Goal: Task Accomplishment & Management: Manage account settings

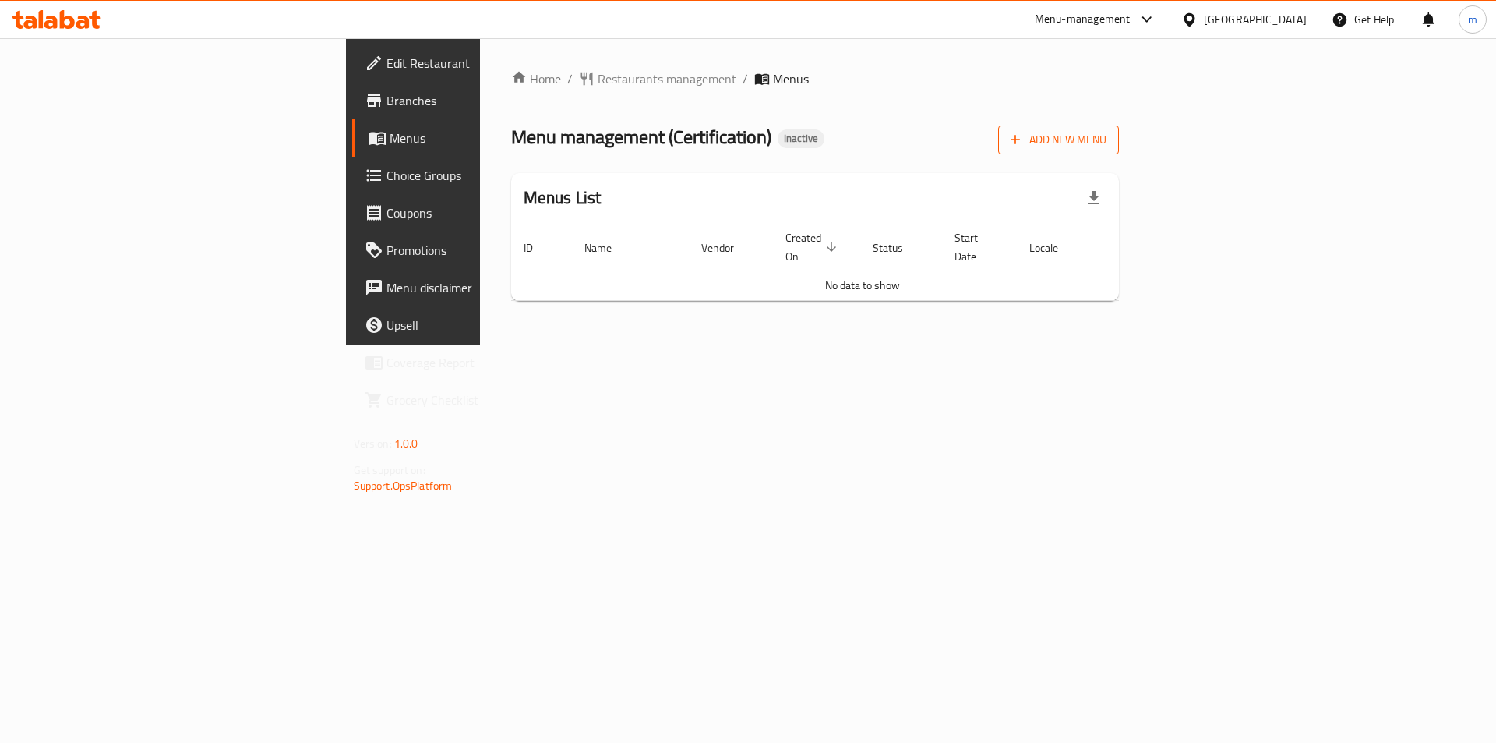
click at [1107, 140] on span "Add New Menu" at bounding box center [1059, 139] width 96 height 19
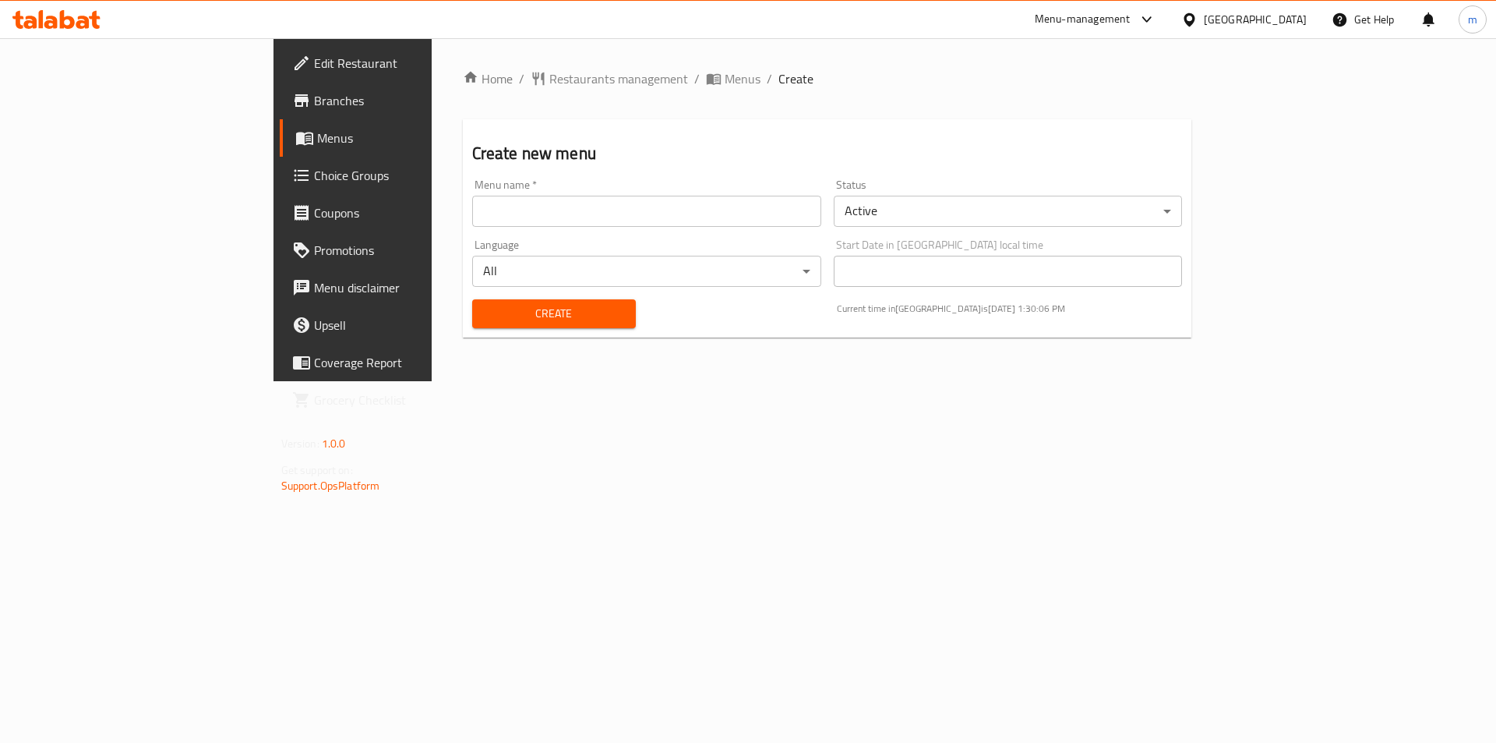
click at [560, 205] on input "text" at bounding box center [646, 211] width 349 height 31
click at [956, 206] on body "​ Menu-management [GEOGRAPHIC_DATA] Get Help m Edit Restaurant Branches Menus C…" at bounding box center [748, 390] width 1496 height 704
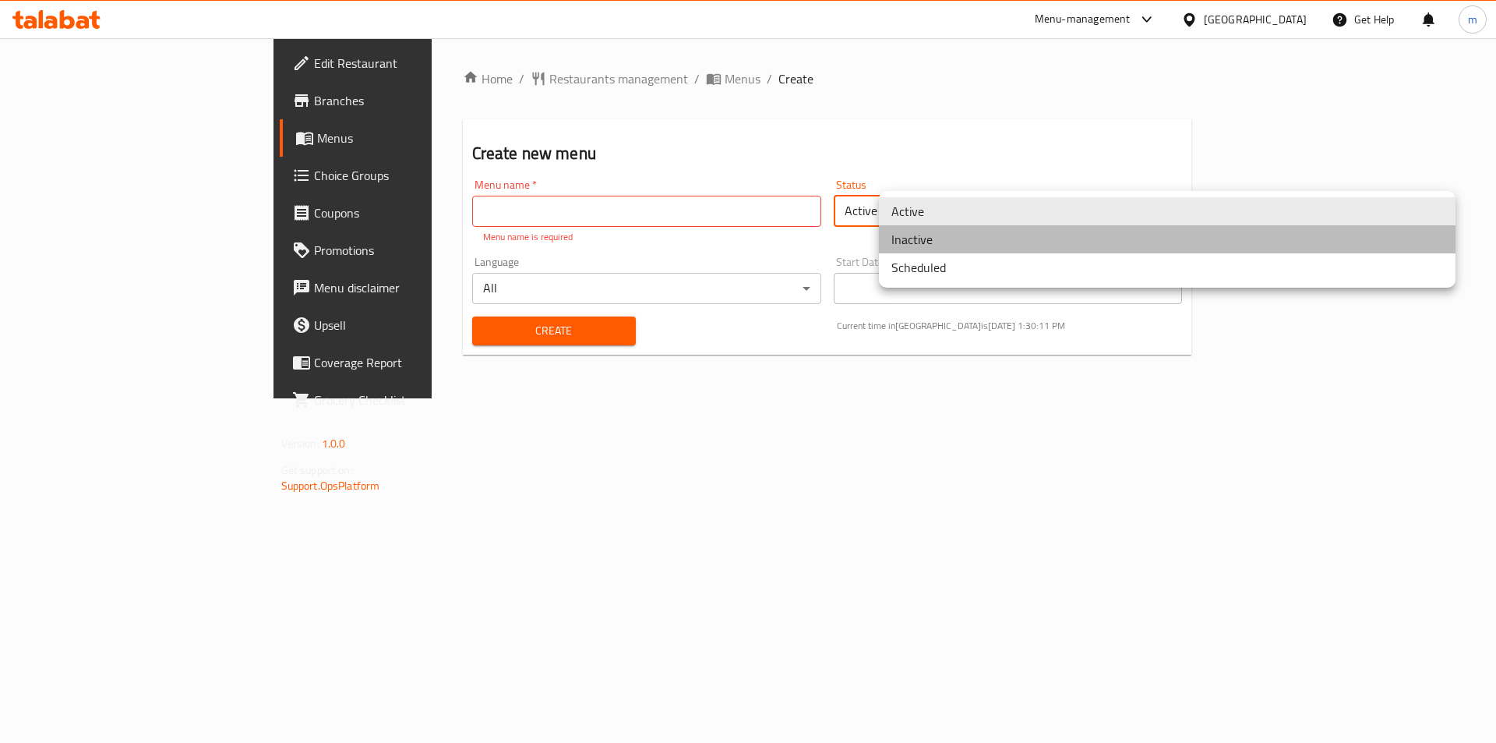
click at [934, 244] on li "Inactive" at bounding box center [1167, 239] width 577 height 28
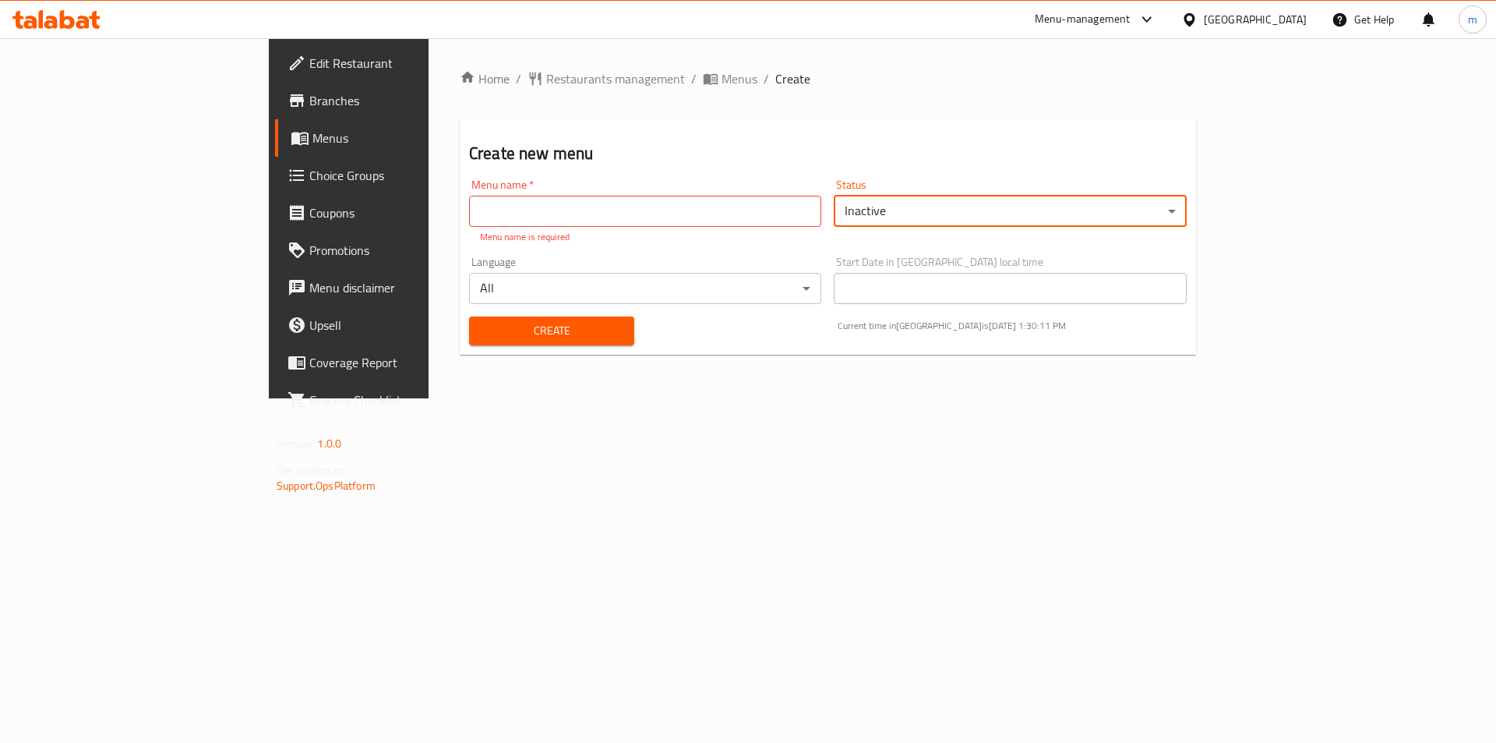
click at [598, 216] on input "text" at bounding box center [645, 211] width 352 height 31
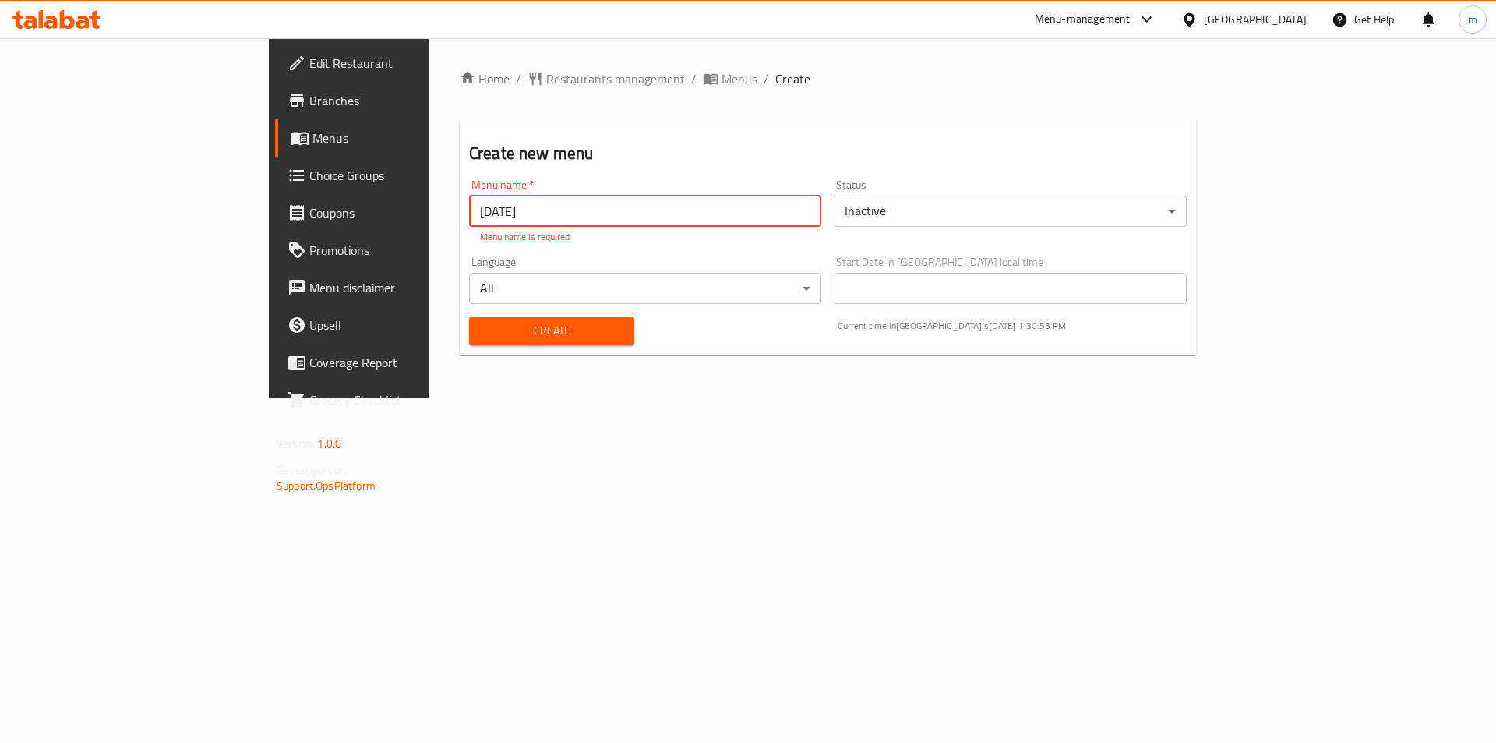
type input "[DATE]"
click at [618, 277] on body "​ Menu-management [GEOGRAPHIC_DATA] Get Help m Edit Restaurant Branches Menus C…" at bounding box center [748, 390] width 1496 height 704
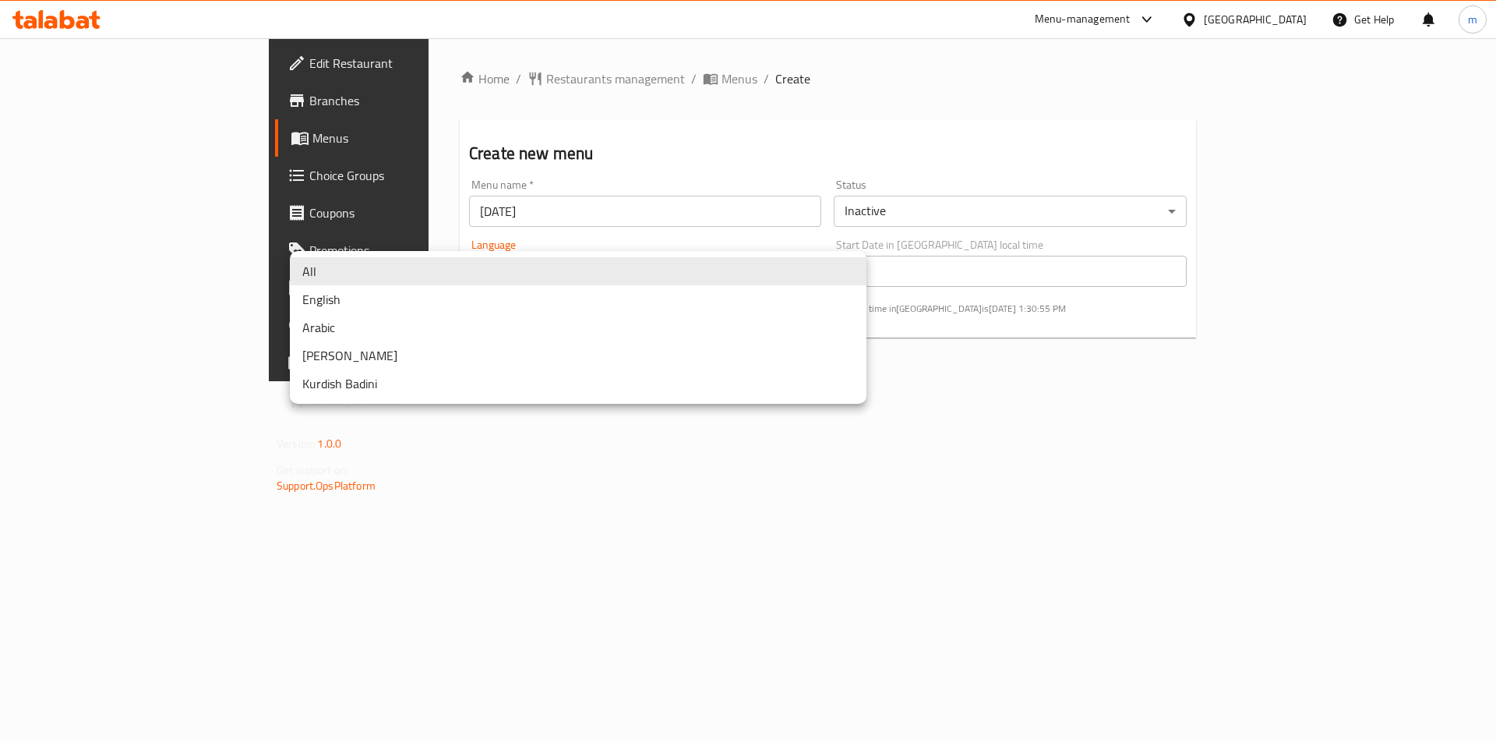
click at [549, 510] on div at bounding box center [748, 371] width 1496 height 743
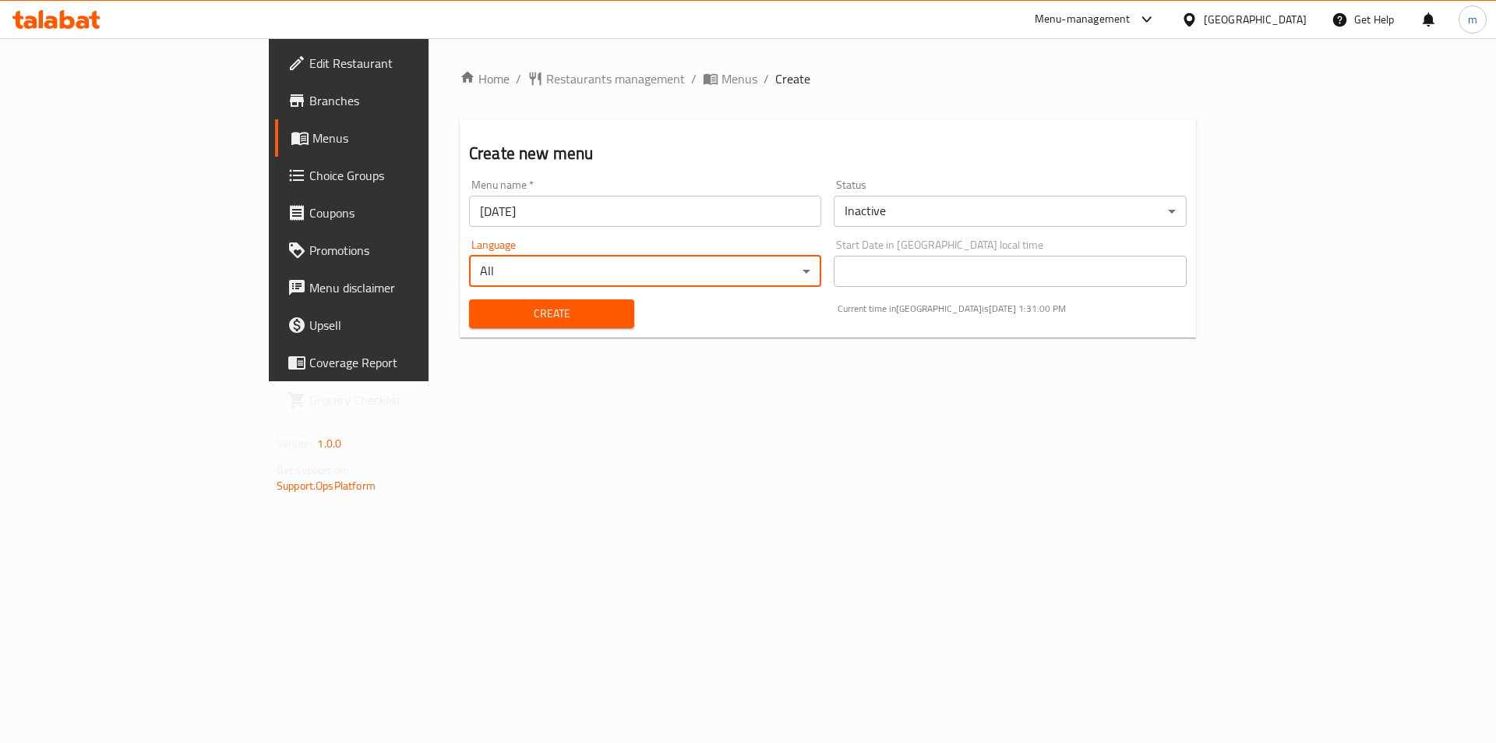
click at [485, 317] on span "Create" at bounding box center [552, 313] width 140 height 19
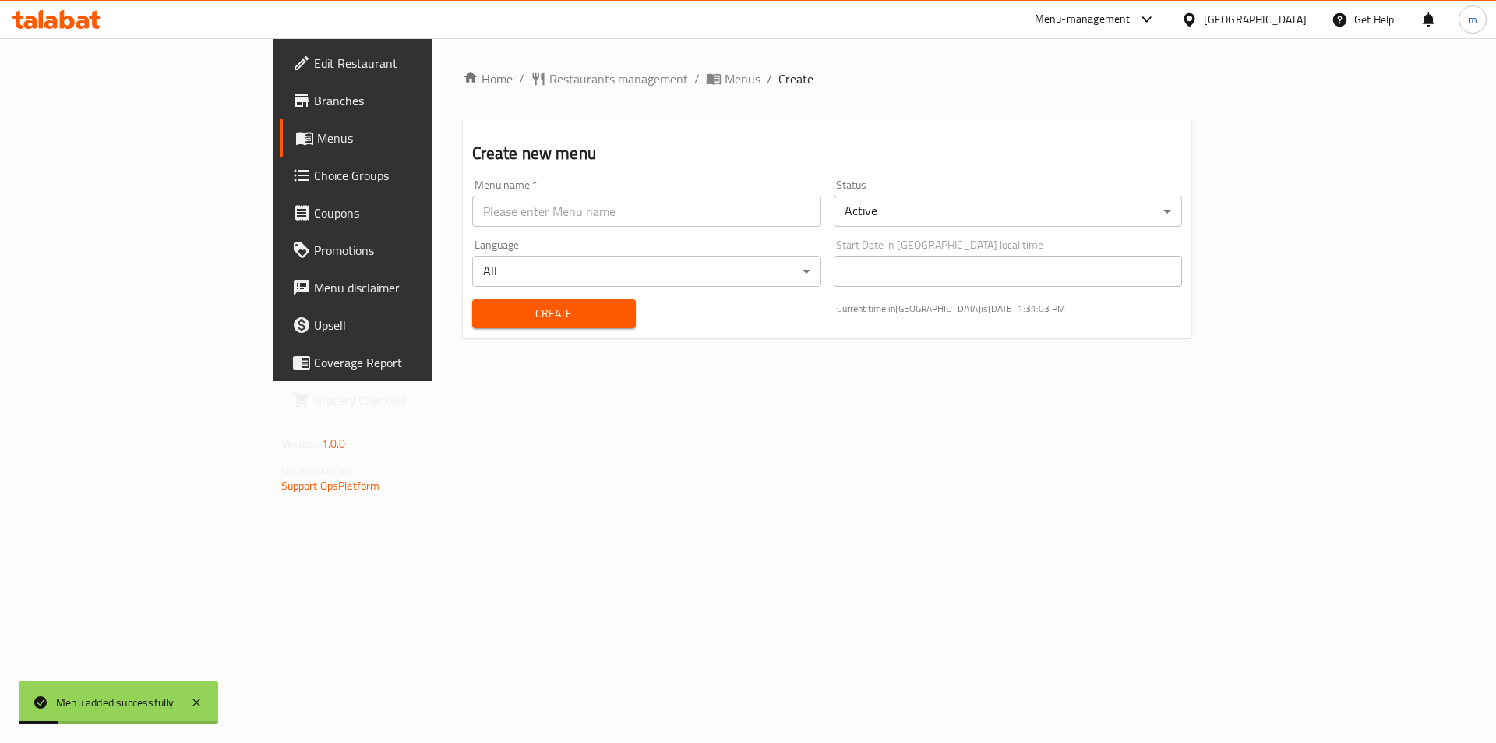
click at [317, 137] on span "Menus" at bounding box center [414, 138] width 194 height 19
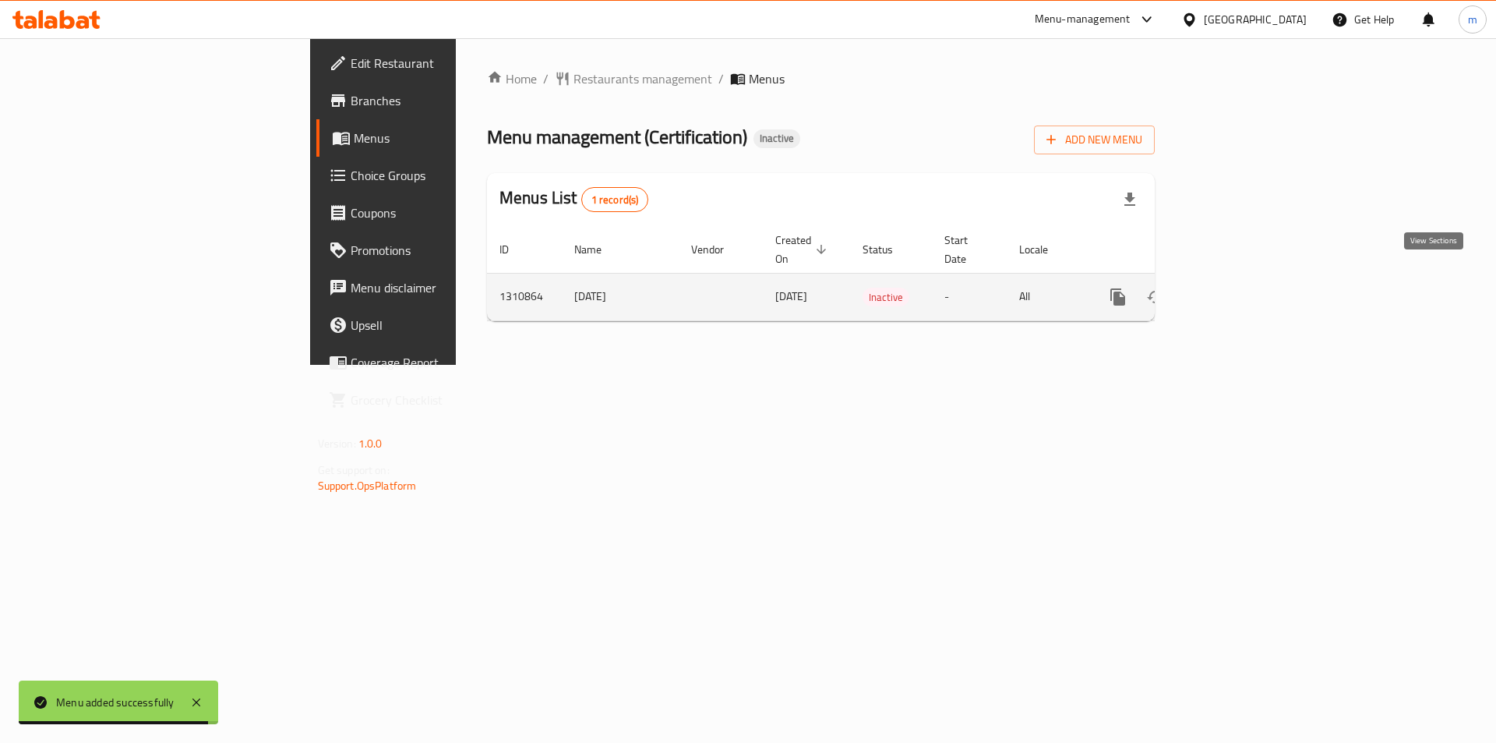
click at [1240, 288] on icon "enhanced table" at bounding box center [1230, 297] width 19 height 19
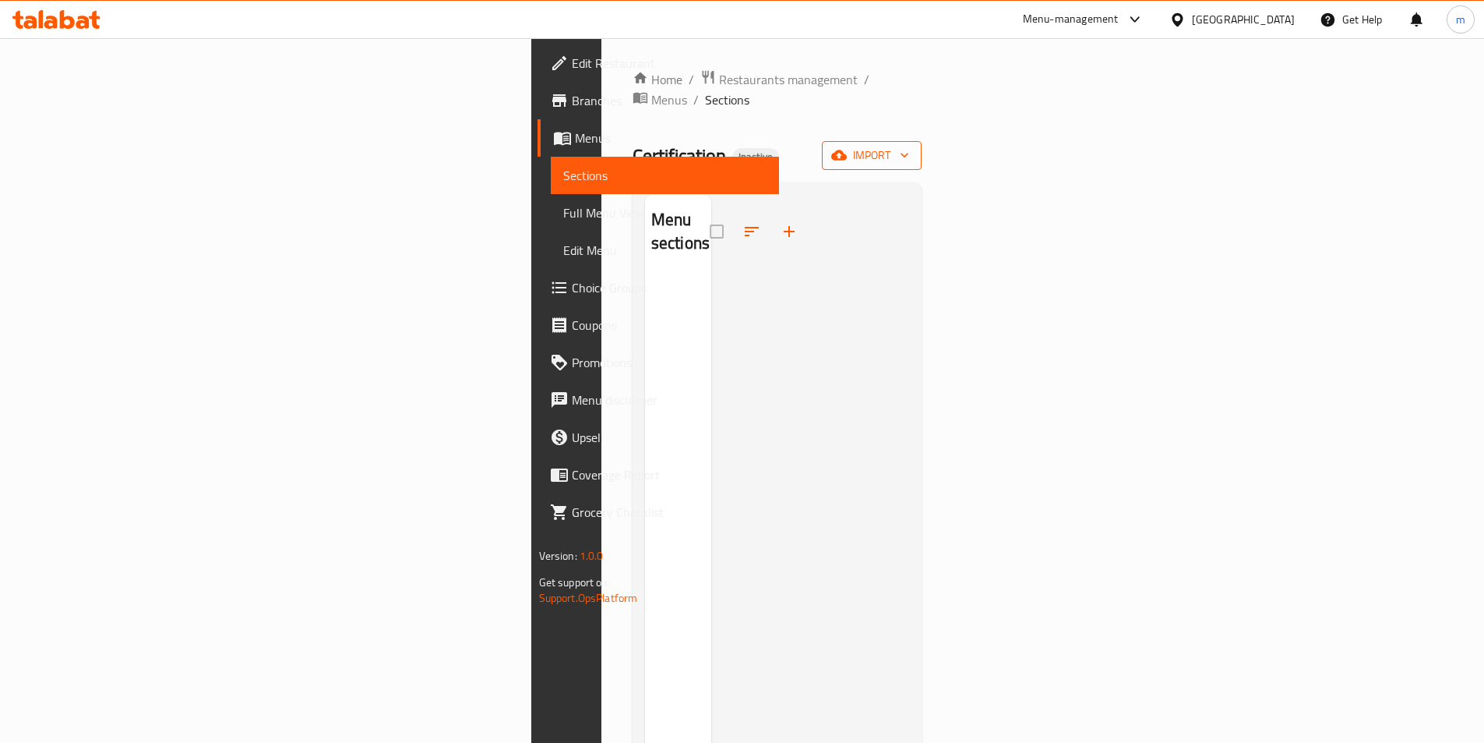
click at [909, 146] on span "import" at bounding box center [872, 155] width 75 height 19
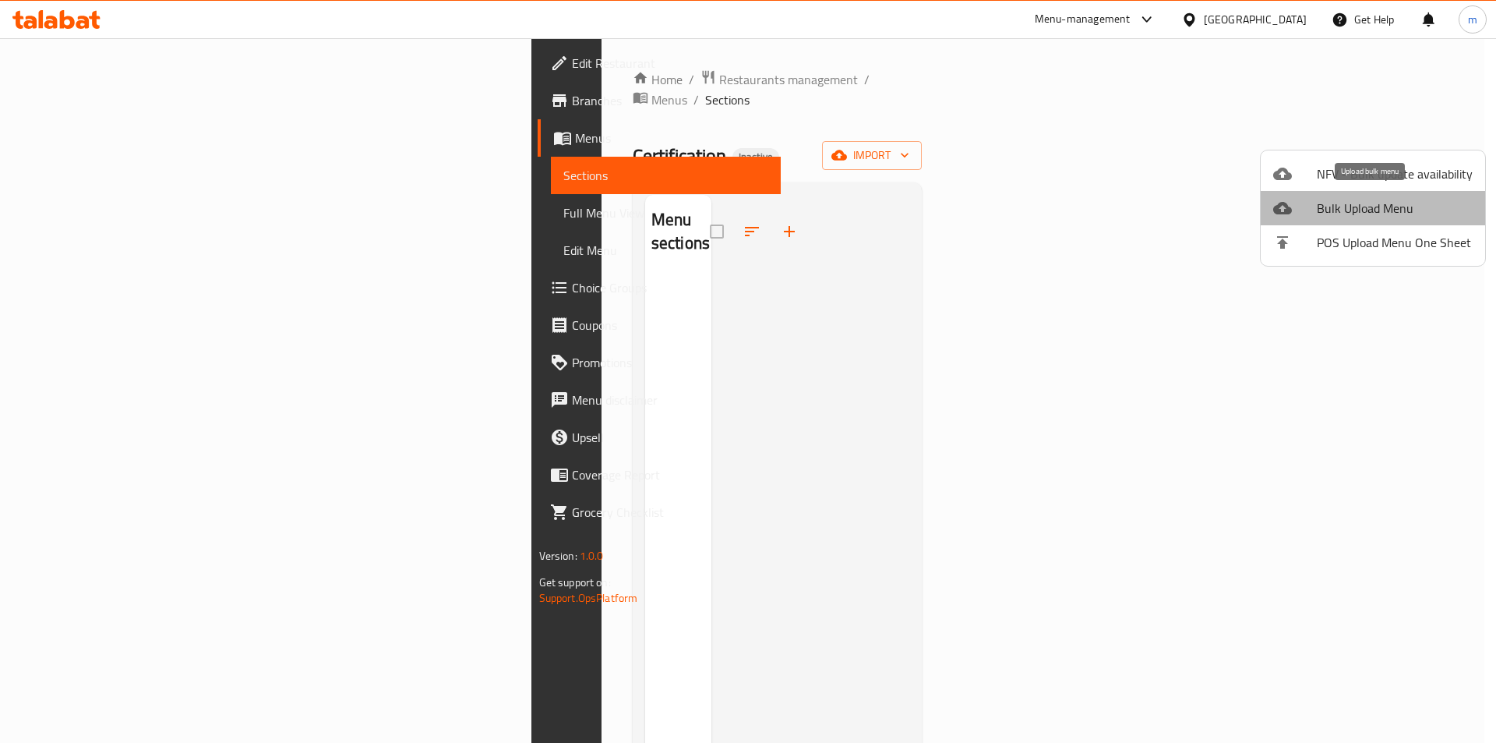
click at [1397, 209] on span "Bulk Upload Menu" at bounding box center [1395, 208] width 156 height 19
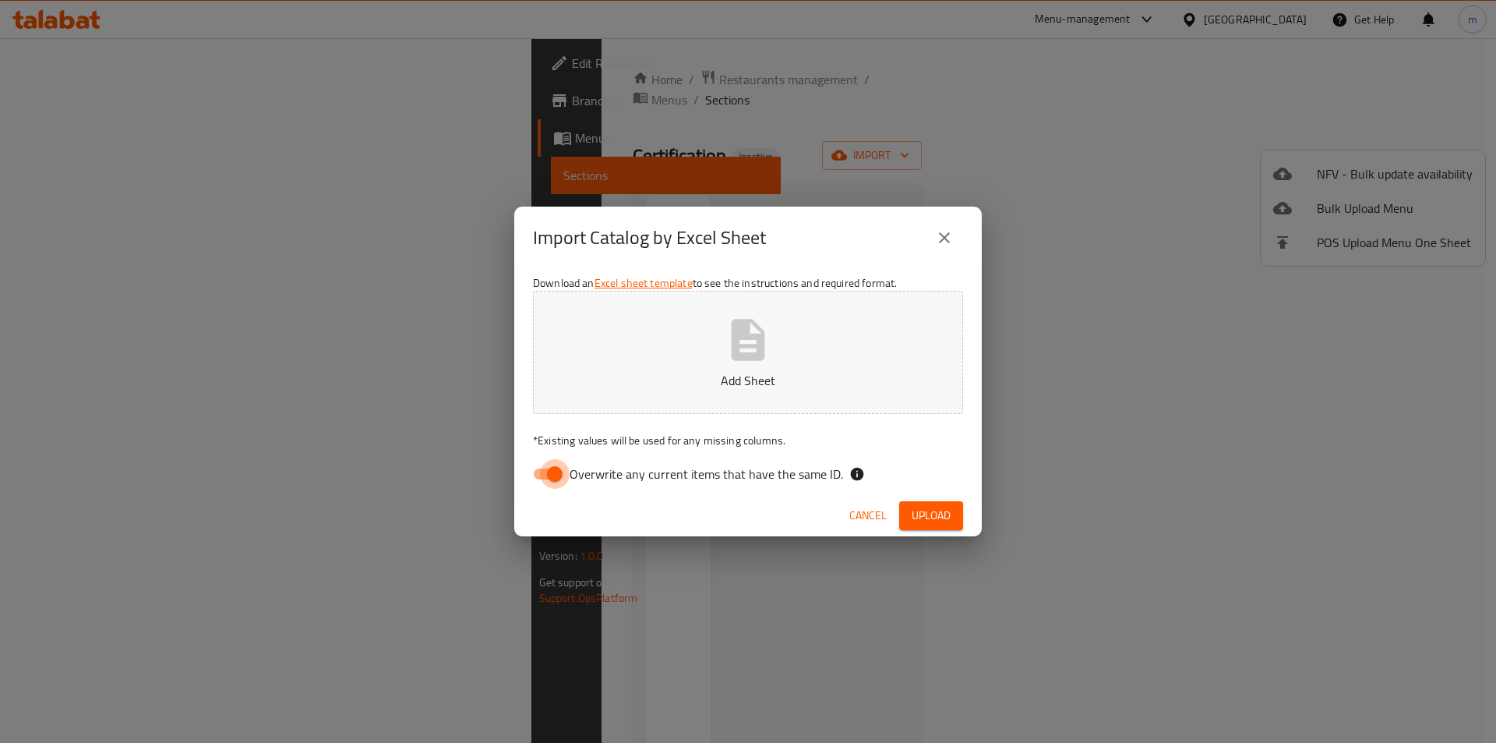
click at [551, 473] on input "Overwrite any current items that have the same ID." at bounding box center [554, 474] width 89 height 30
checkbox input "false"
click at [747, 351] on icon "button" at bounding box center [748, 340] width 50 height 50
click at [938, 512] on span "Upload" at bounding box center [931, 515] width 39 height 19
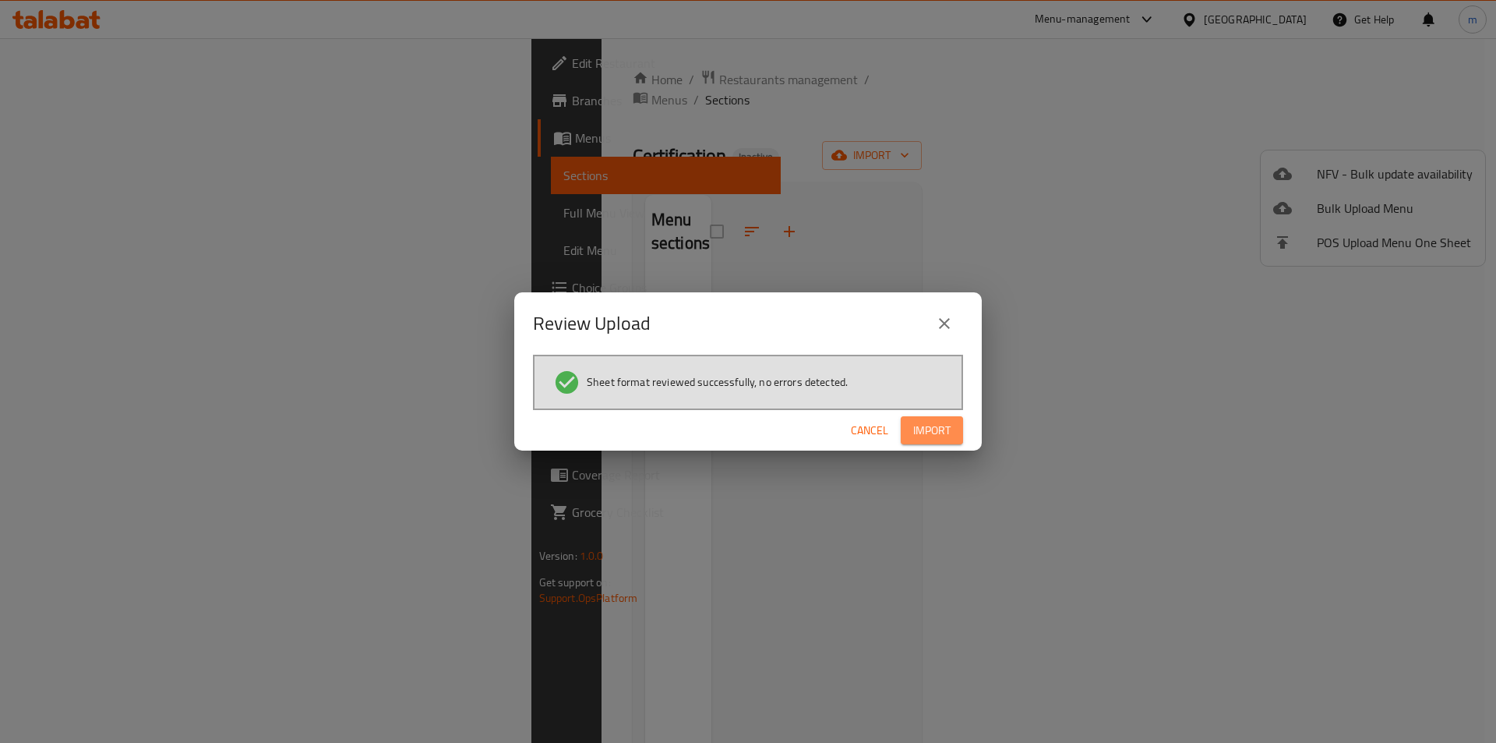
click at [919, 426] on span "Import" at bounding box center [931, 430] width 37 height 19
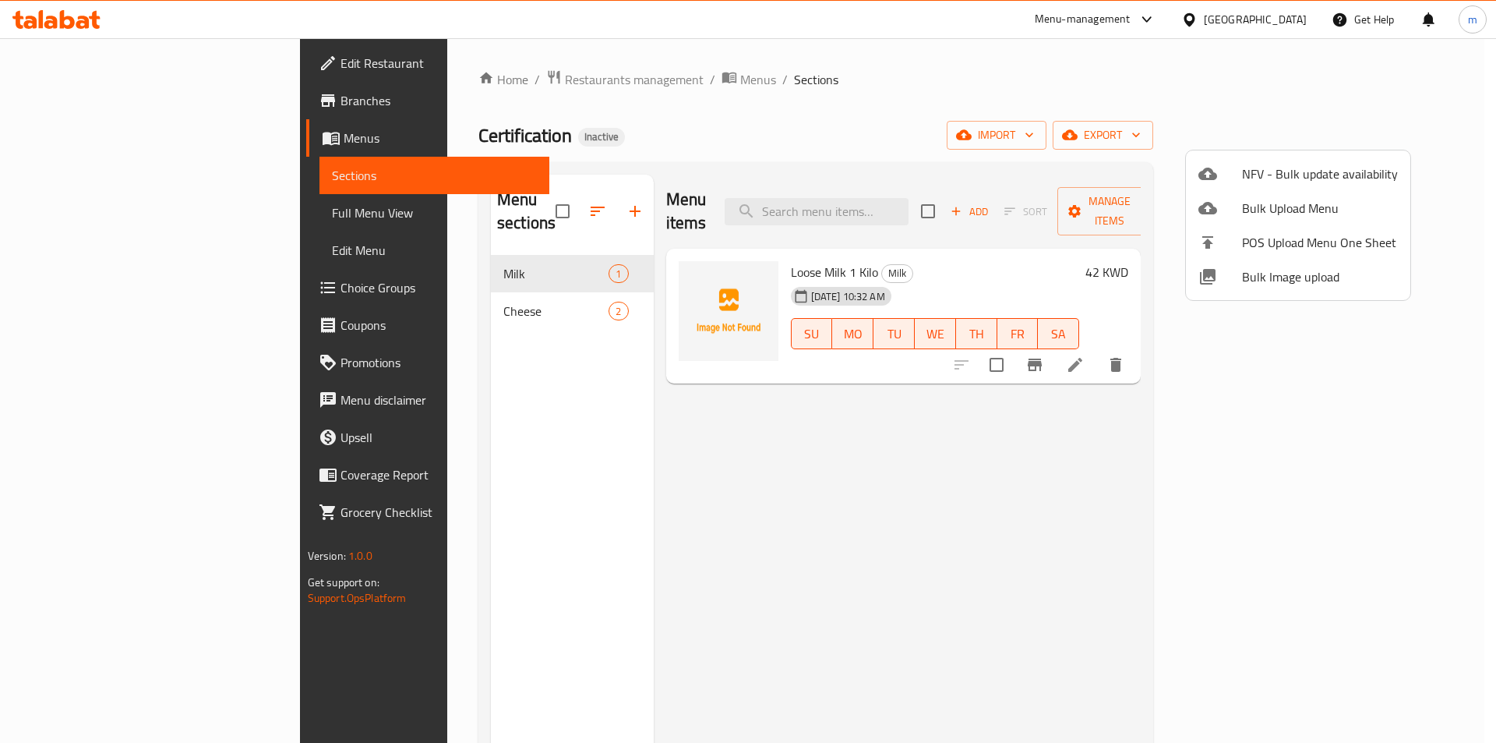
click at [1163, 514] on div at bounding box center [748, 371] width 1496 height 743
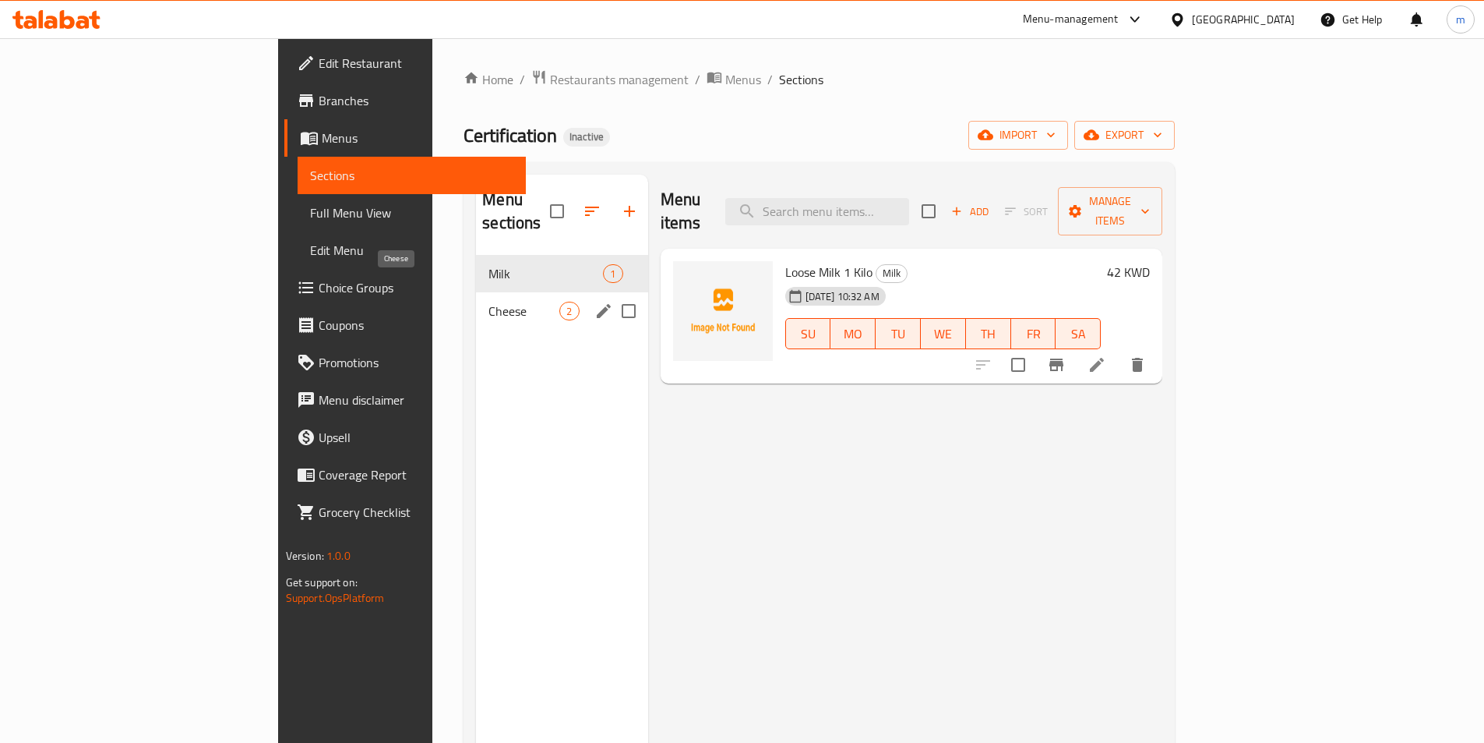
click at [489, 302] on span "Cheese" at bounding box center [524, 311] width 71 height 19
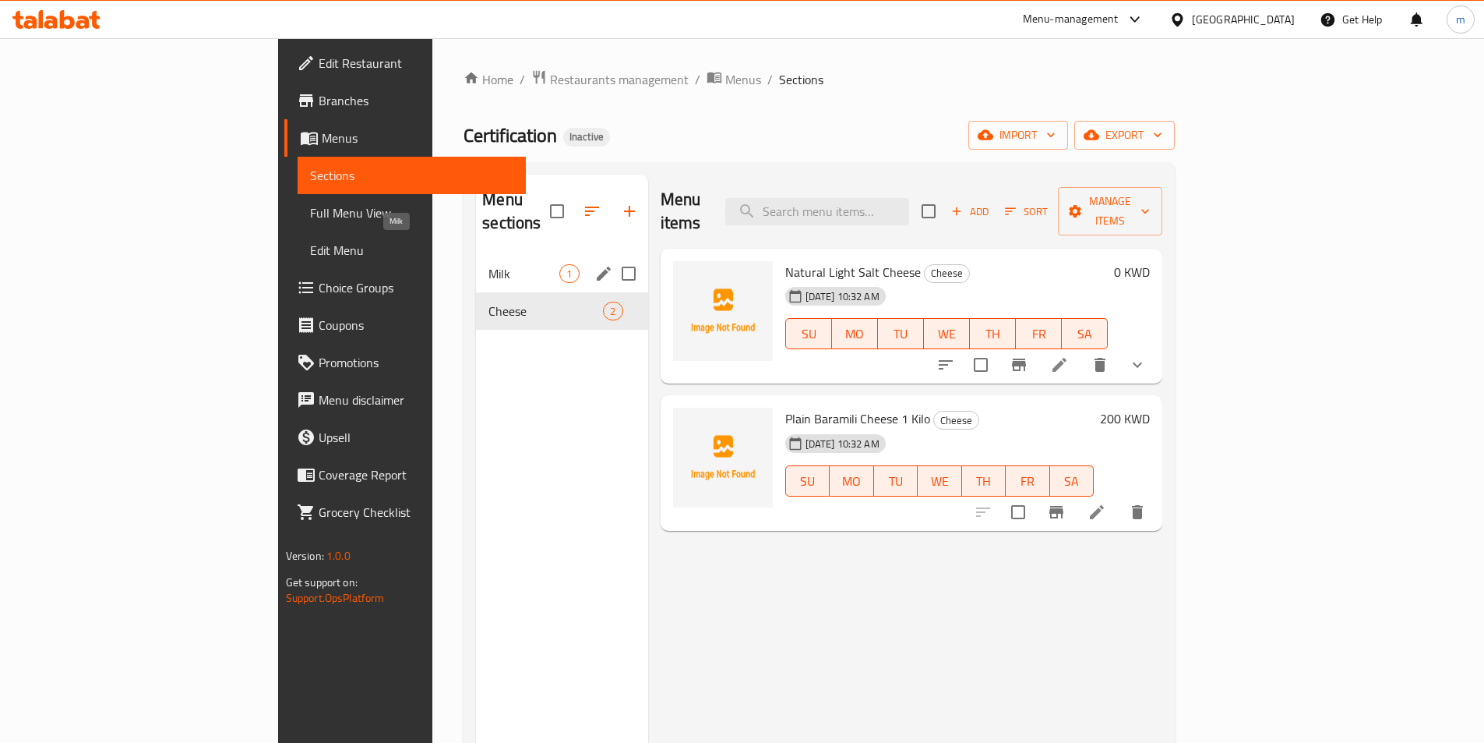
click at [489, 264] on span "Milk" at bounding box center [524, 273] width 71 height 19
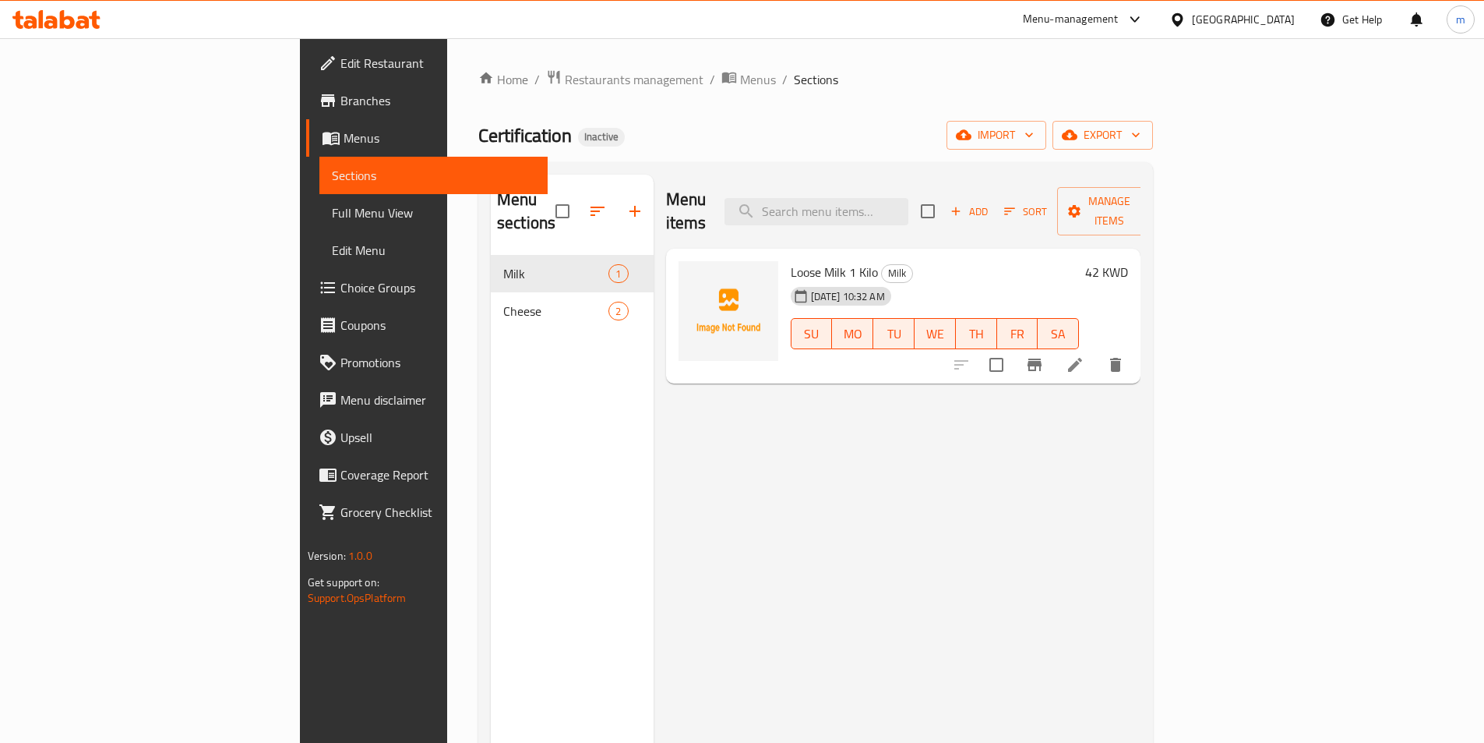
click at [332, 207] on span "Full Menu View" at bounding box center [433, 212] width 203 height 19
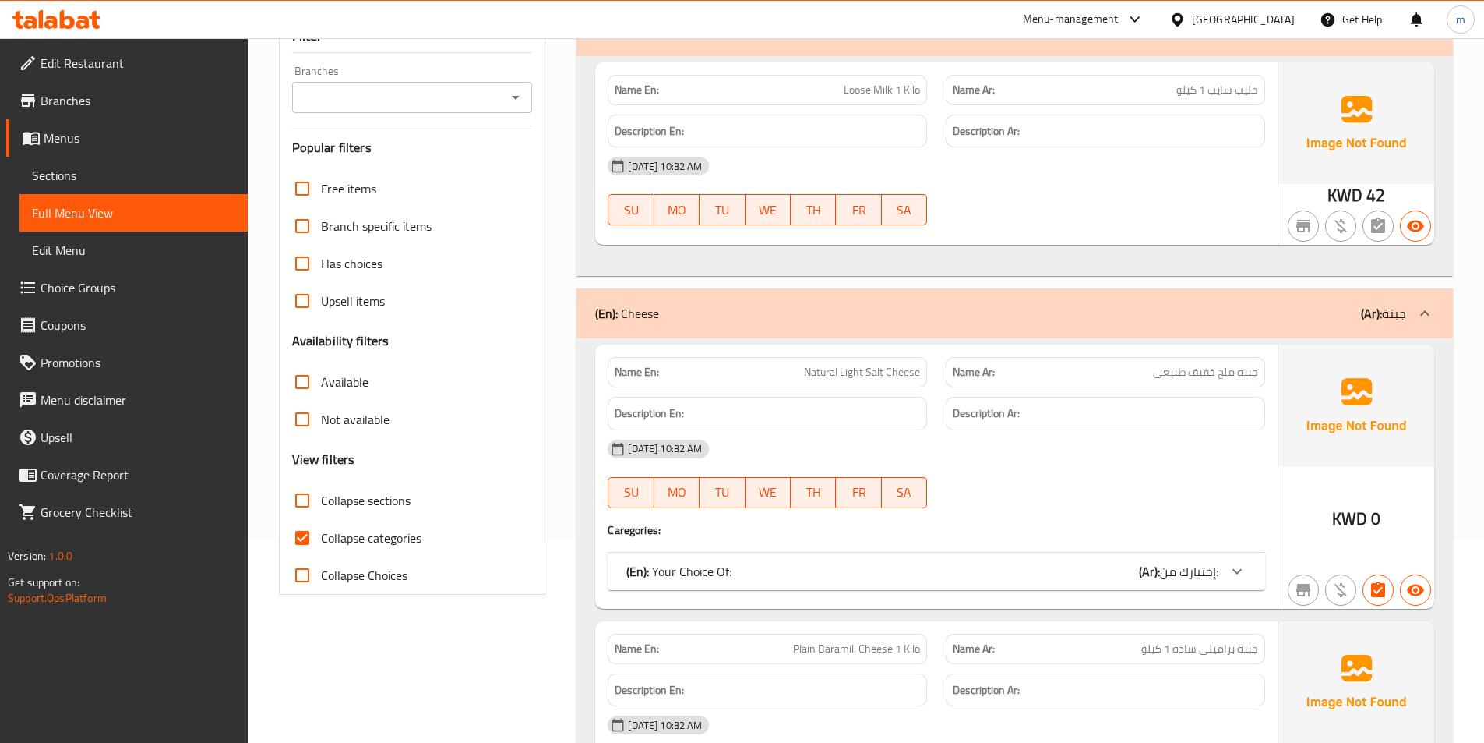
scroll to position [312, 0]
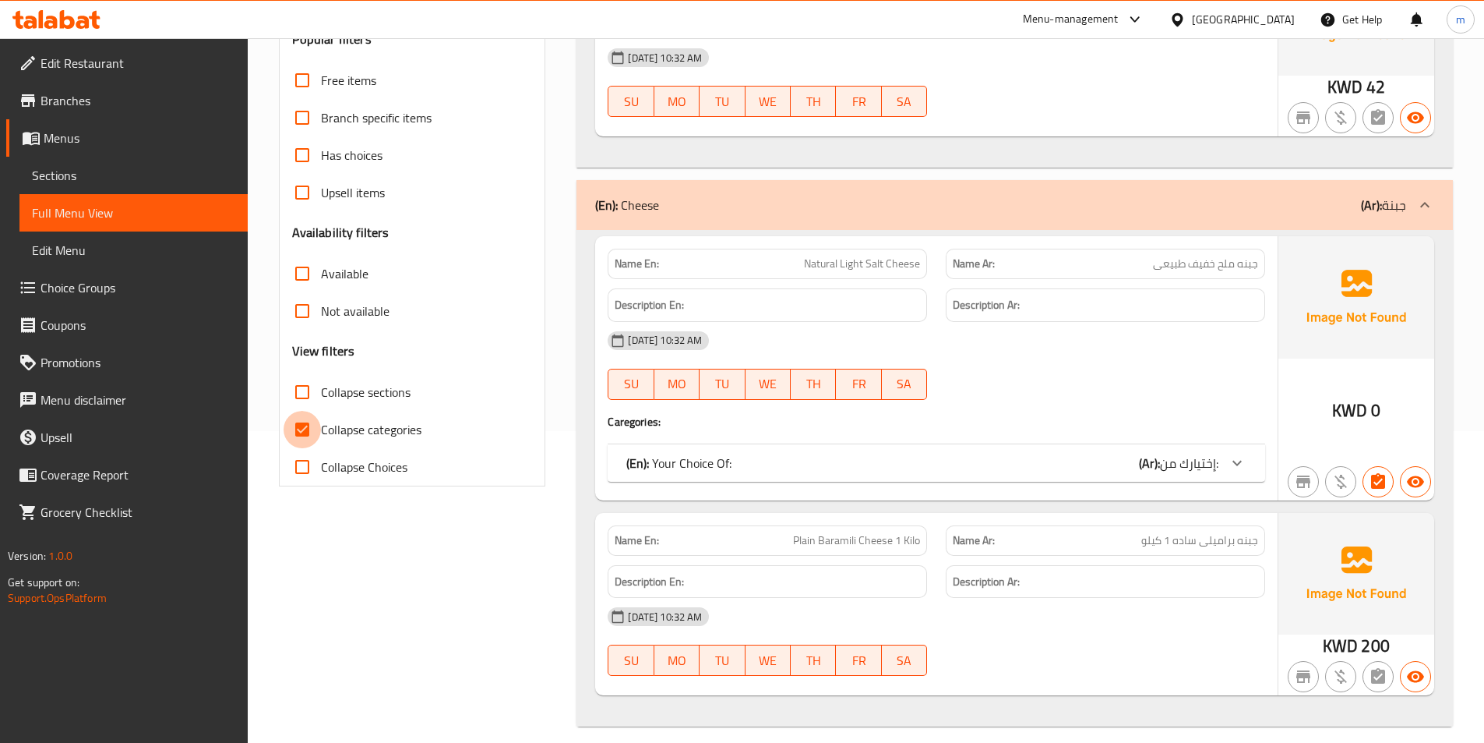
click at [305, 429] on input "Collapse categories" at bounding box center [302, 429] width 37 height 37
checkbox input "false"
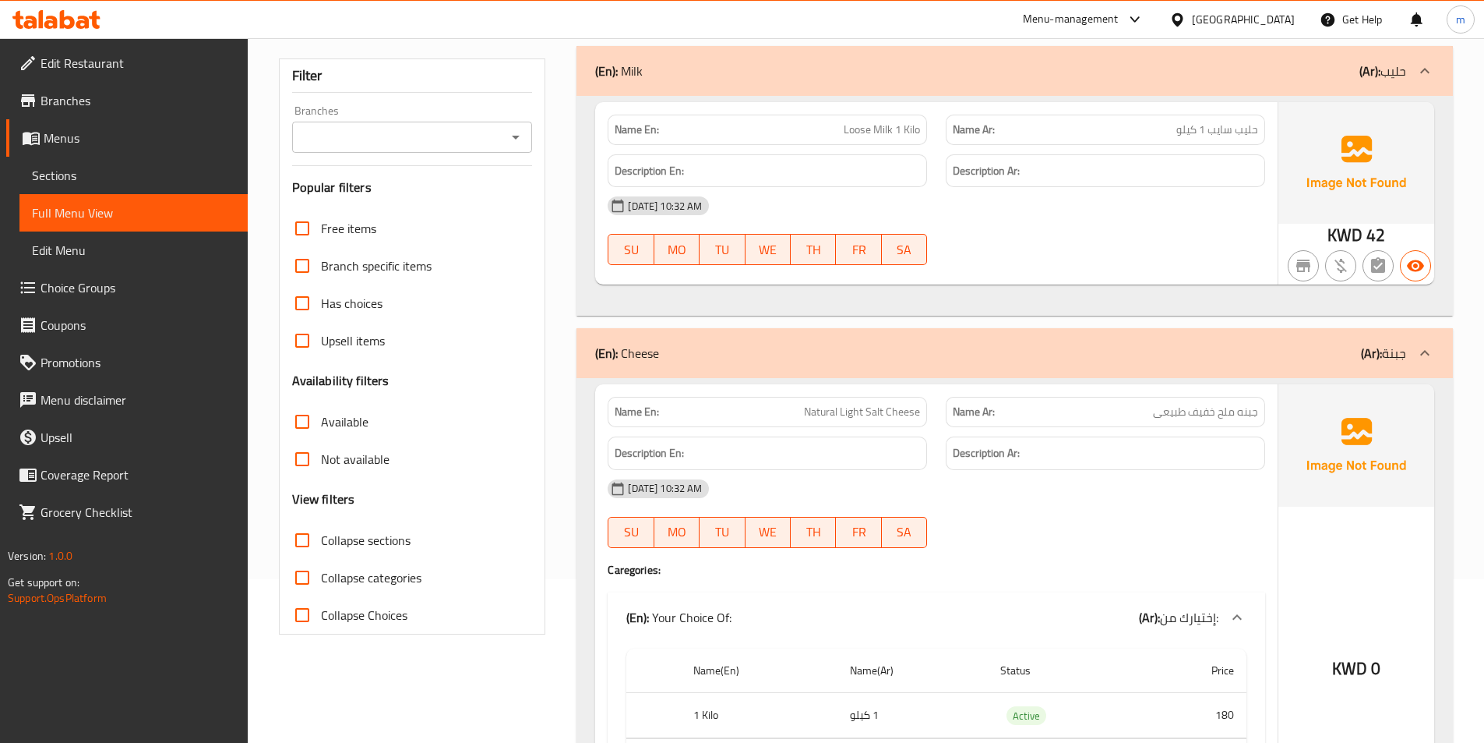
scroll to position [0, 0]
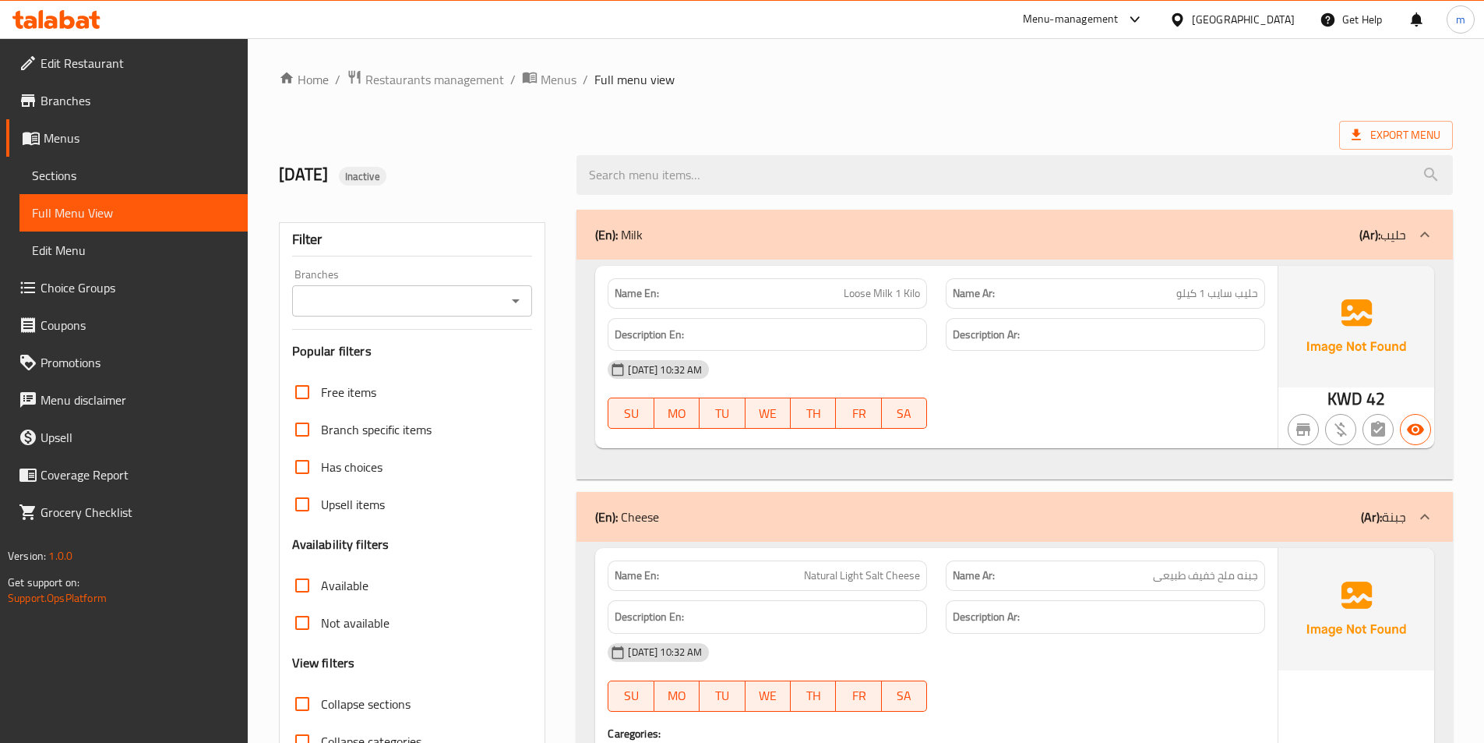
click at [715, 330] on h6 "Description En:" at bounding box center [767, 334] width 305 height 19
click at [1377, 401] on span "42" at bounding box center [1376, 398] width 19 height 30
click at [1396, 401] on div "KWD 42" at bounding box center [1357, 357] width 156 height 182
click at [1372, 397] on span "42" at bounding box center [1376, 398] width 19 height 30
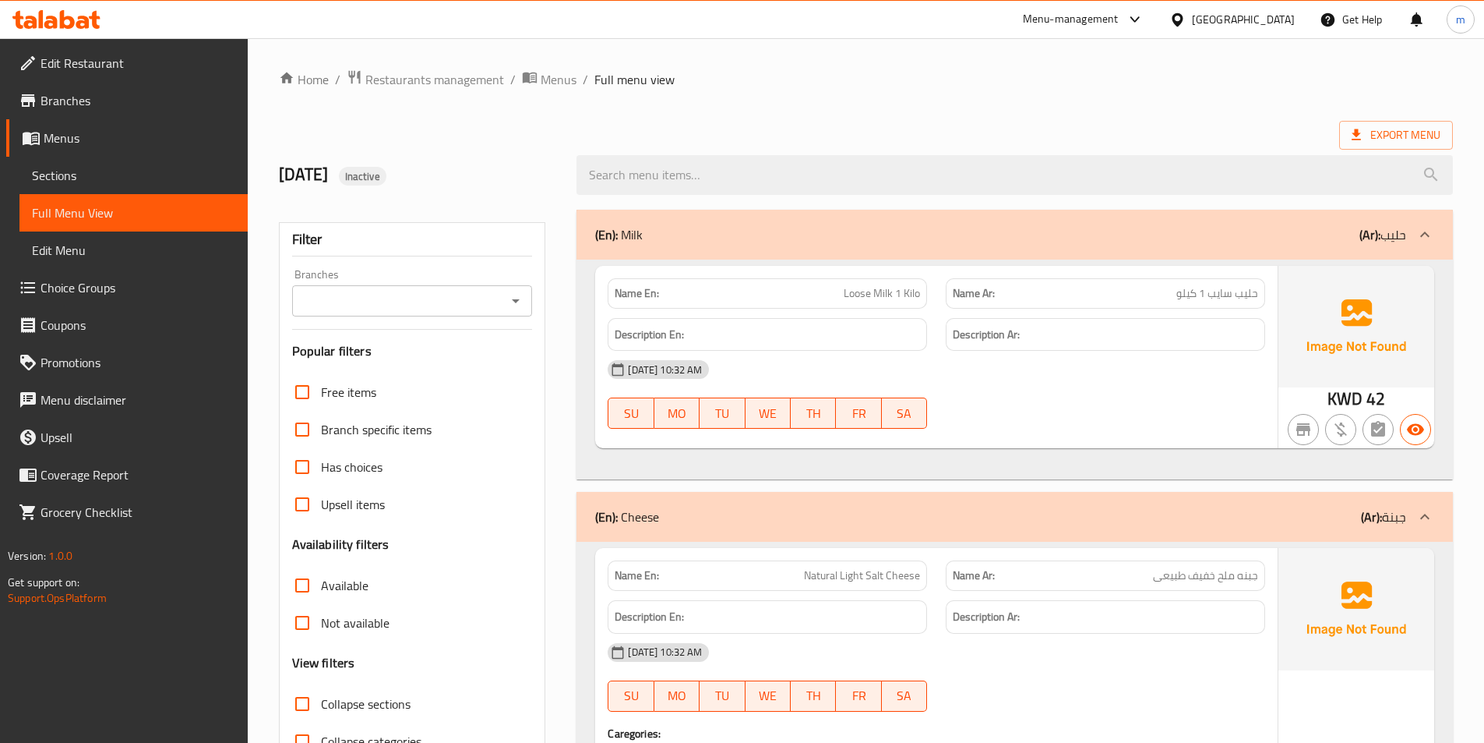
click at [80, 204] on span "Full Menu View" at bounding box center [133, 212] width 203 height 19
click at [48, 171] on span "Sections" at bounding box center [133, 175] width 203 height 19
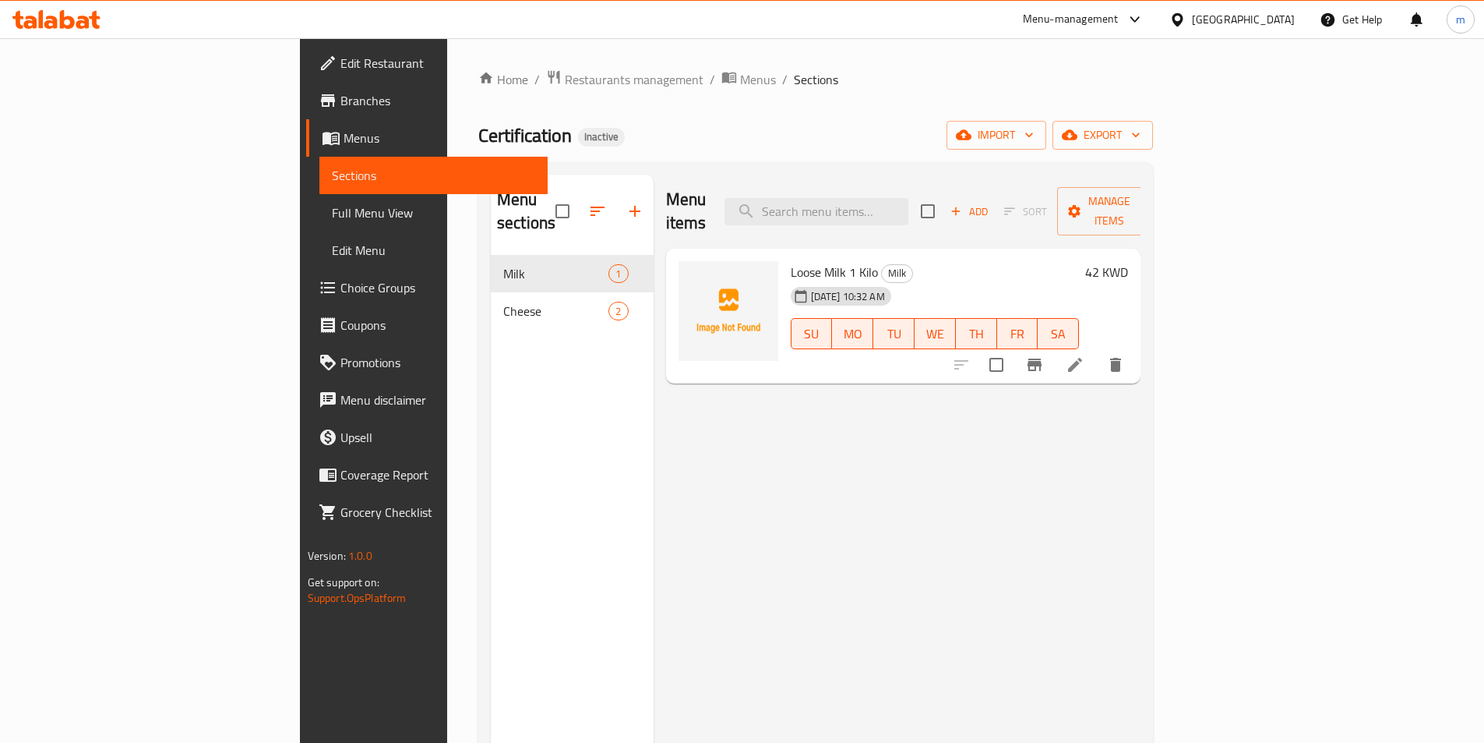
click at [1128, 261] on h6 "42 KWD" at bounding box center [1106, 272] width 43 height 22
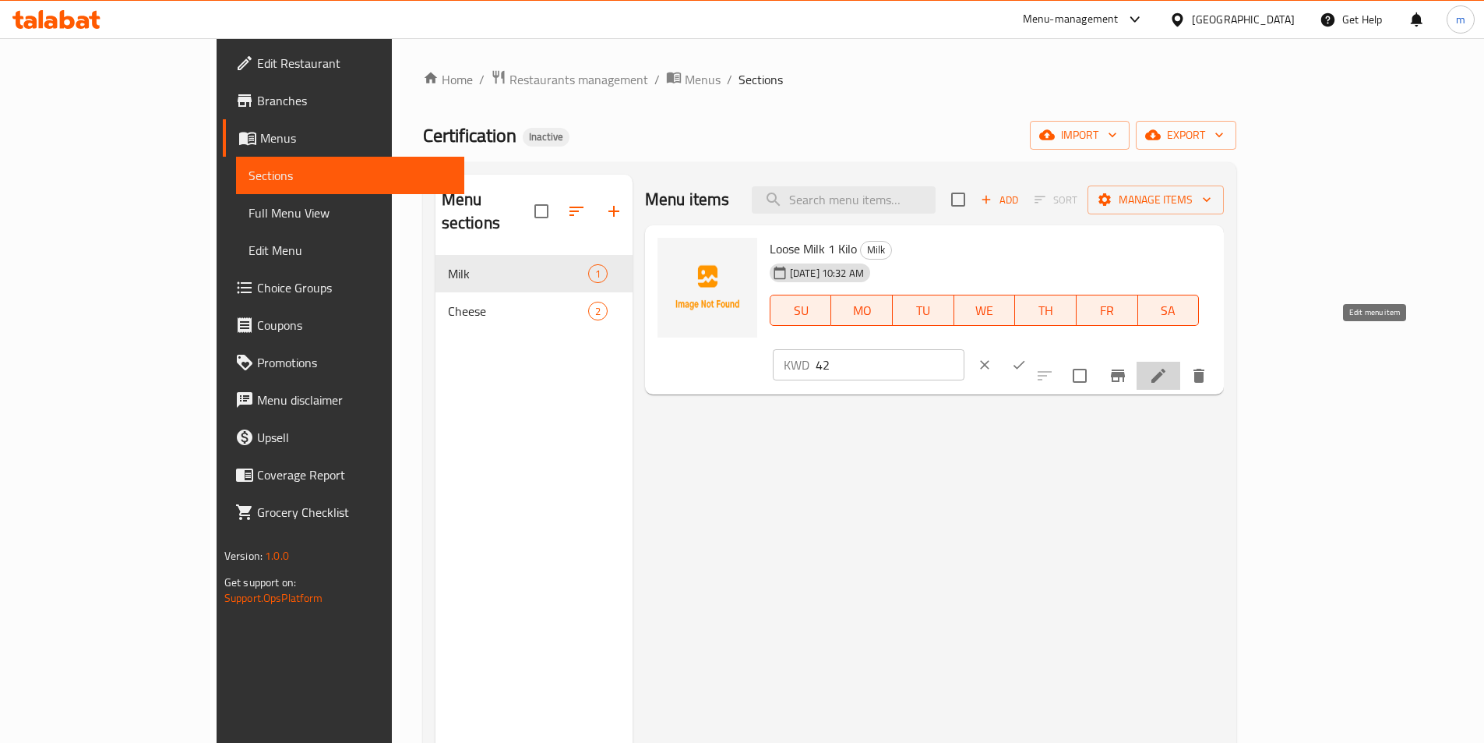
click at [1166, 369] on icon at bounding box center [1159, 376] width 14 height 14
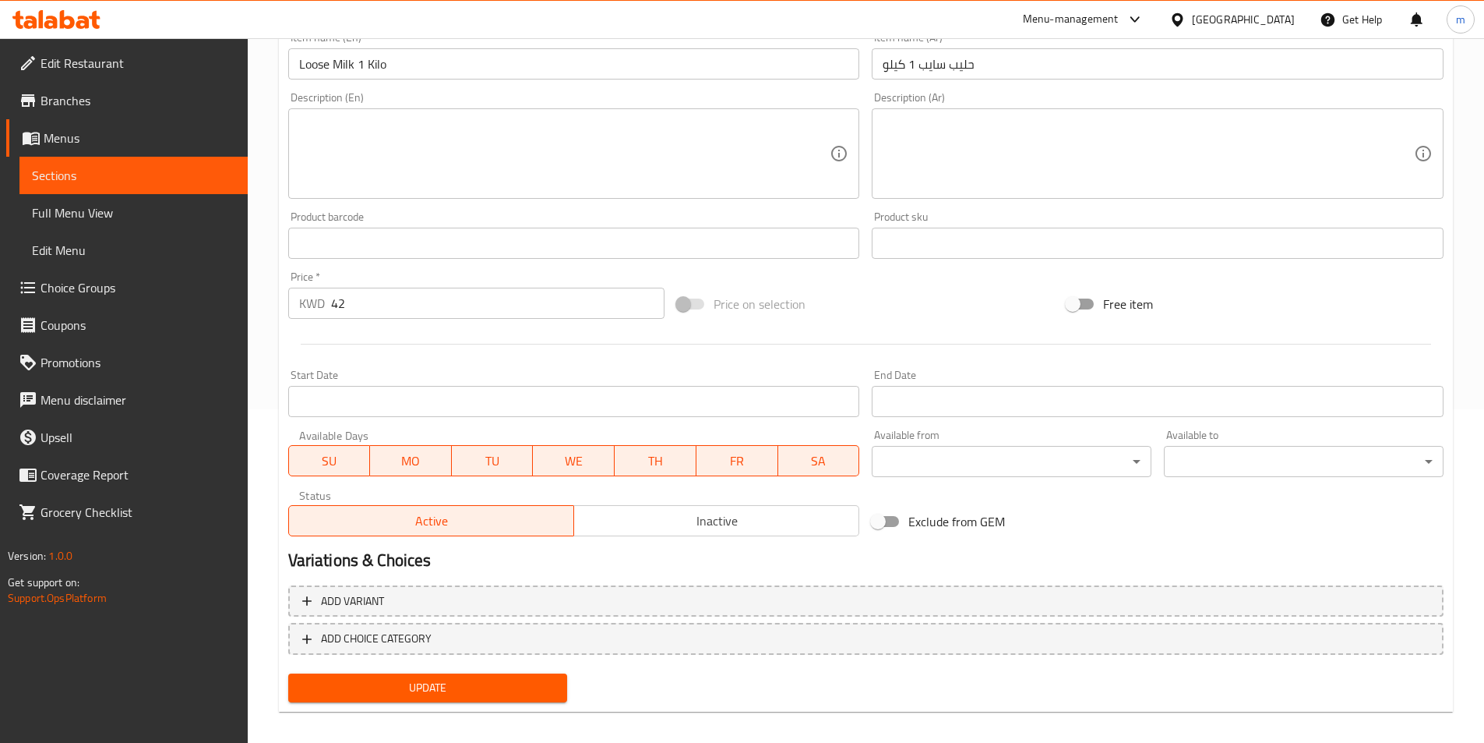
scroll to position [346, 0]
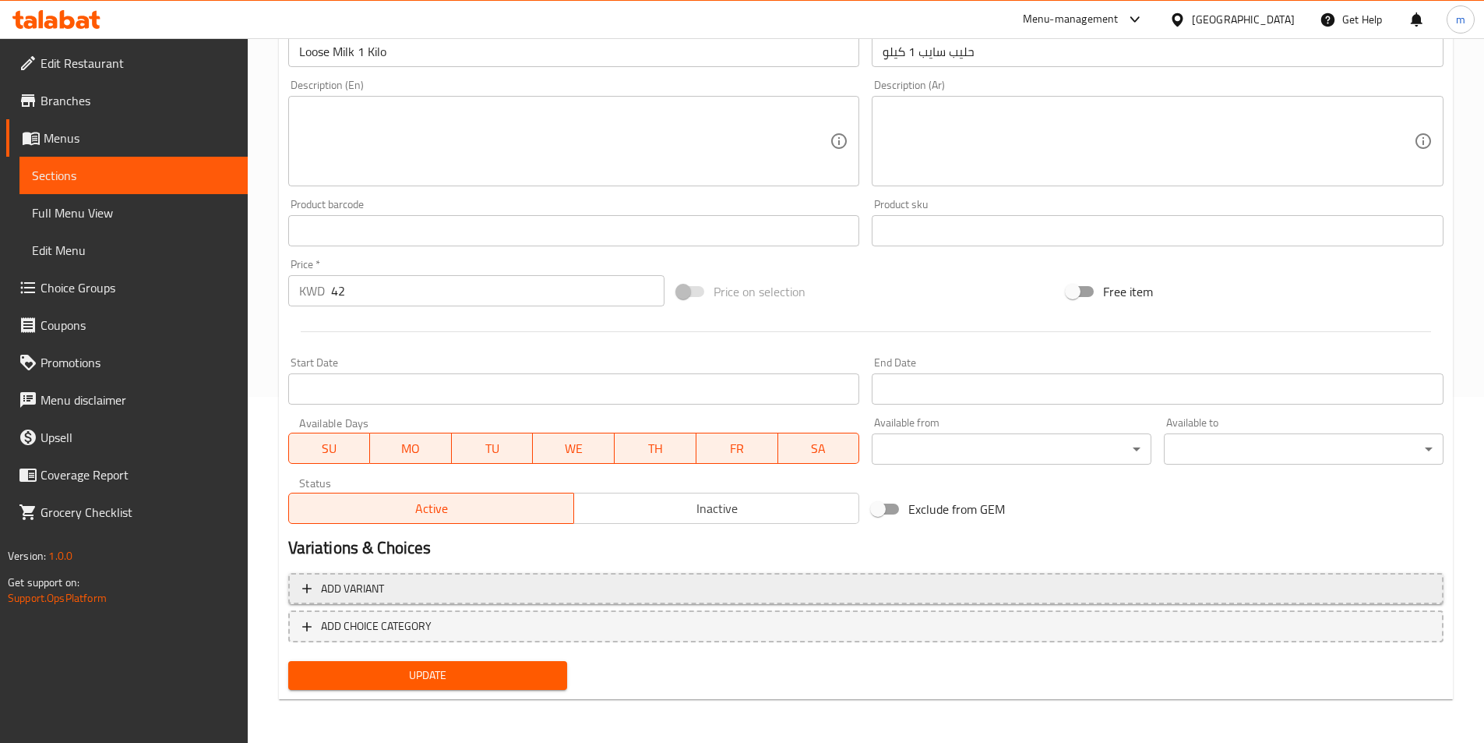
click at [449, 590] on span "Add variant" at bounding box center [866, 588] width 1128 height 19
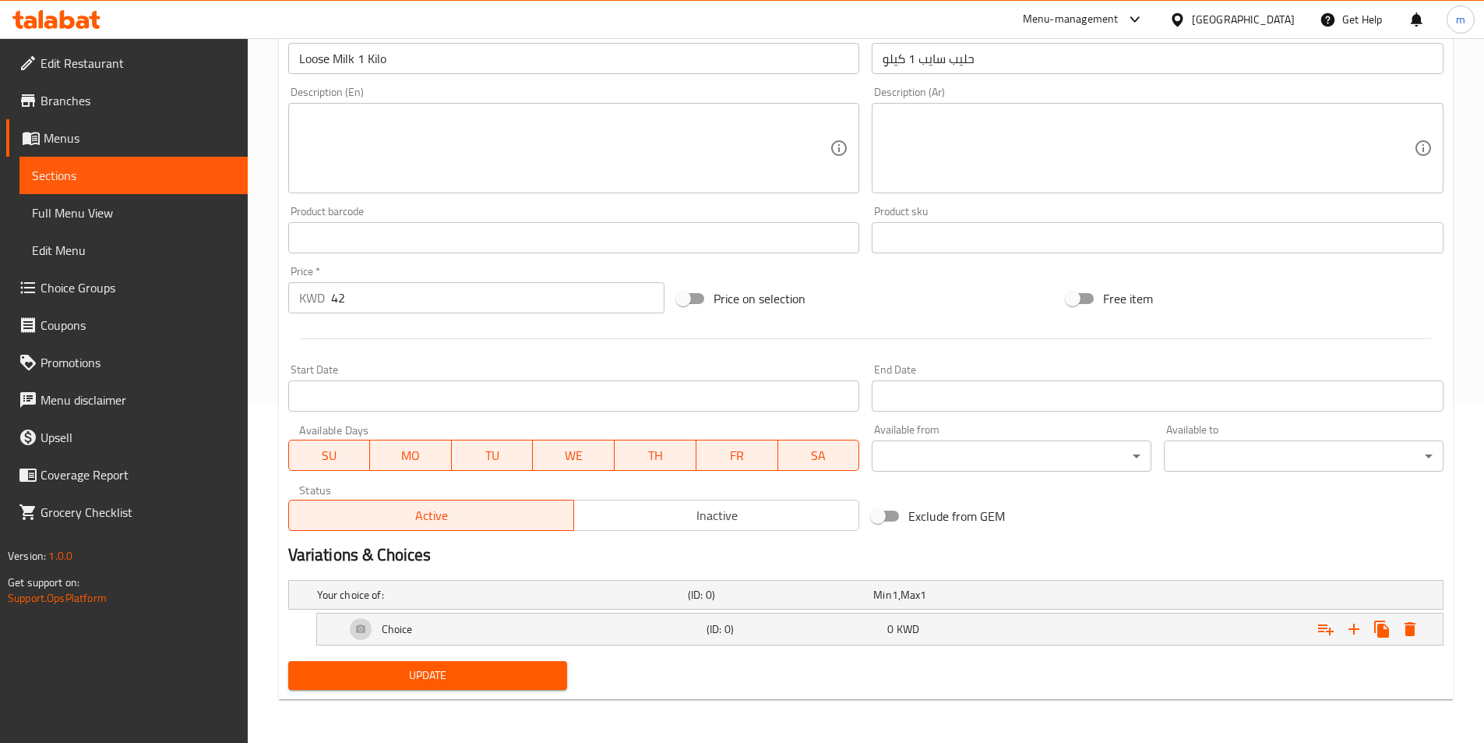
scroll to position [339, 0]
click at [782, 630] on h5 "(ID: 0)" at bounding box center [794, 629] width 175 height 16
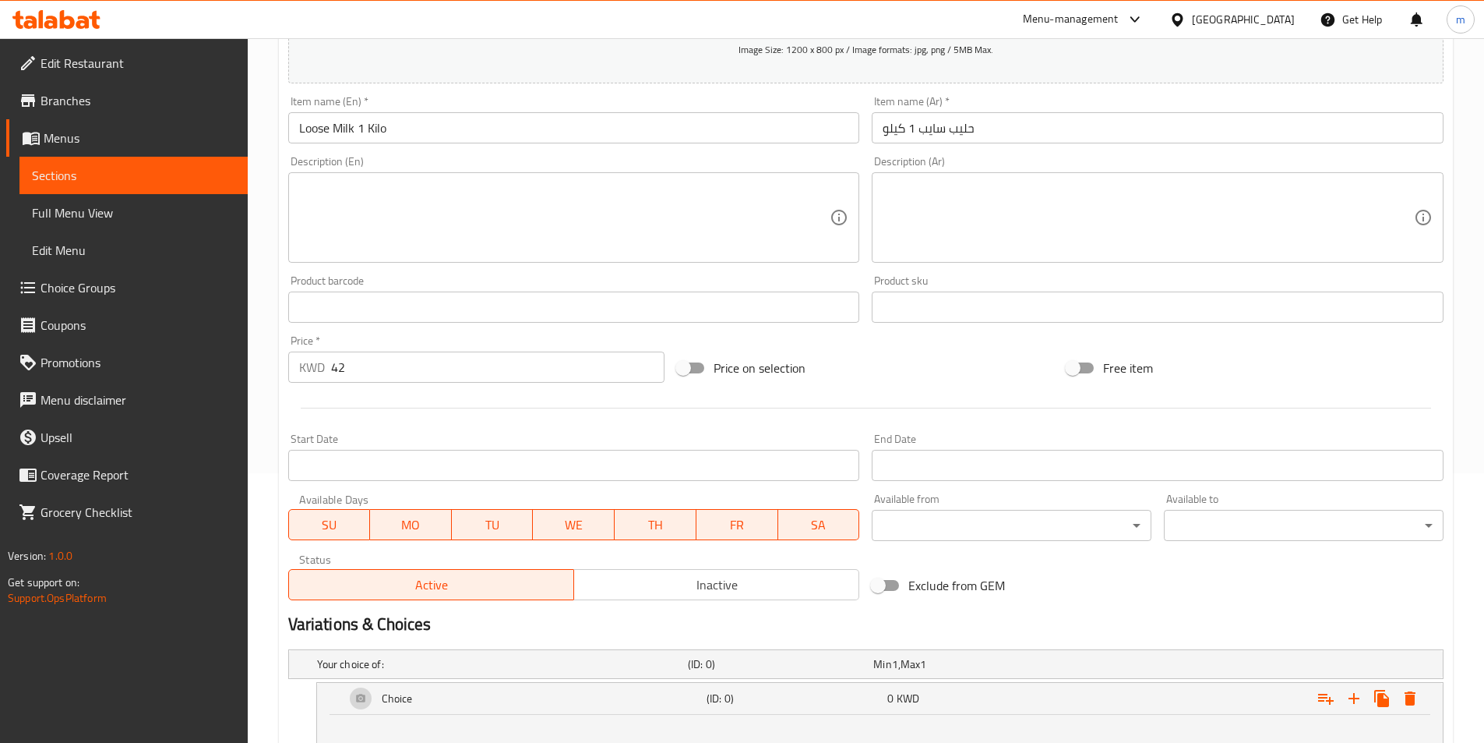
scroll to position [458, 0]
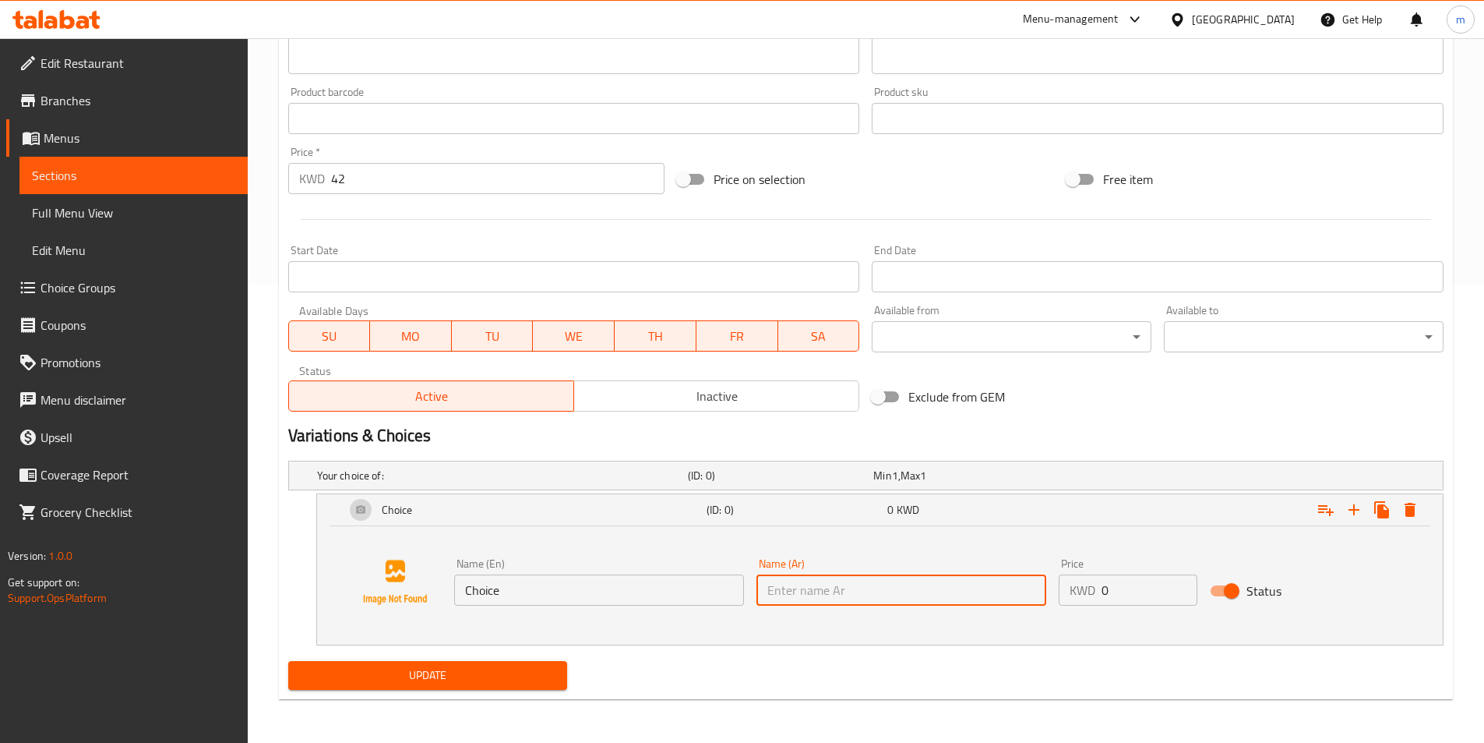
click at [867, 588] on input "text" at bounding box center [902, 589] width 290 height 31
click at [716, 591] on input "Choice" at bounding box center [599, 589] width 290 height 31
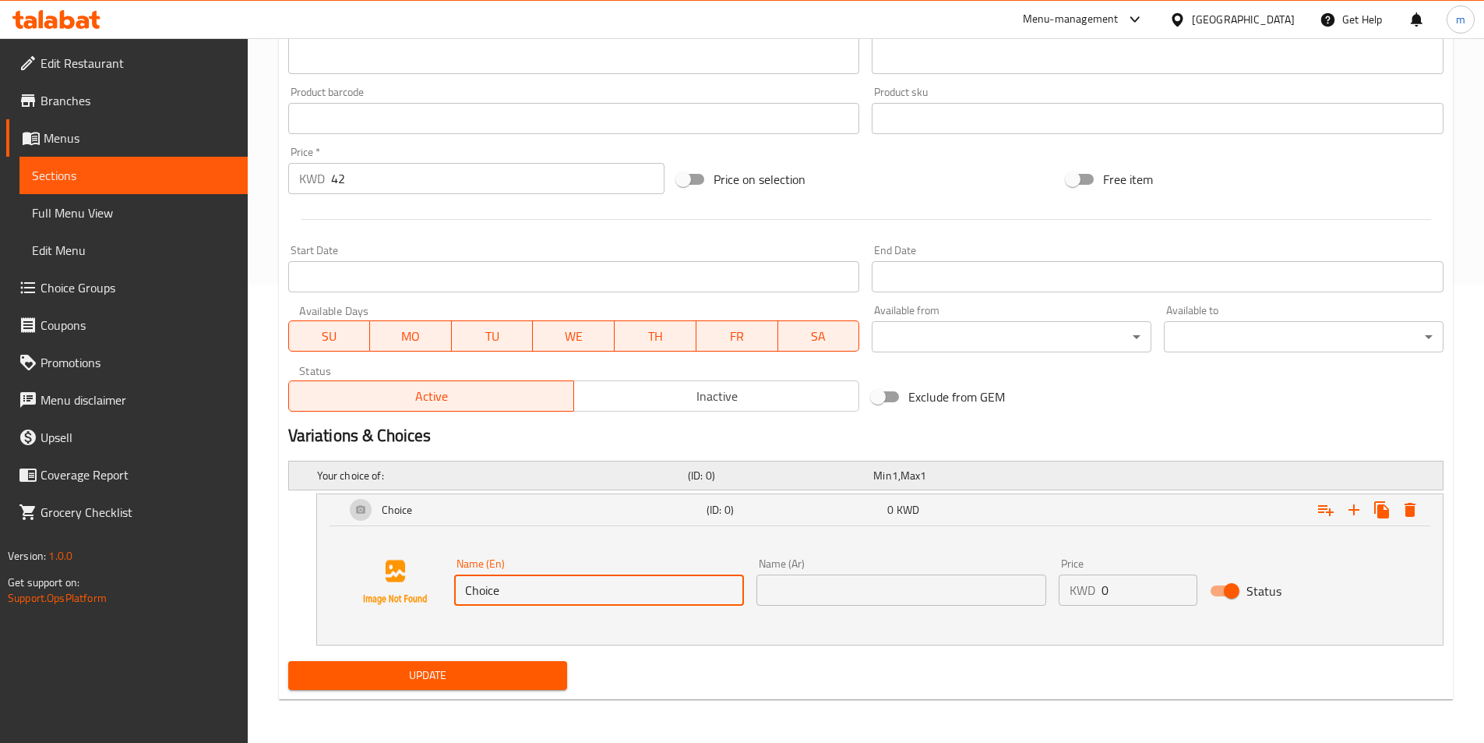
click at [892, 476] on span "1" at bounding box center [895, 475] width 6 height 20
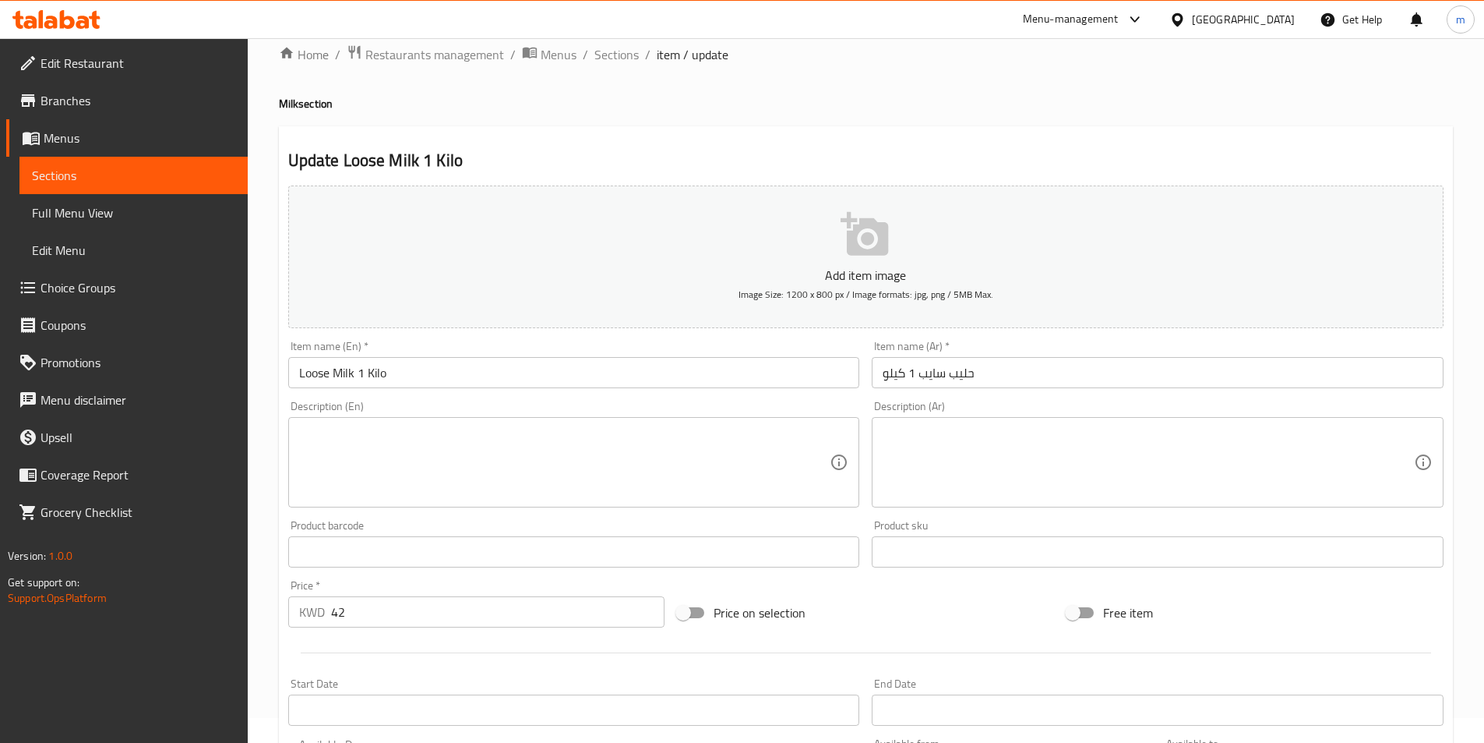
scroll to position [0, 0]
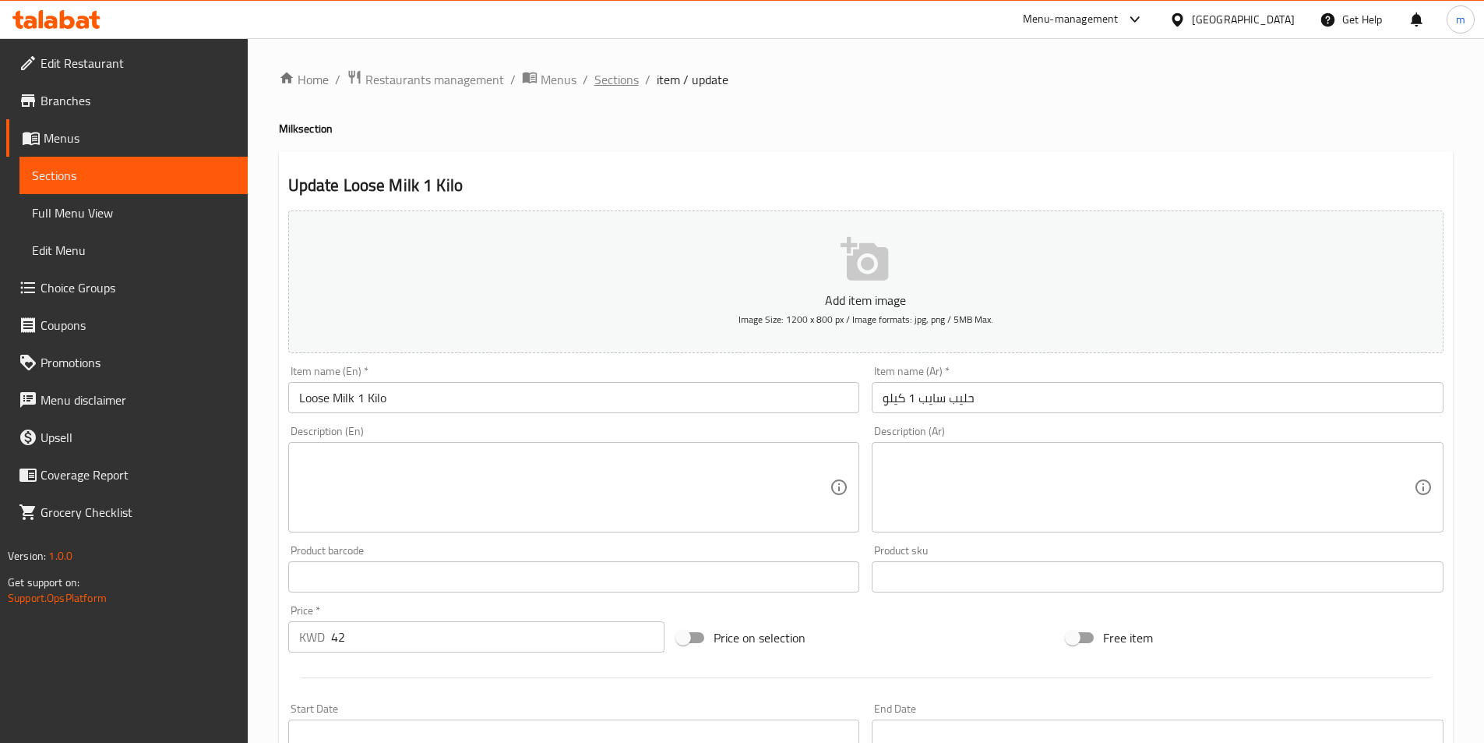
click at [619, 81] on span "Sections" at bounding box center [617, 79] width 44 height 19
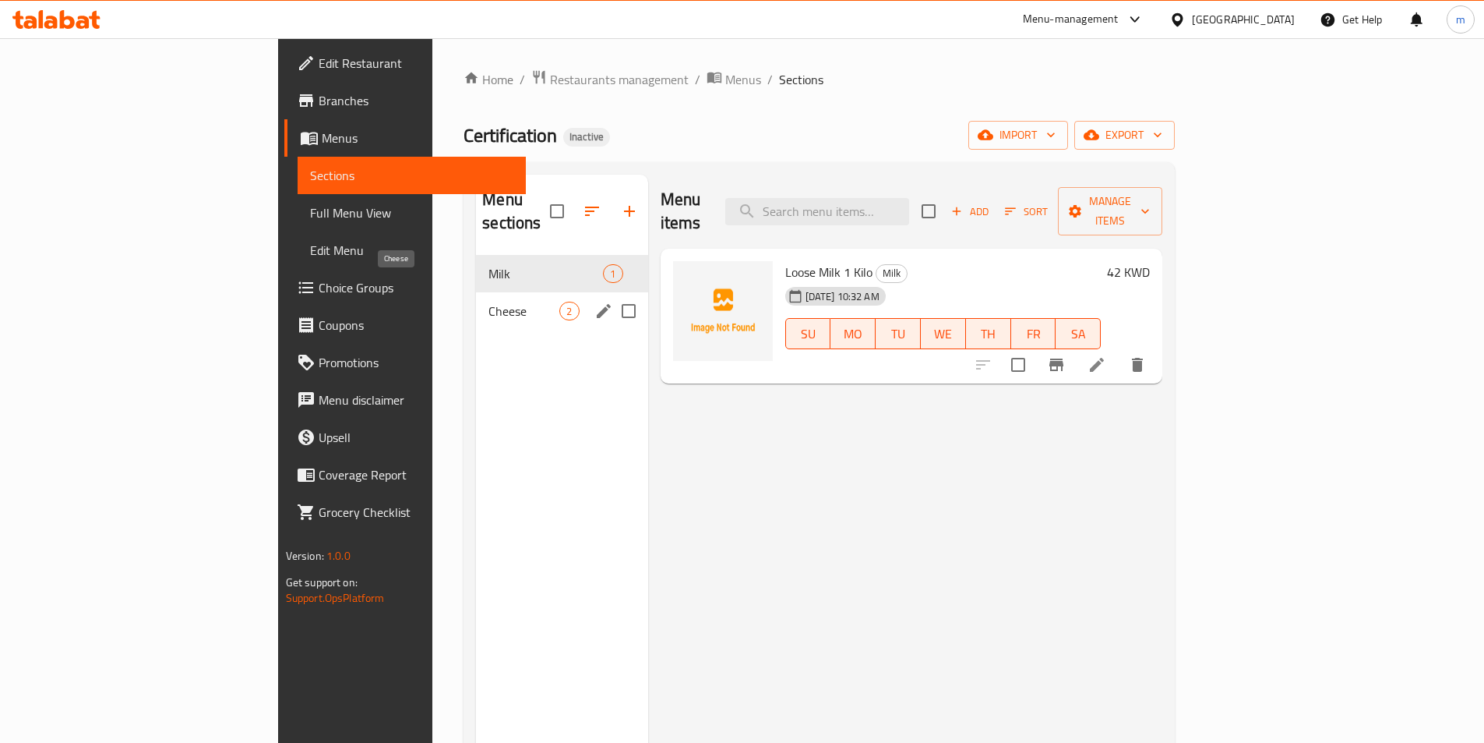
click at [489, 302] on span "Cheese" at bounding box center [524, 311] width 71 height 19
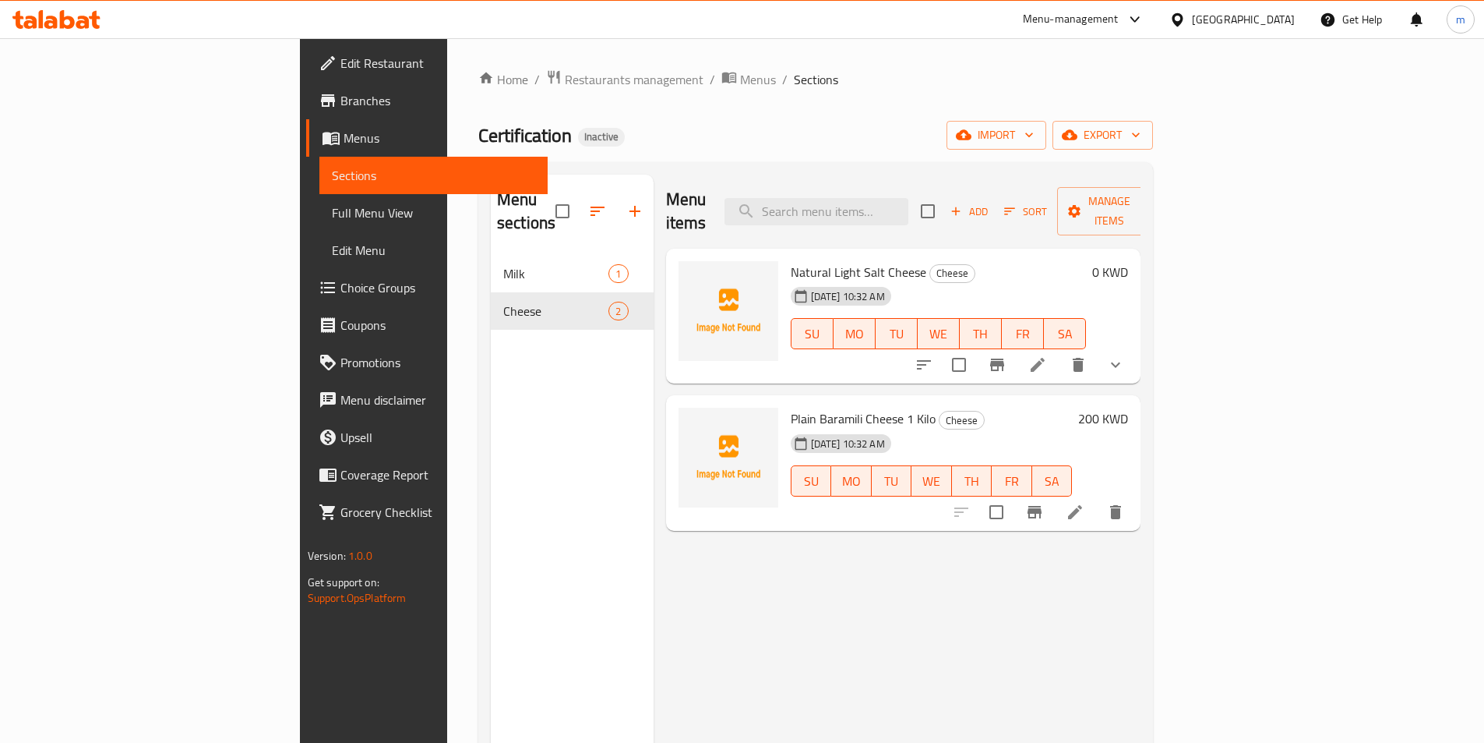
click at [1128, 261] on h6 "0 KWD" at bounding box center [1110, 272] width 36 height 22
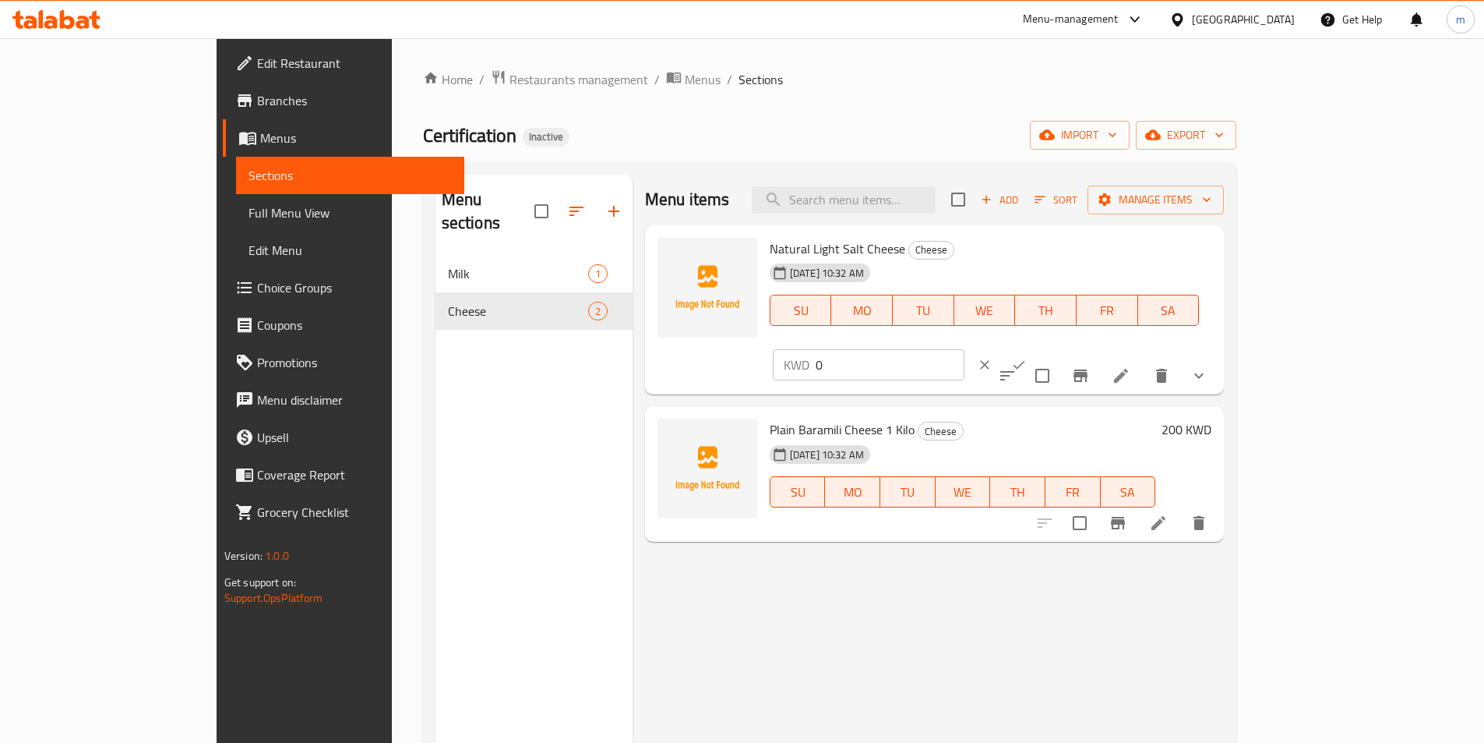
click at [1131, 366] on icon at bounding box center [1121, 375] width 19 height 19
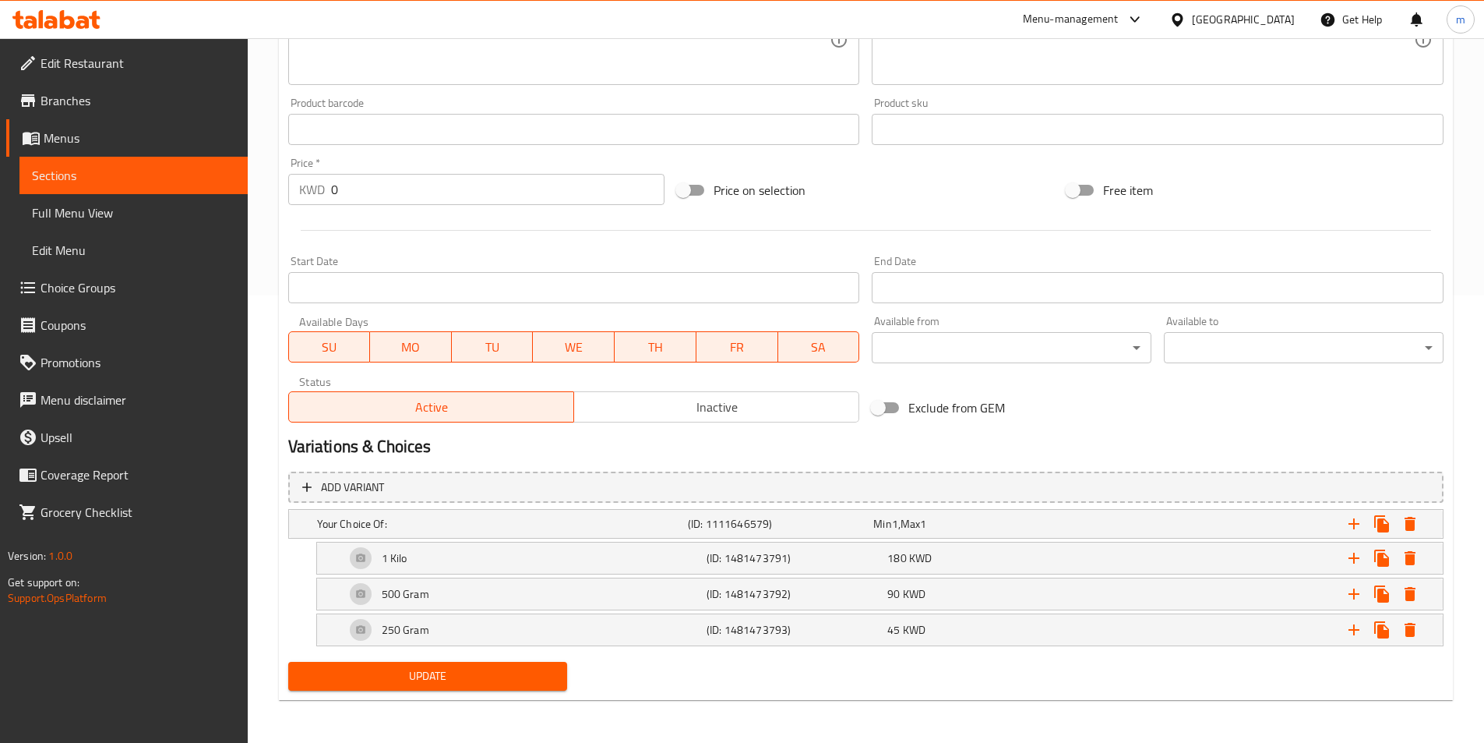
scroll to position [448, 0]
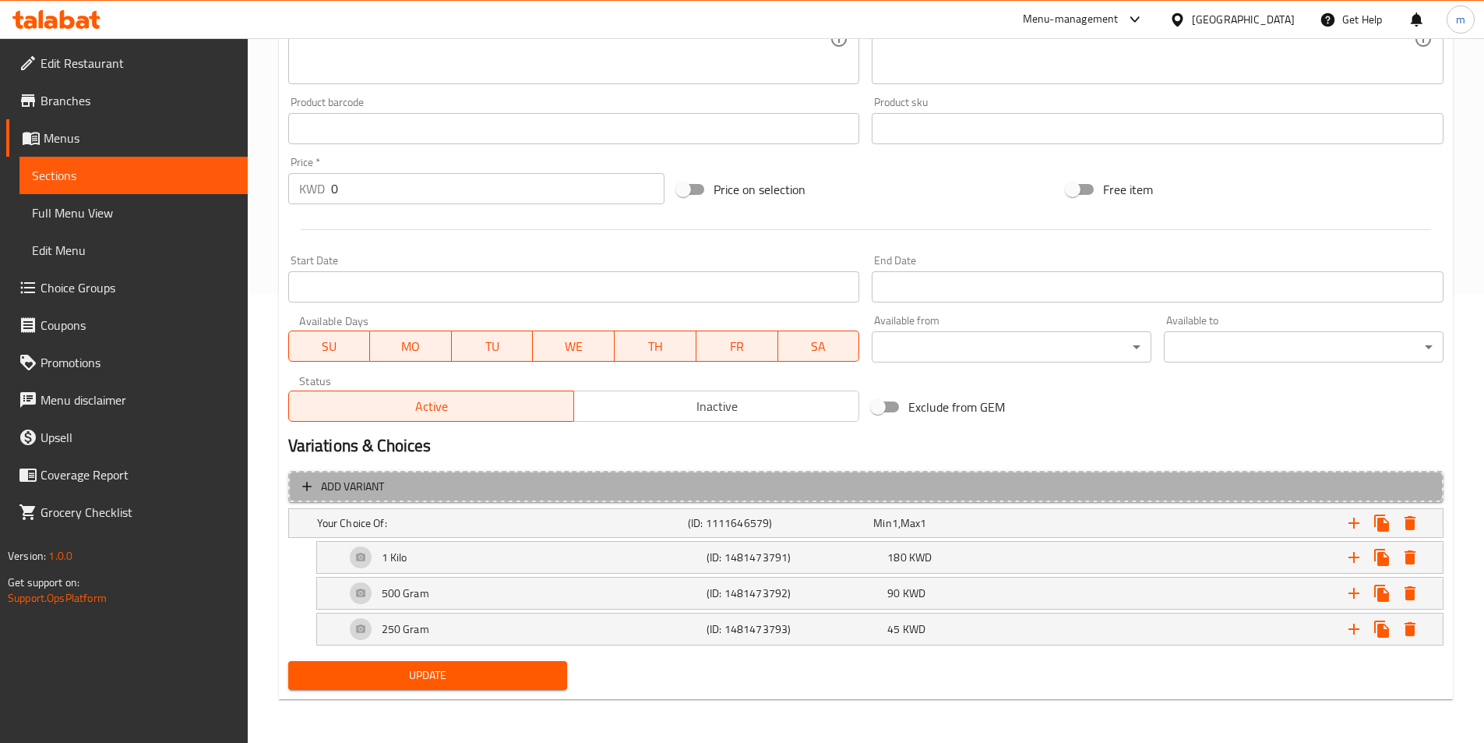
click at [585, 482] on span "Add variant" at bounding box center [866, 486] width 1128 height 19
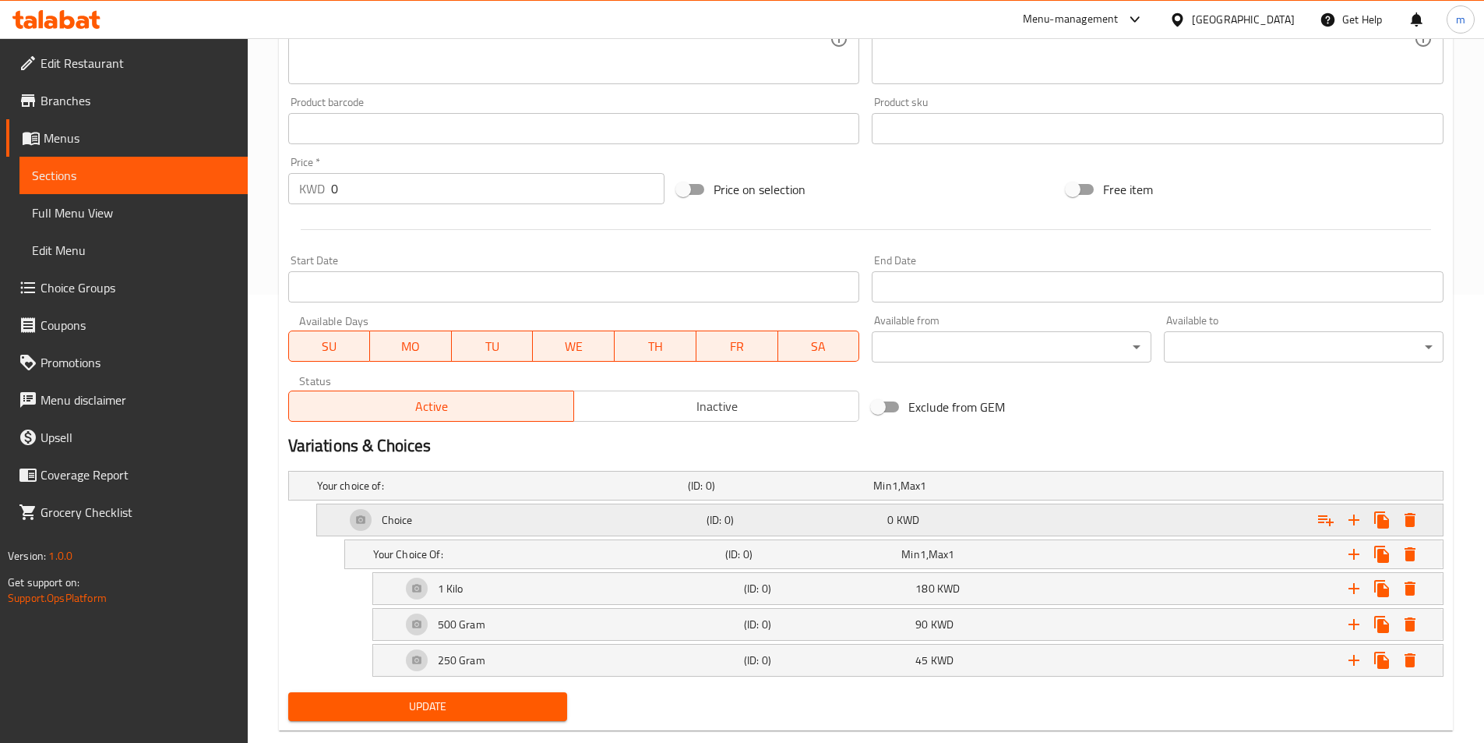
click at [599, 514] on div "Choice" at bounding box center [523, 519] width 362 height 37
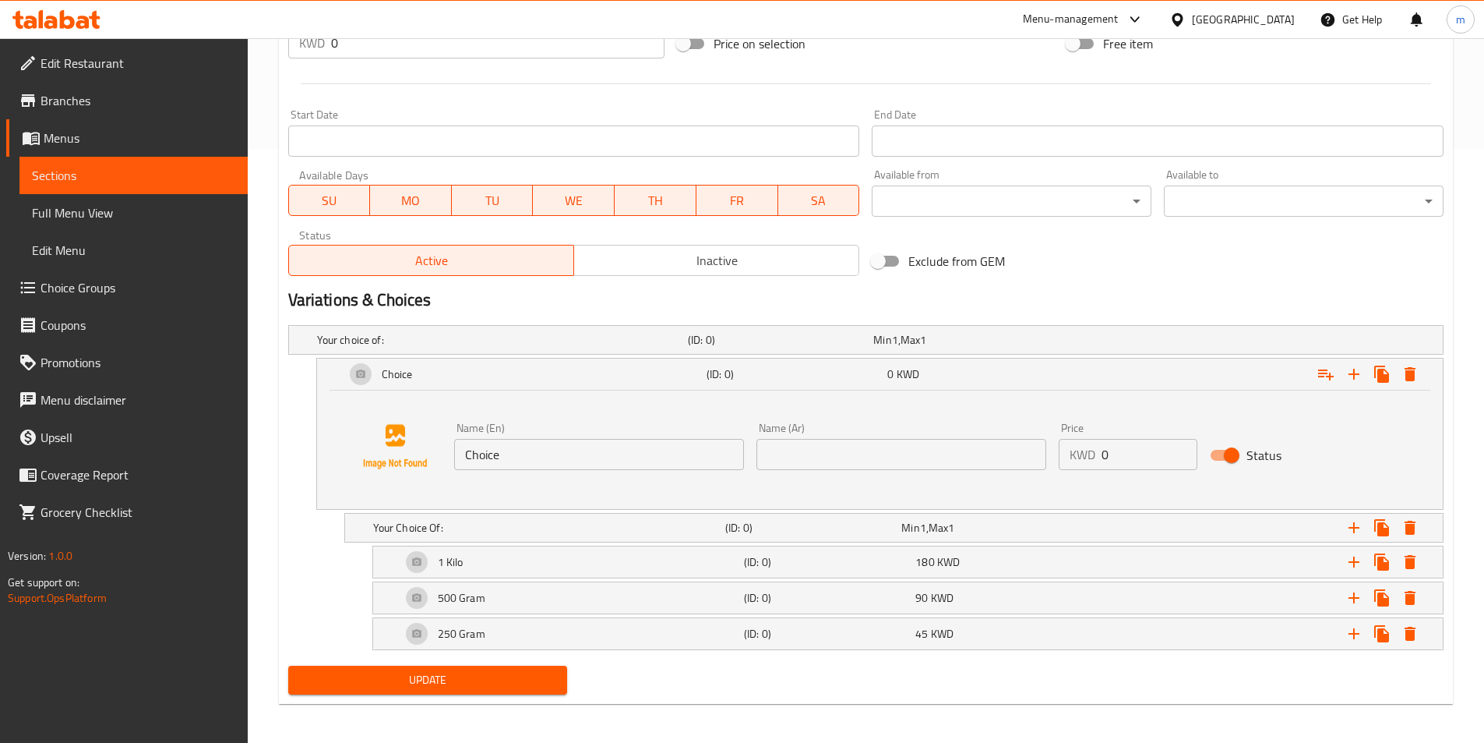
scroll to position [598, 0]
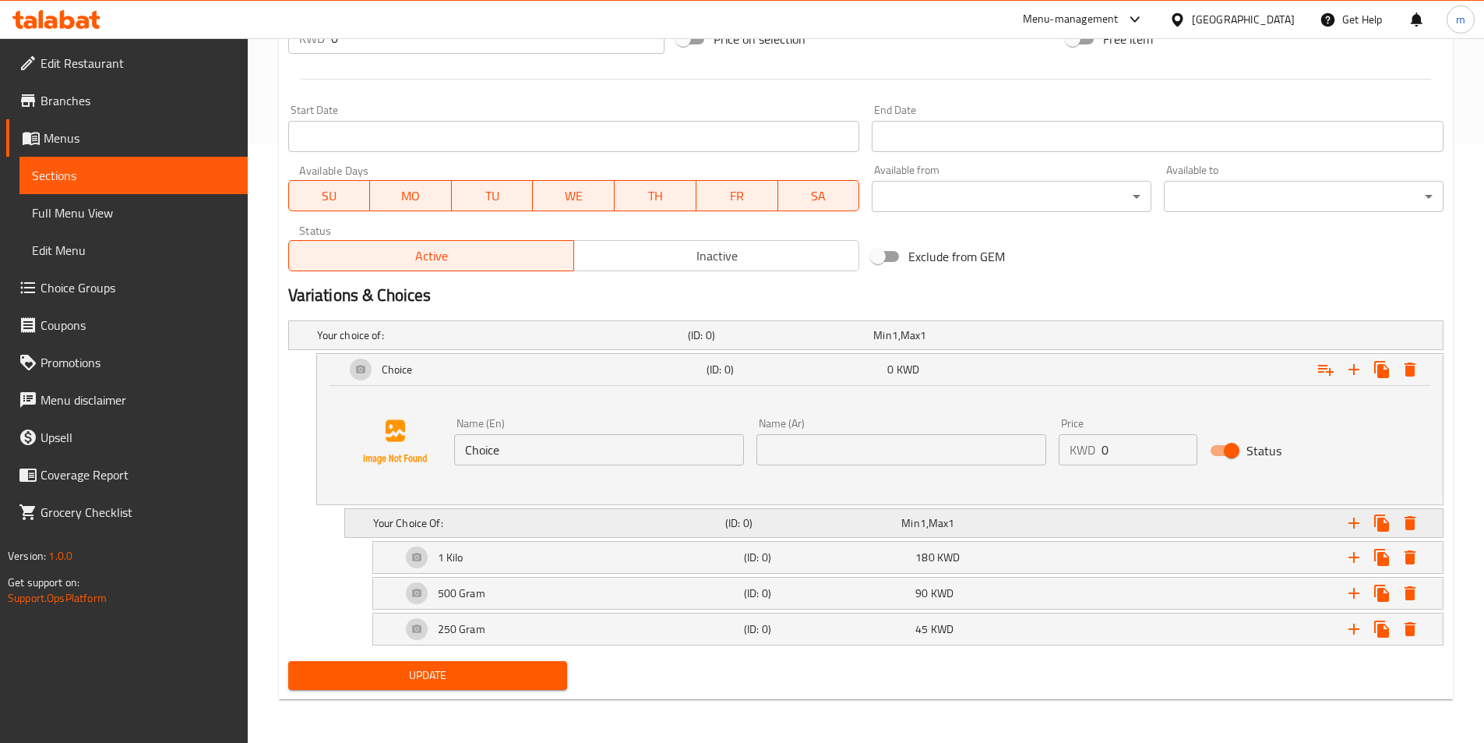
click at [539, 524] on h5 "Your Choice Of:" at bounding box center [546, 523] width 346 height 16
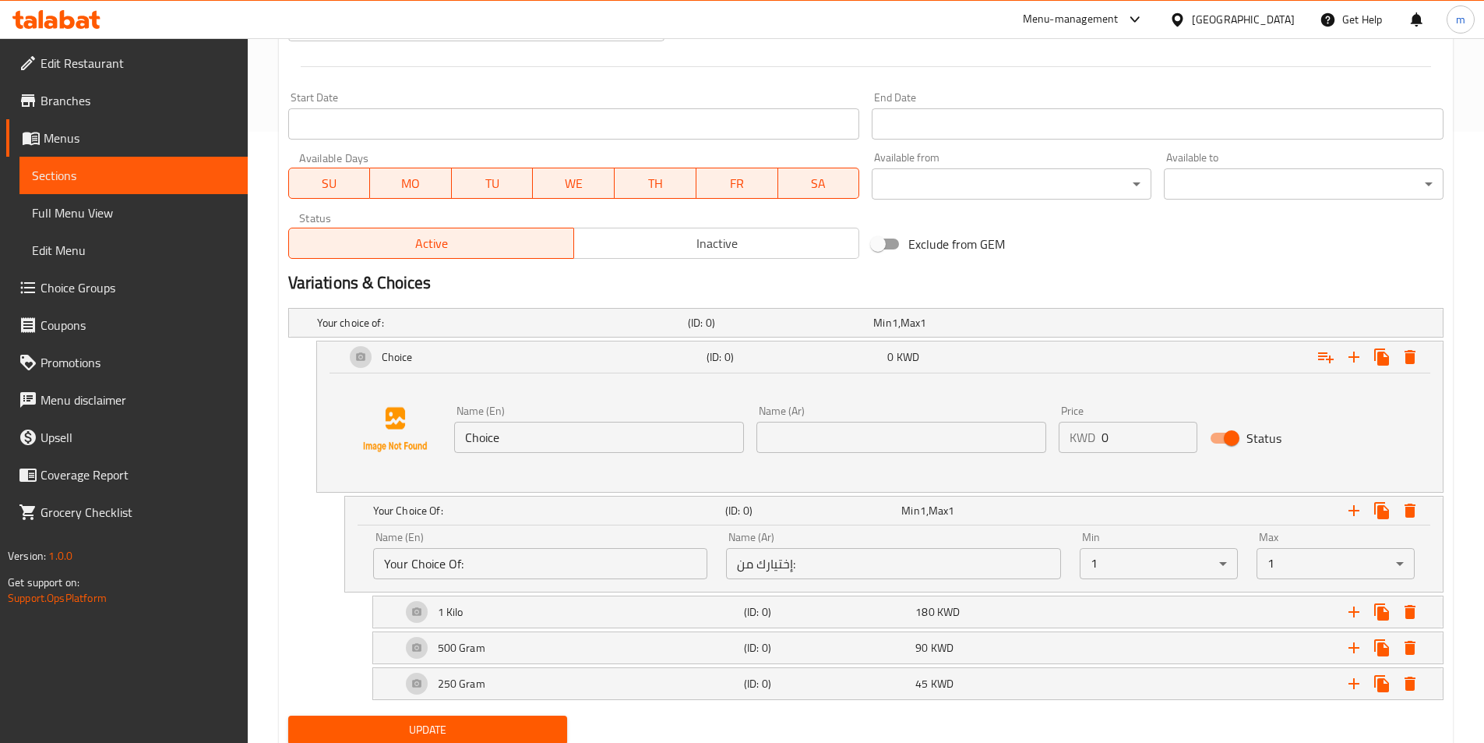
scroll to position [665, 0]
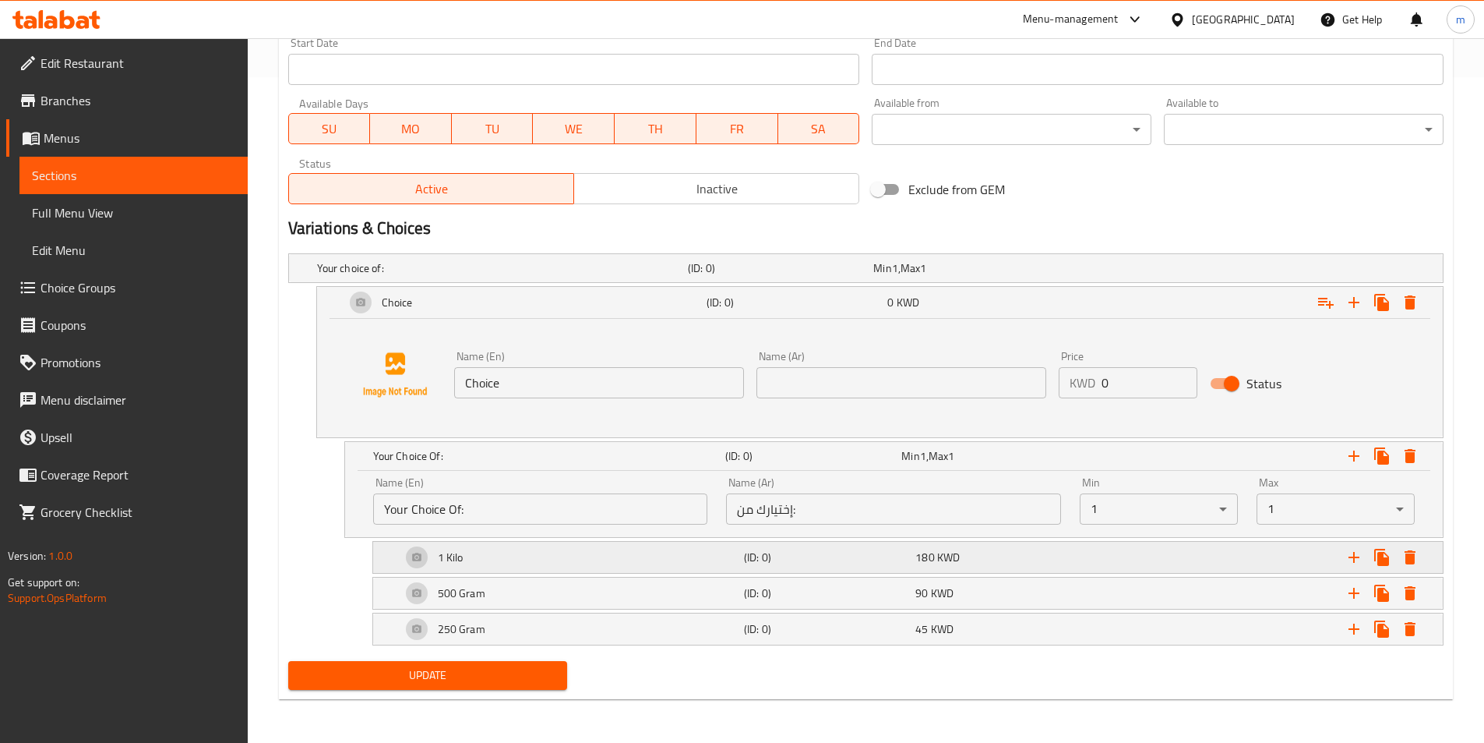
click at [936, 556] on div "180 KWD" at bounding box center [998, 557] width 165 height 16
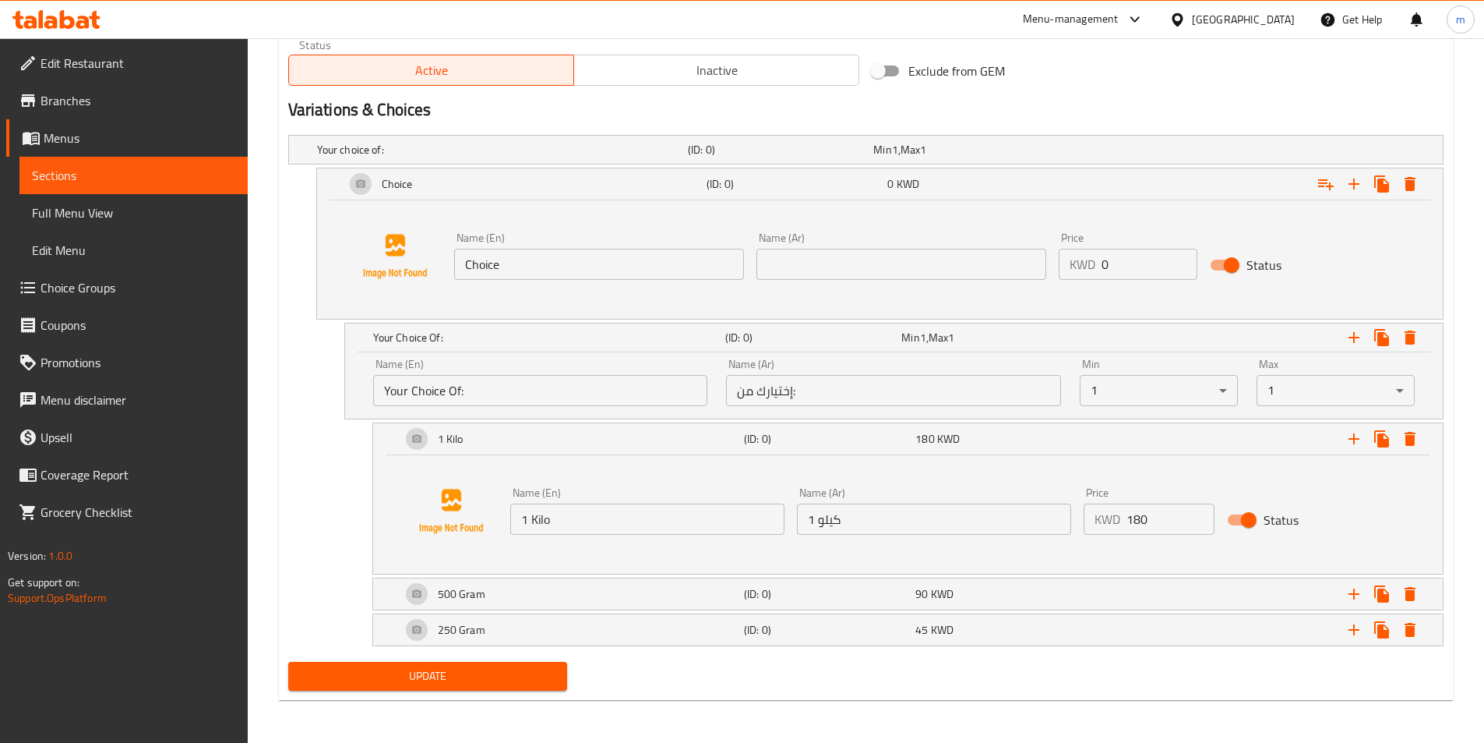
scroll to position [785, 0]
click at [930, 595] on div "90 KWD" at bounding box center [998, 593] width 165 height 16
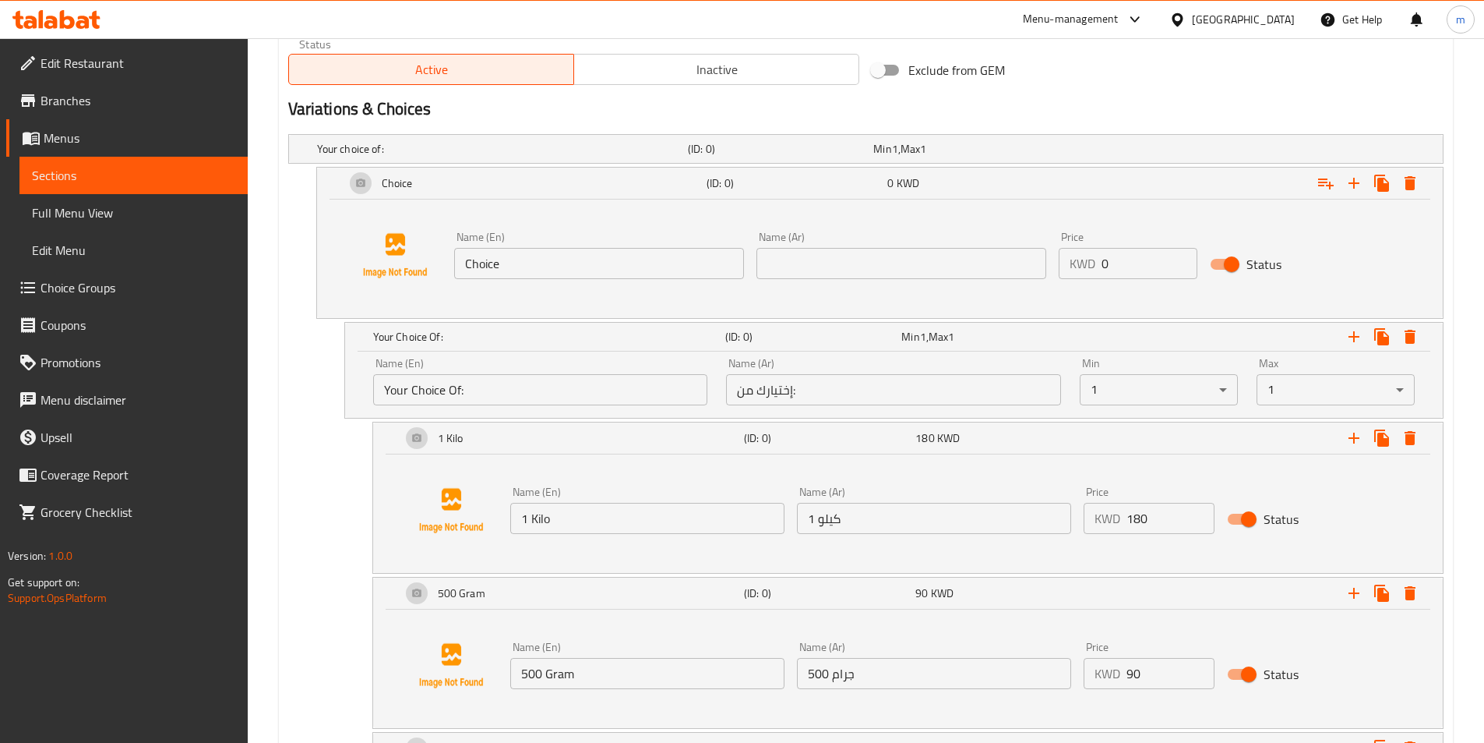
scroll to position [904, 0]
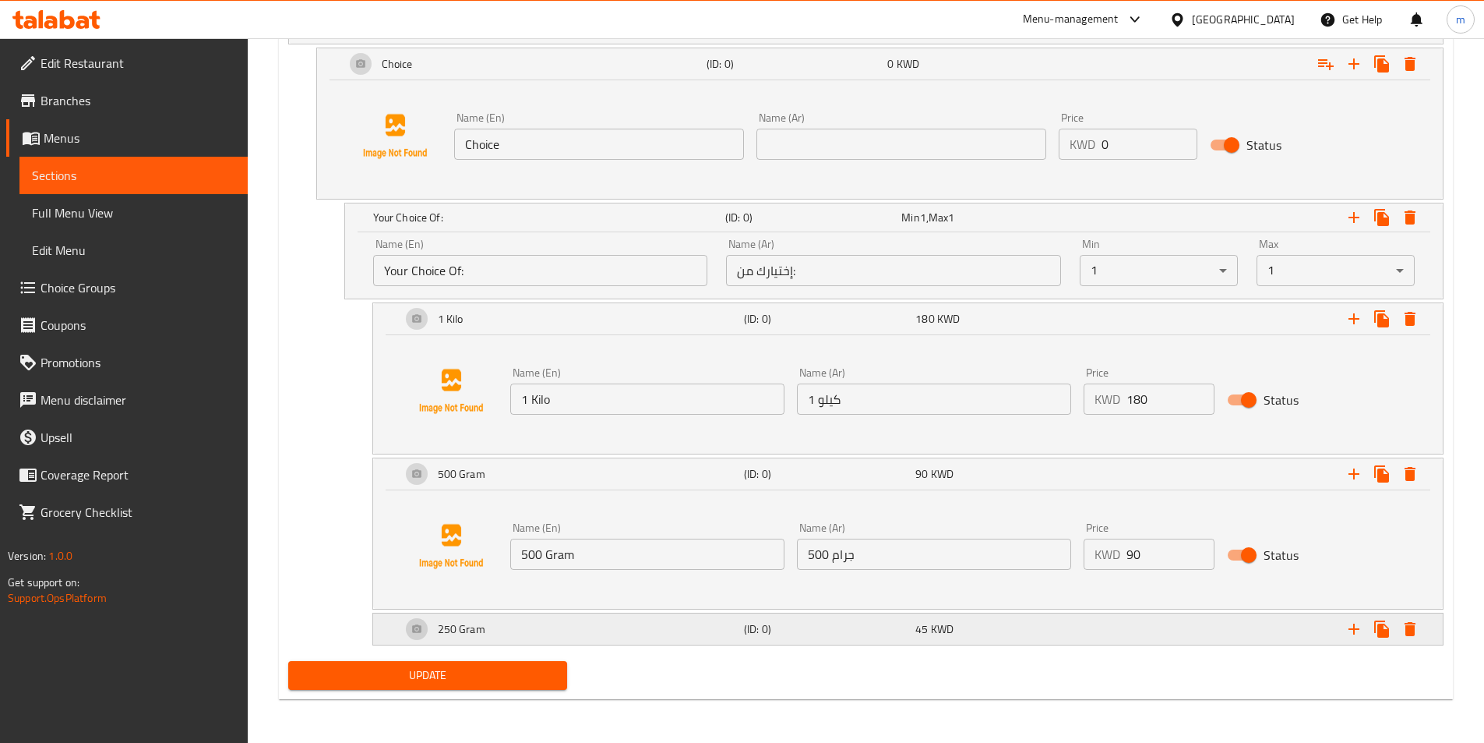
click at [946, 630] on span "KWD" at bounding box center [942, 629] width 23 height 20
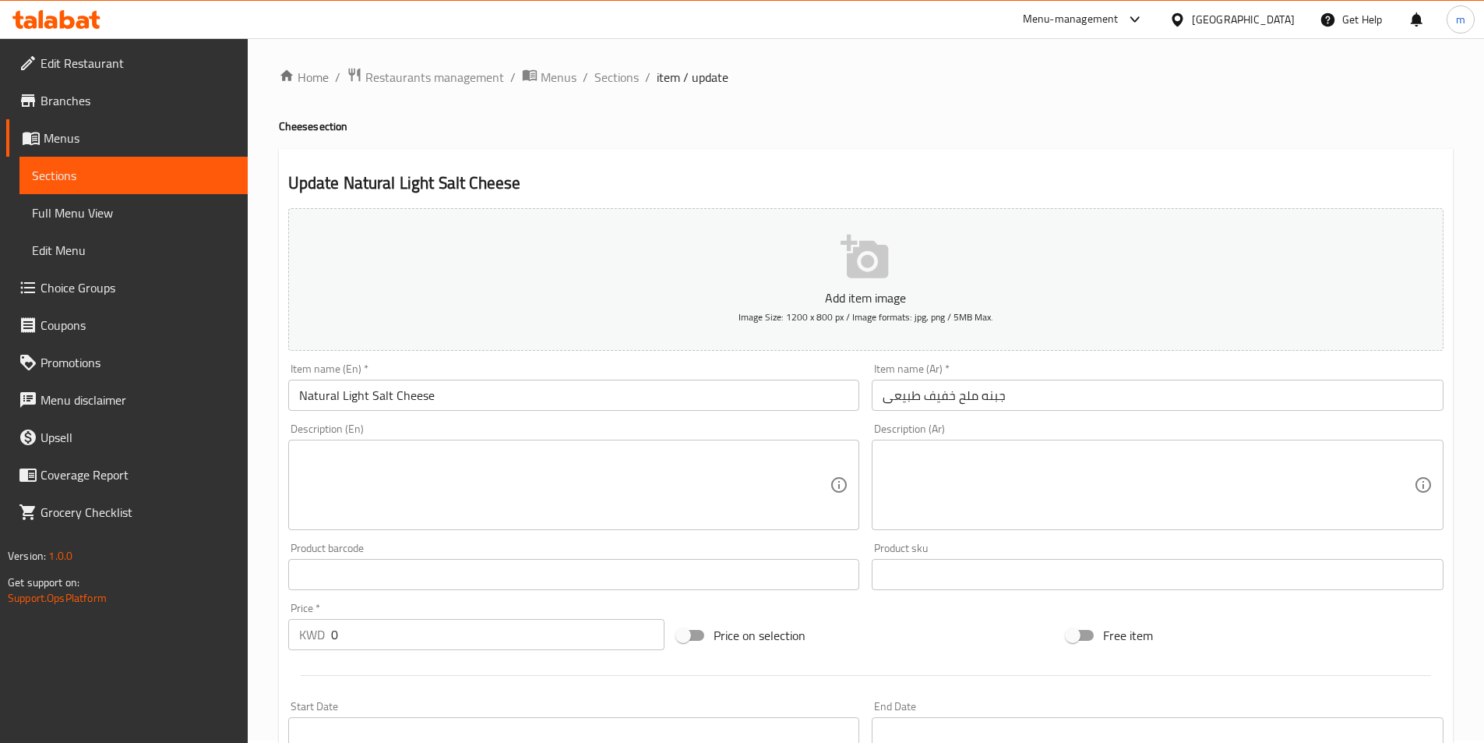
scroll to position [0, 0]
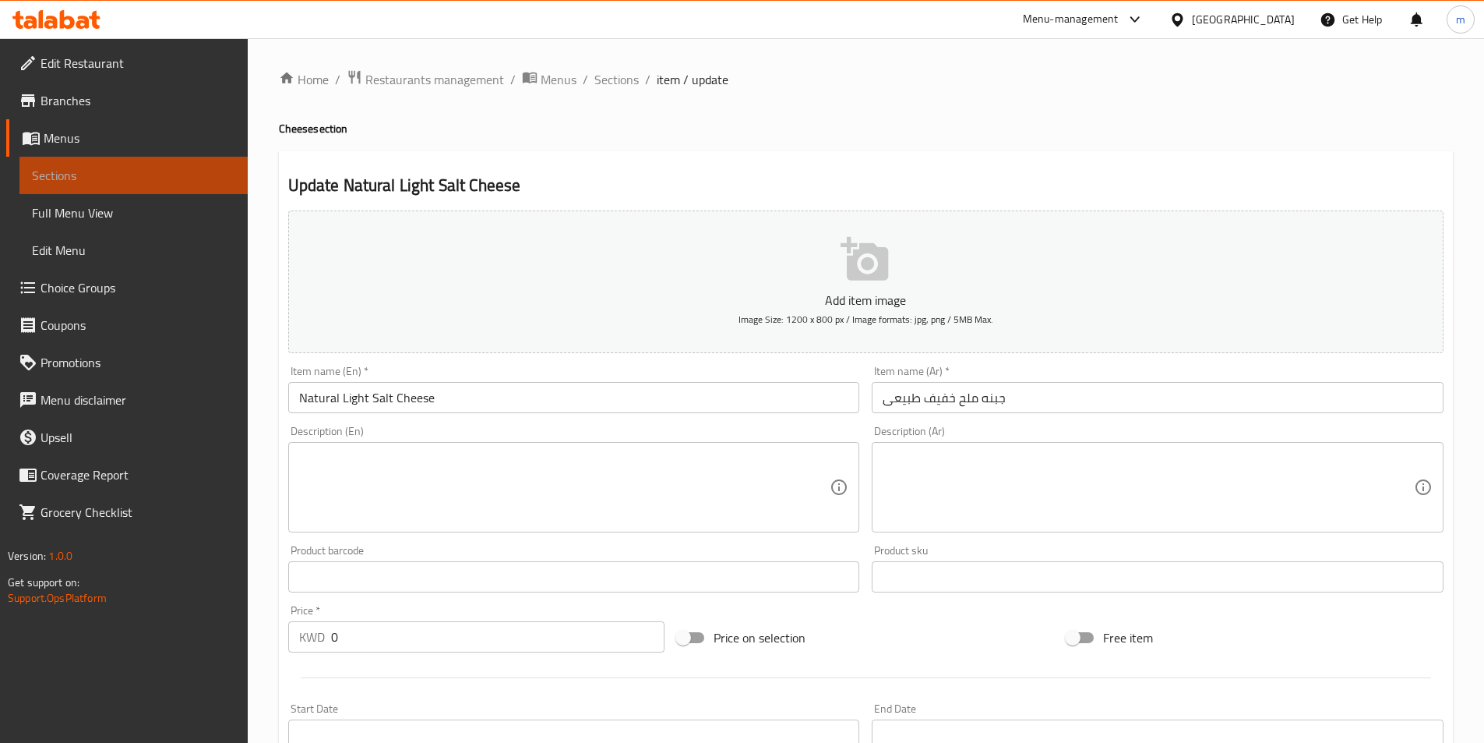
click at [99, 169] on span "Sections" at bounding box center [133, 175] width 203 height 19
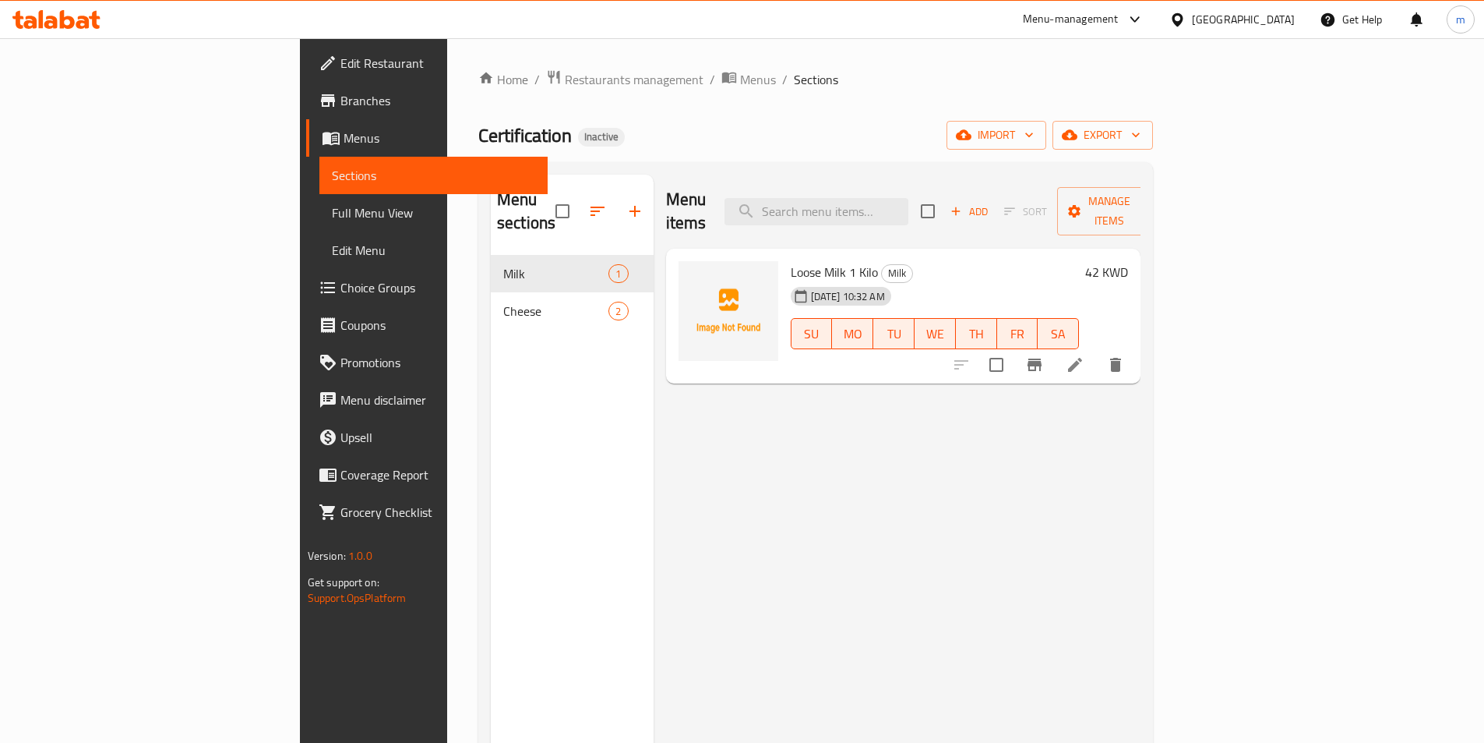
click at [1128, 261] on h6 "42 KWD" at bounding box center [1106, 272] width 43 height 22
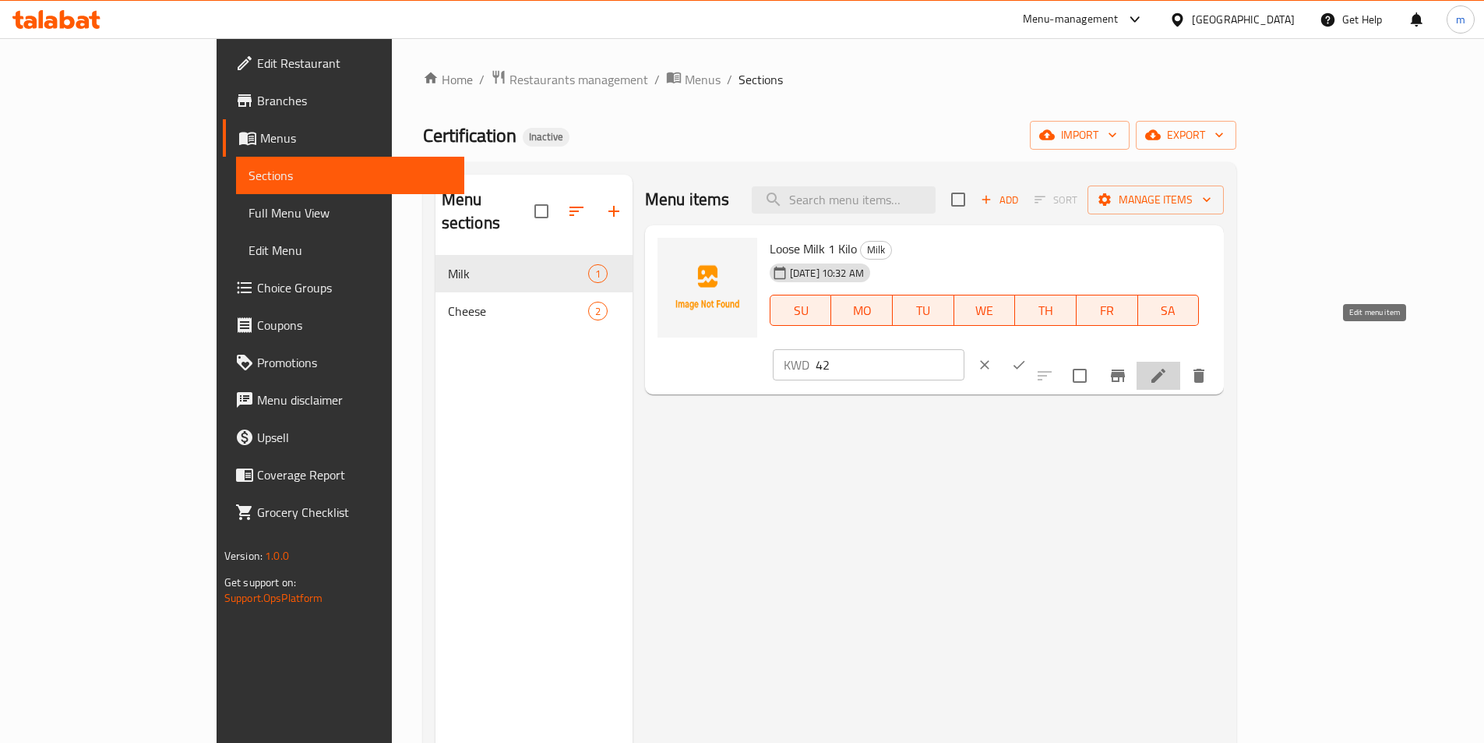
click at [1166, 369] on icon at bounding box center [1159, 376] width 14 height 14
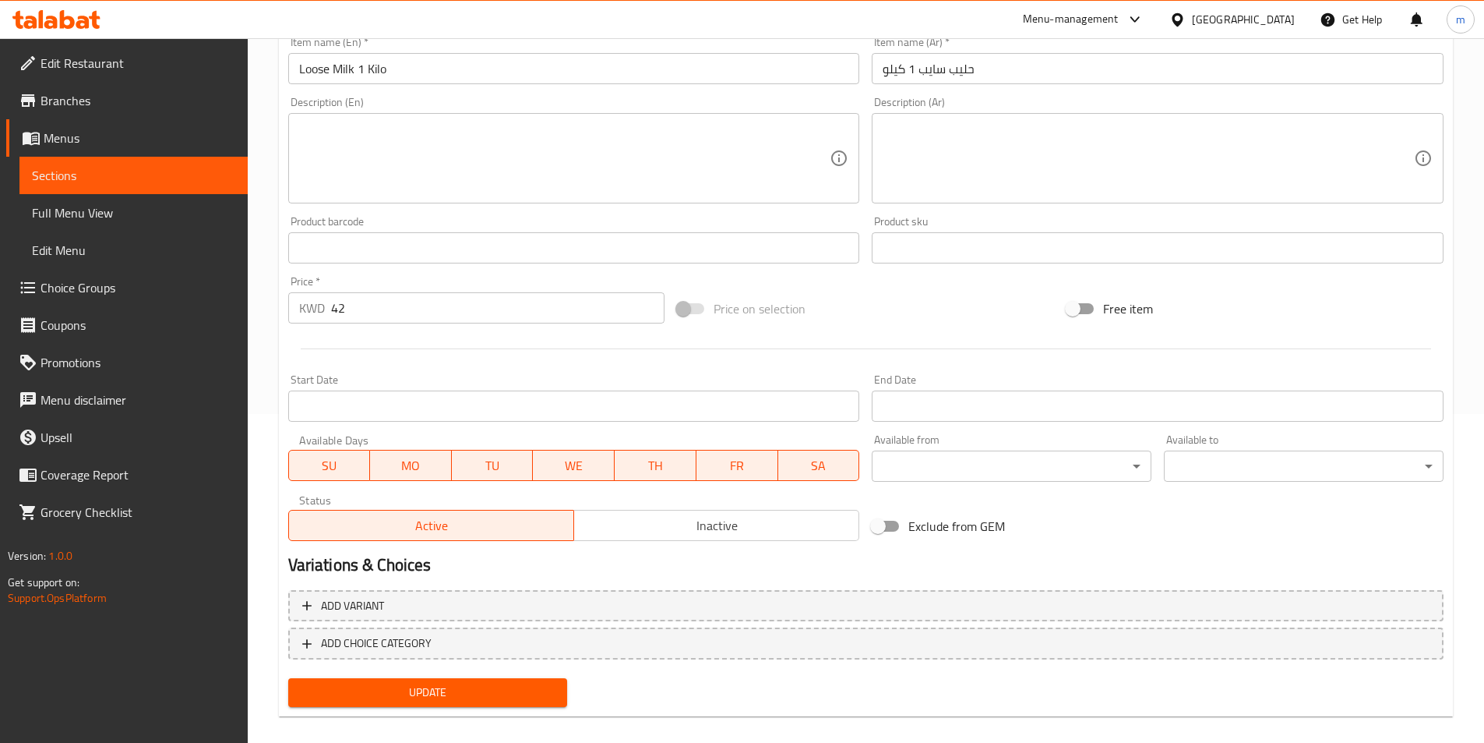
scroll to position [346, 0]
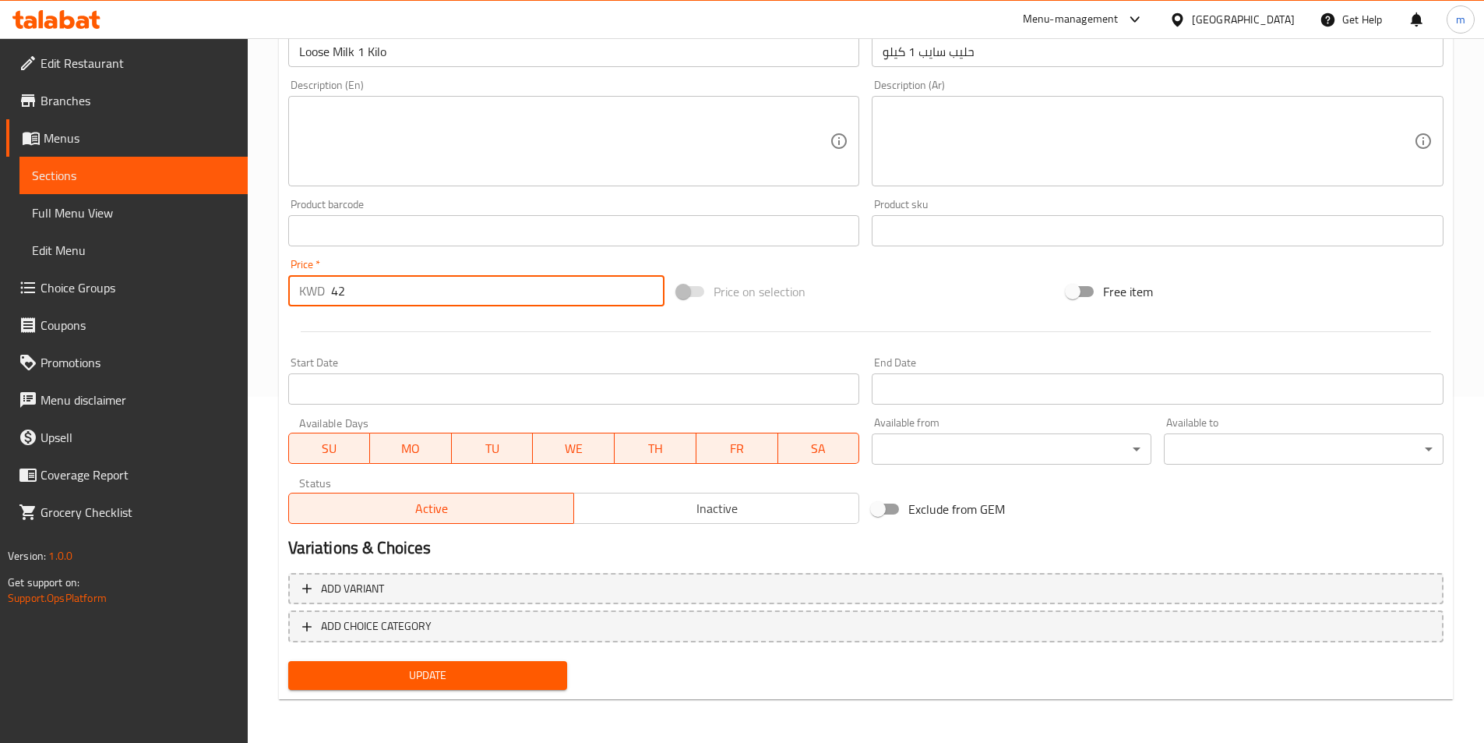
click at [384, 295] on input "42" at bounding box center [498, 290] width 334 height 31
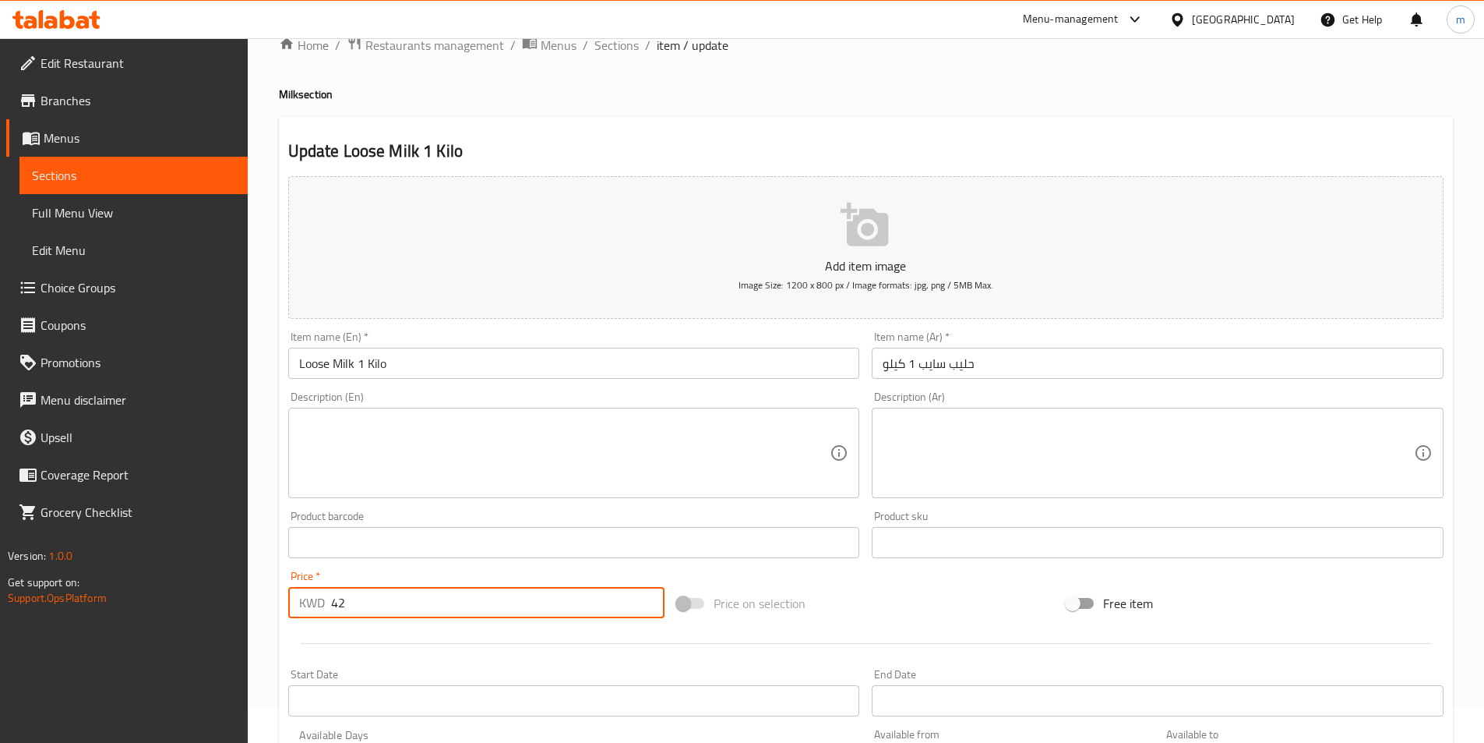
scroll to position [0, 0]
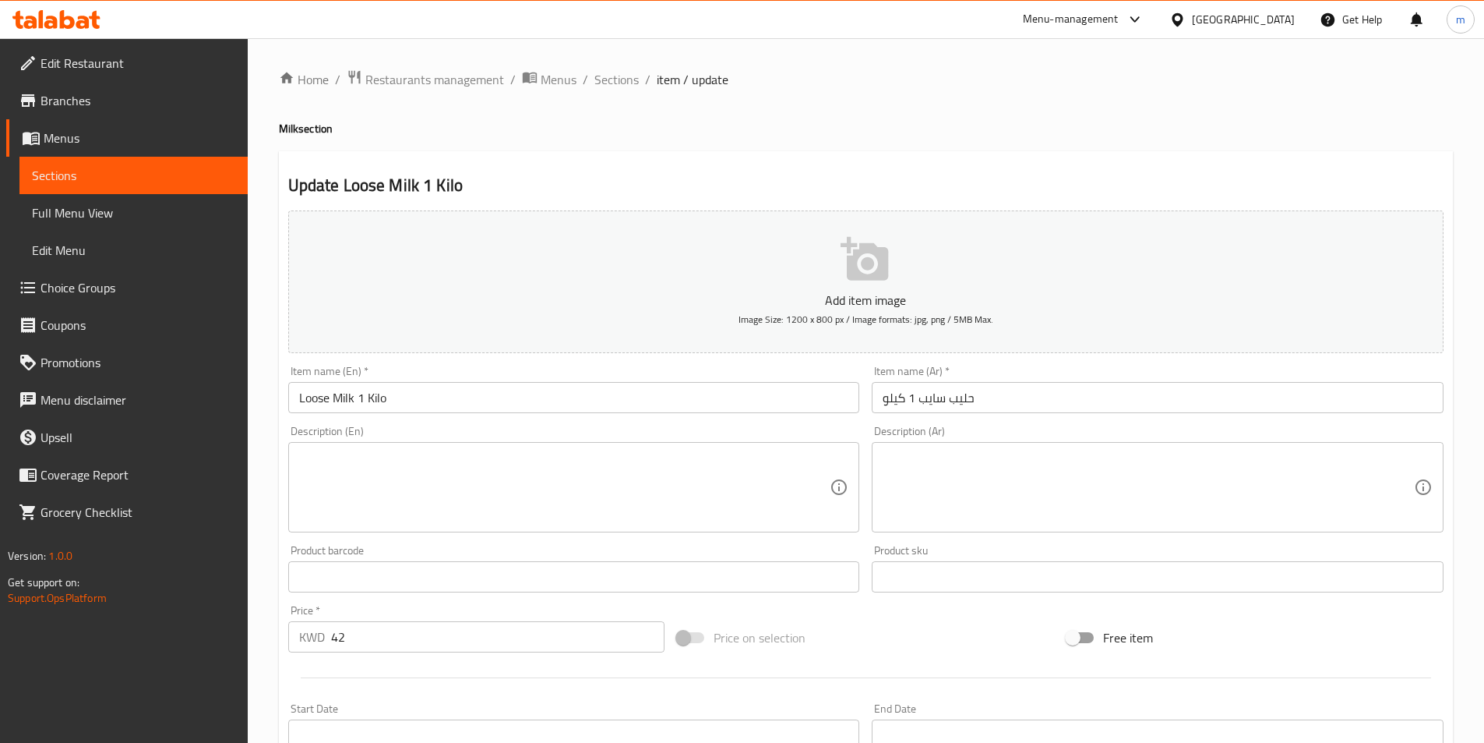
click at [448, 139] on div "Home / Restaurants management / Menus / Sections / item / update Milk section U…" at bounding box center [866, 563] width 1174 height 988
click at [131, 172] on span "Sections" at bounding box center [133, 175] width 203 height 19
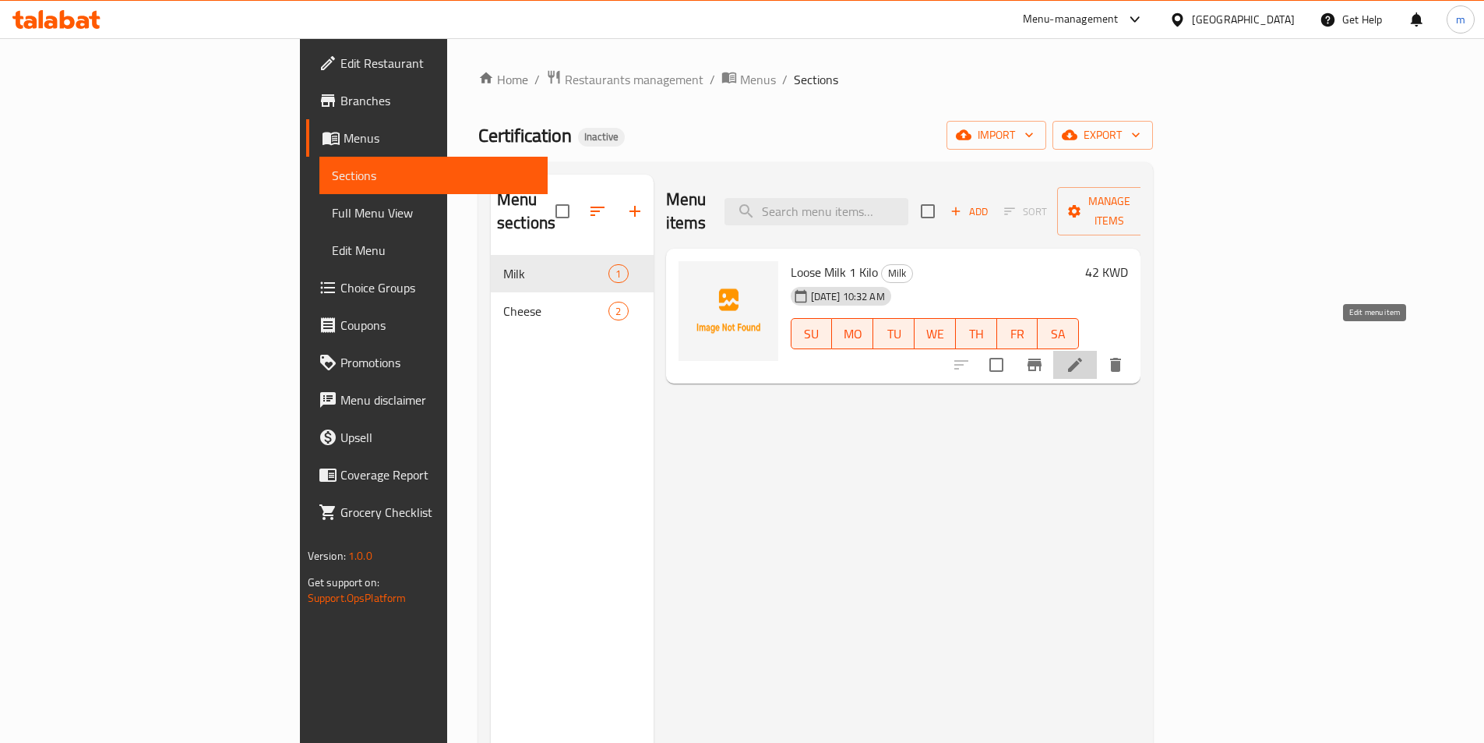
click at [1085, 355] on icon at bounding box center [1075, 364] width 19 height 19
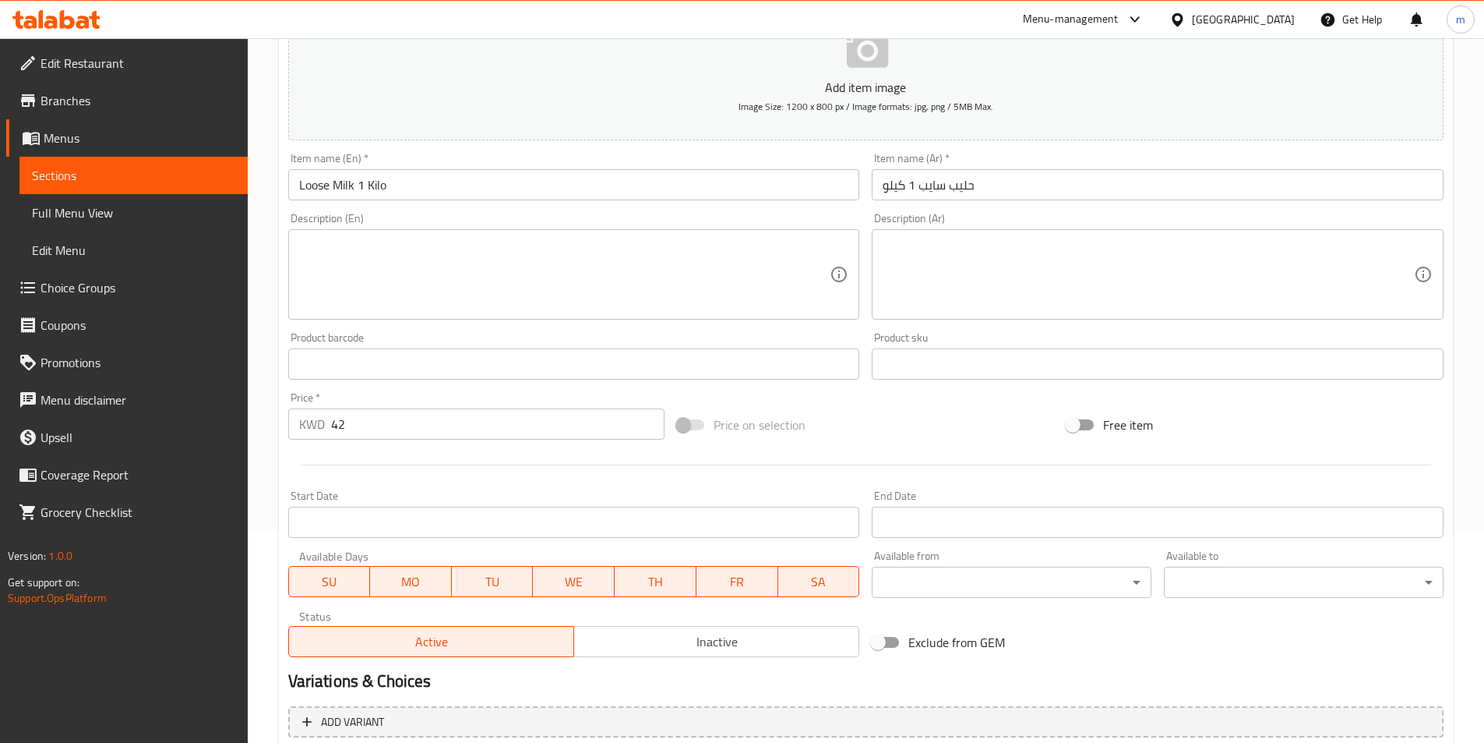
scroll to position [346, 0]
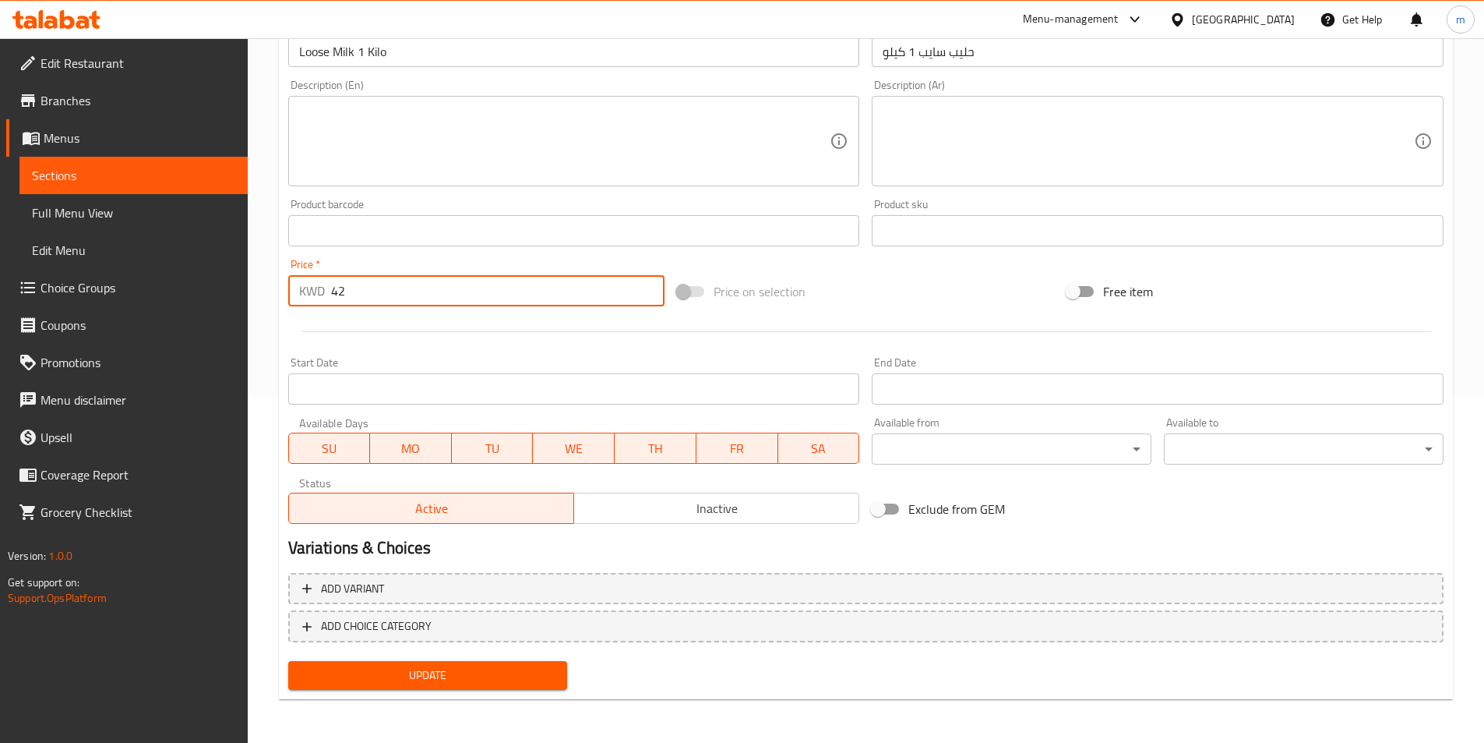
click at [372, 293] on input "42" at bounding box center [498, 290] width 334 height 31
type input "4"
type input "0"
click at [457, 594] on span "Add variant" at bounding box center [866, 588] width 1128 height 19
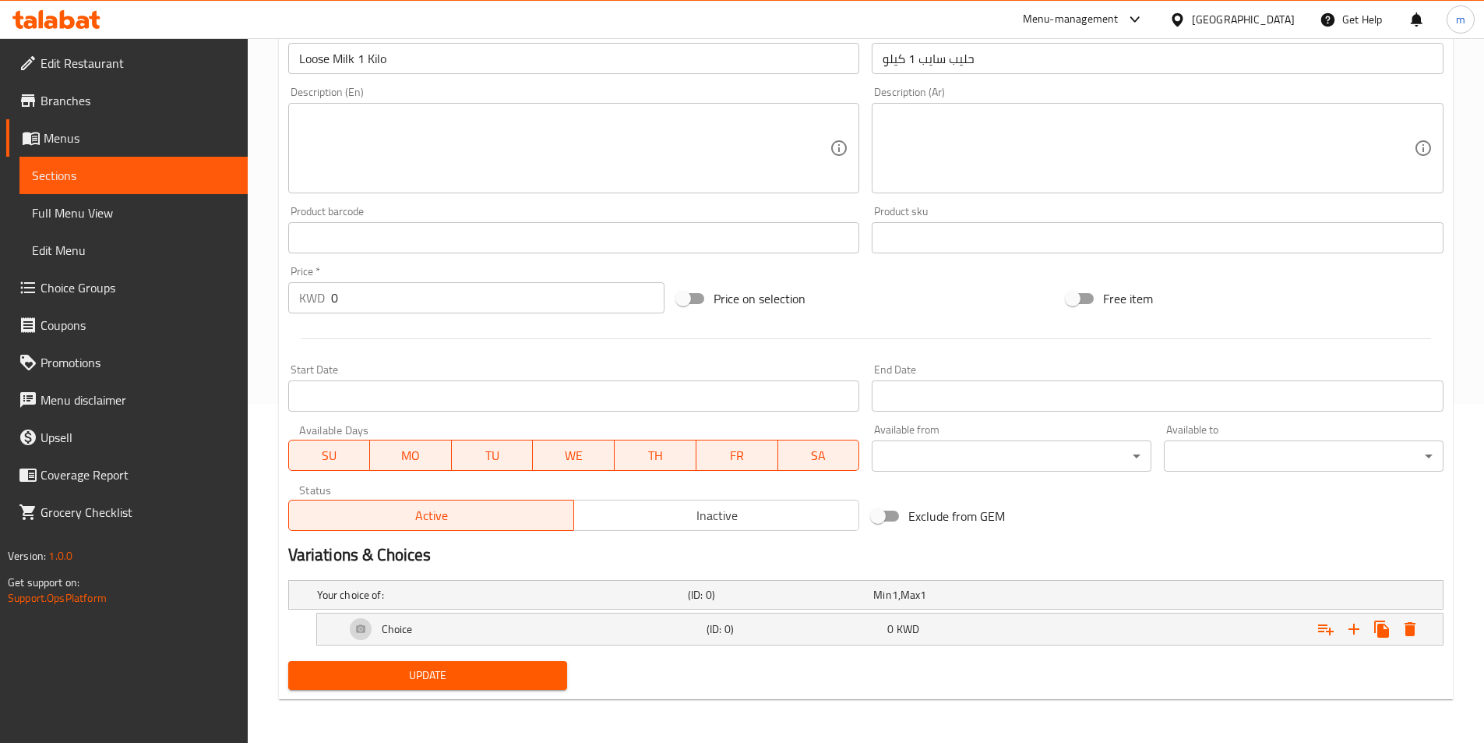
scroll to position [339, 0]
click at [961, 590] on div "Min 1 , Max 1" at bounding box center [963, 595] width 179 height 16
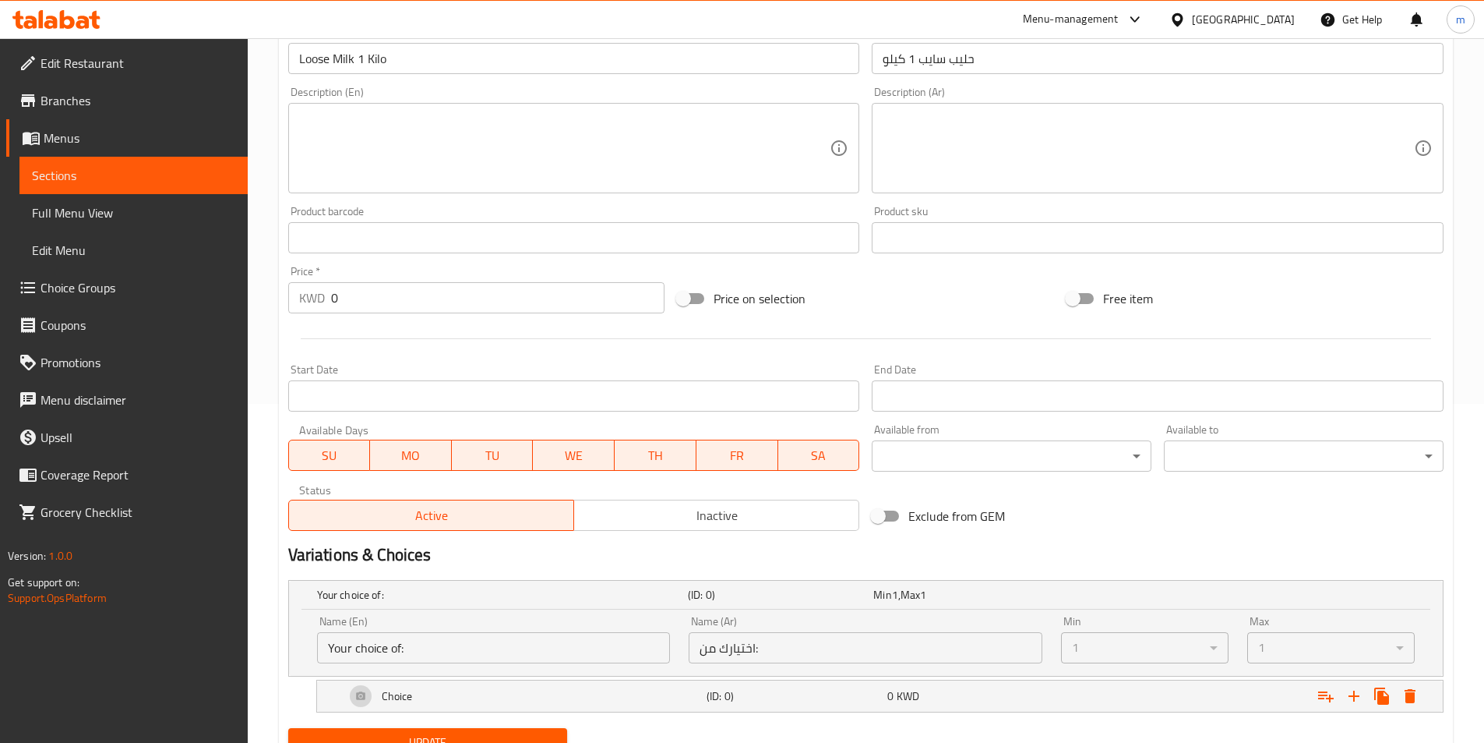
scroll to position [406, 0]
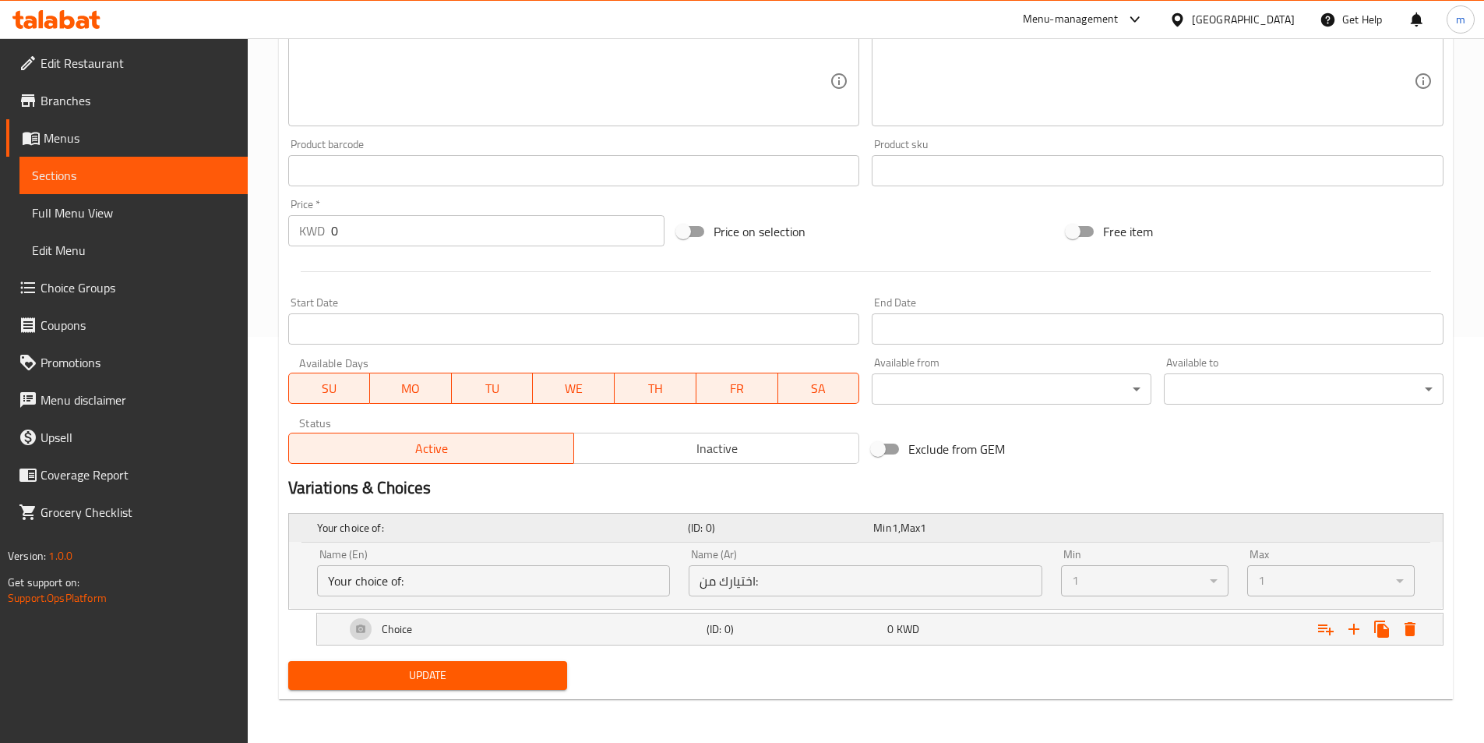
click at [954, 525] on div "Min 1 , Max 1" at bounding box center [963, 528] width 179 height 16
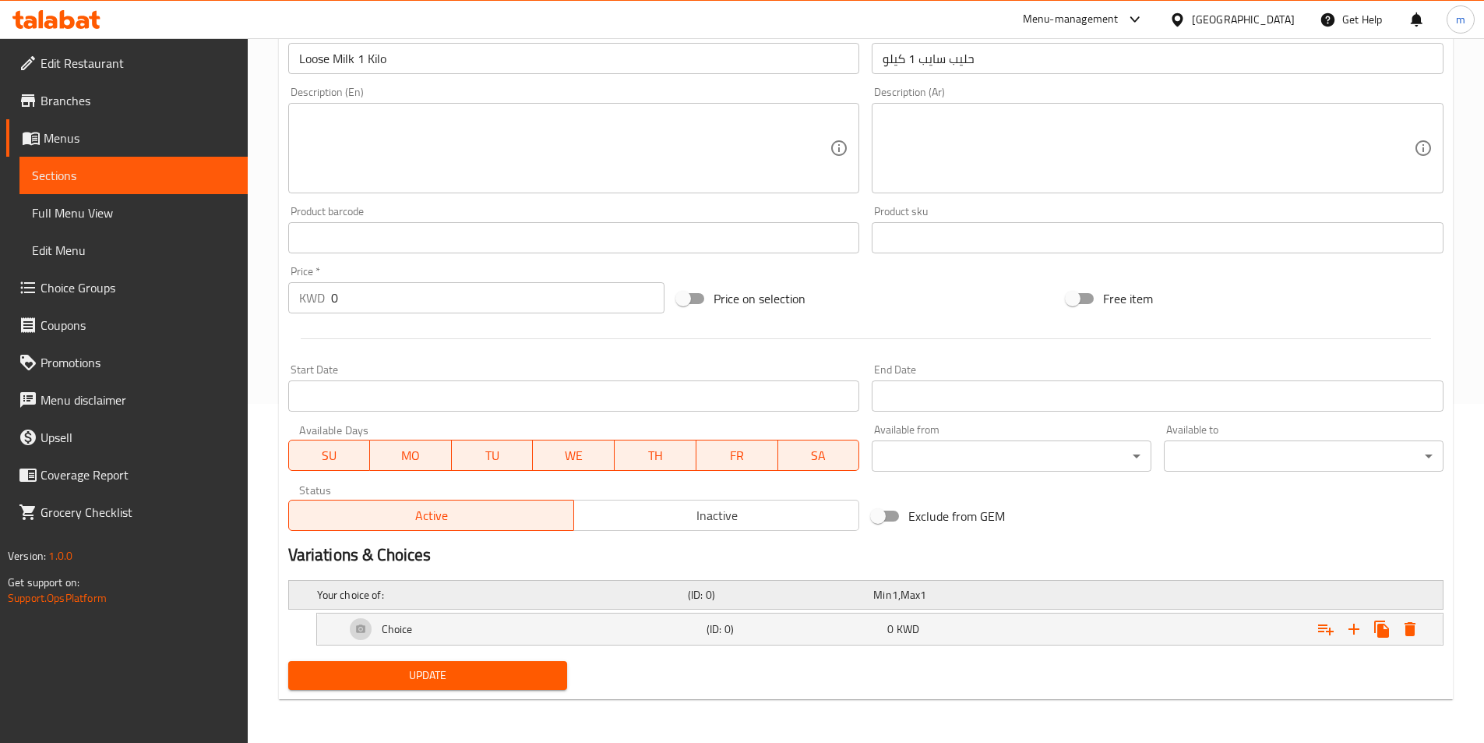
scroll to position [339, 0]
click at [931, 628] on div "0 KWD" at bounding box center [975, 629] width 175 height 16
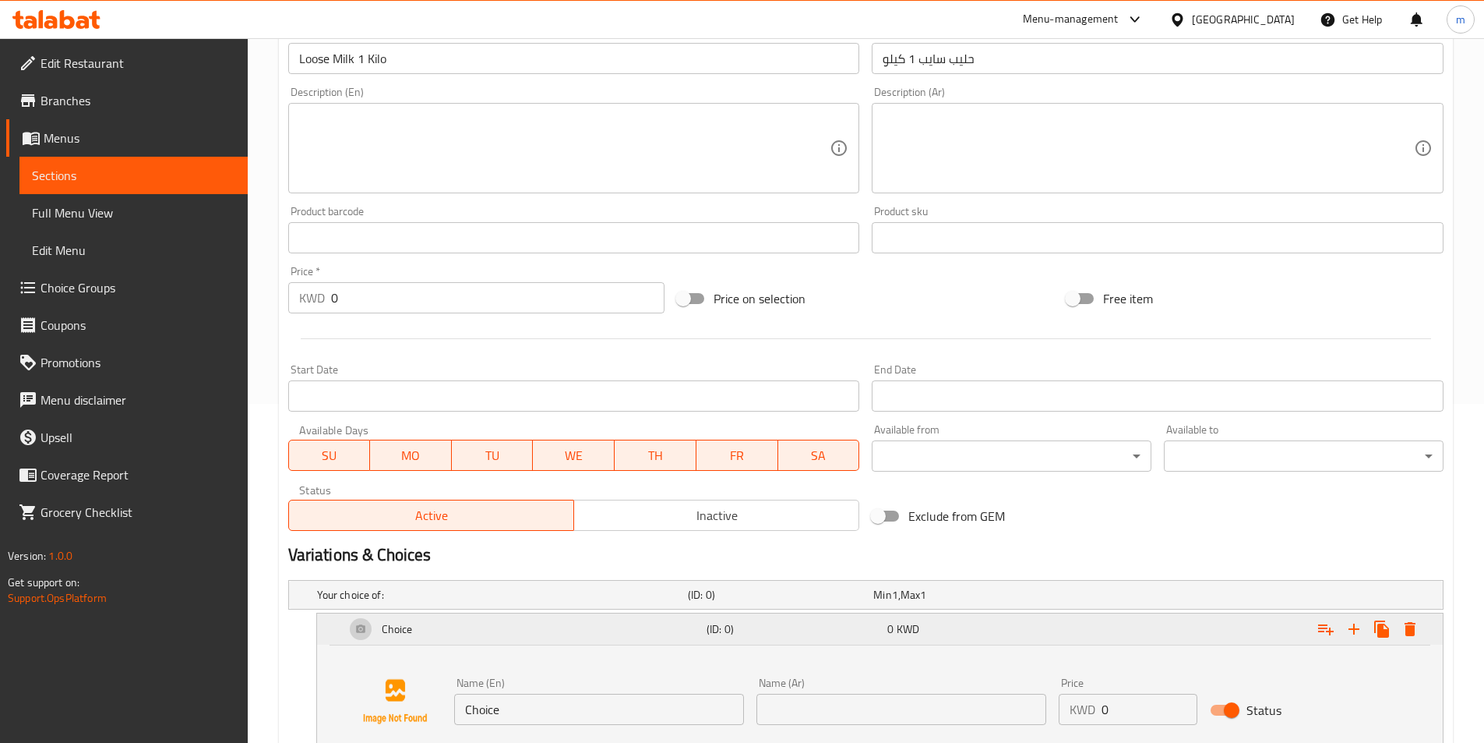
scroll to position [458, 0]
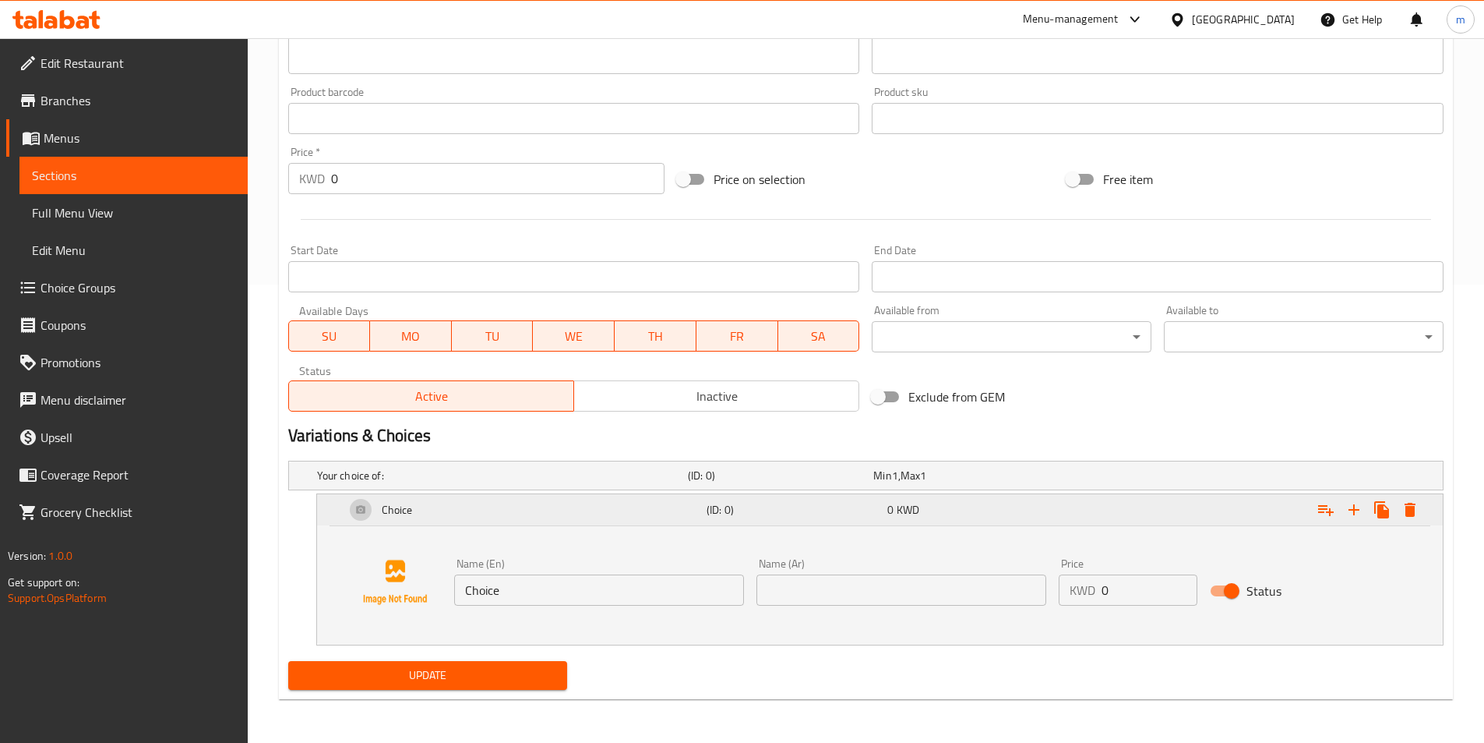
click at [925, 505] on div "0 KWD" at bounding box center [975, 510] width 175 height 16
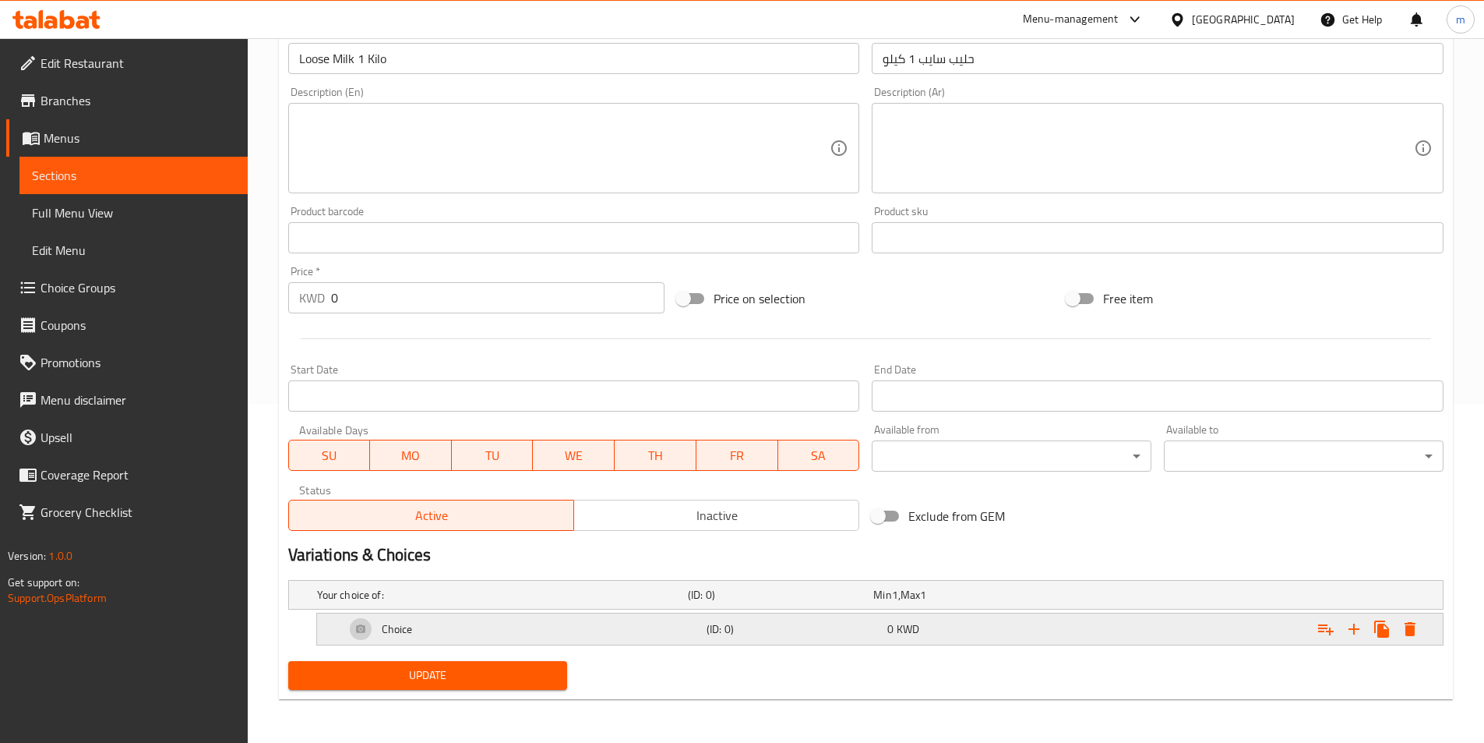
scroll to position [339, 0]
click at [916, 588] on span "Max" at bounding box center [910, 594] width 19 height 20
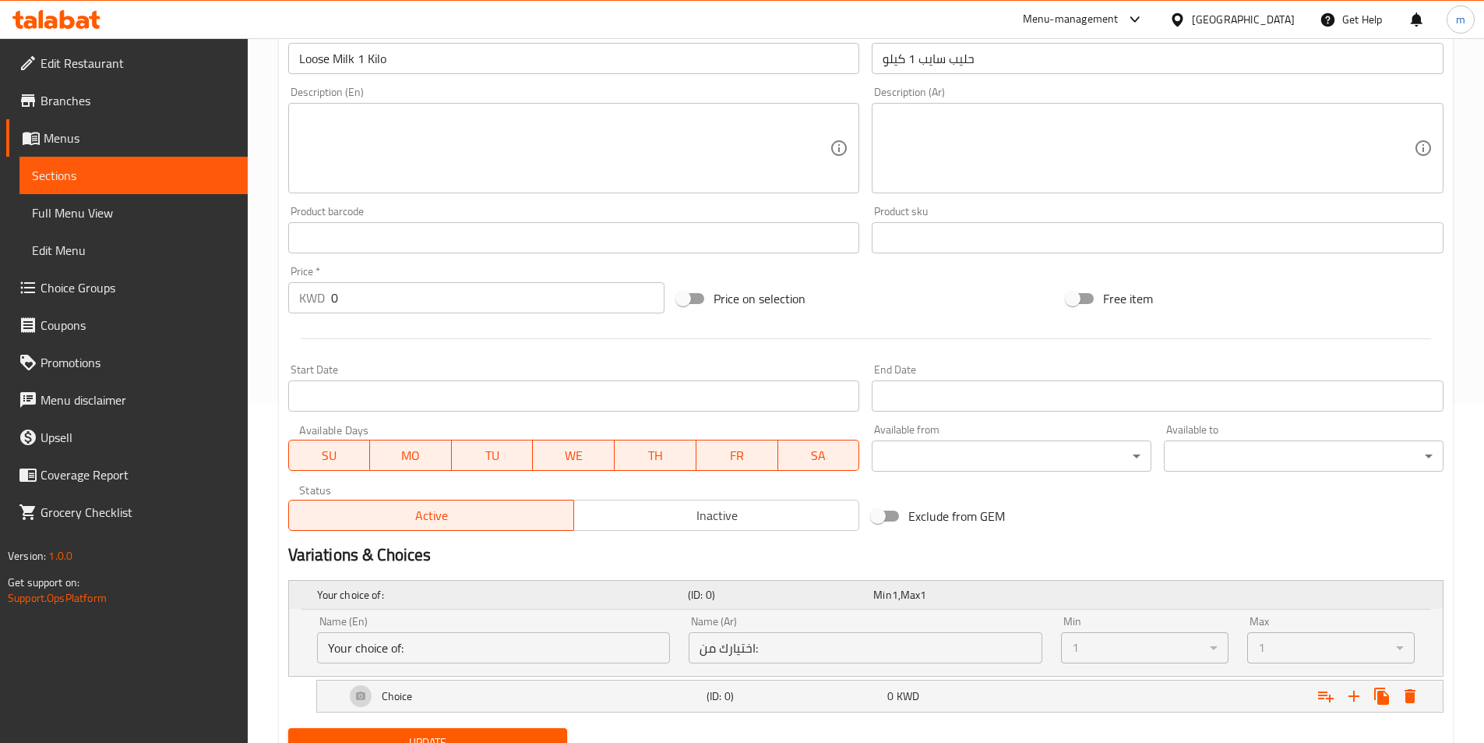
click at [916, 588] on span "Max" at bounding box center [910, 594] width 19 height 20
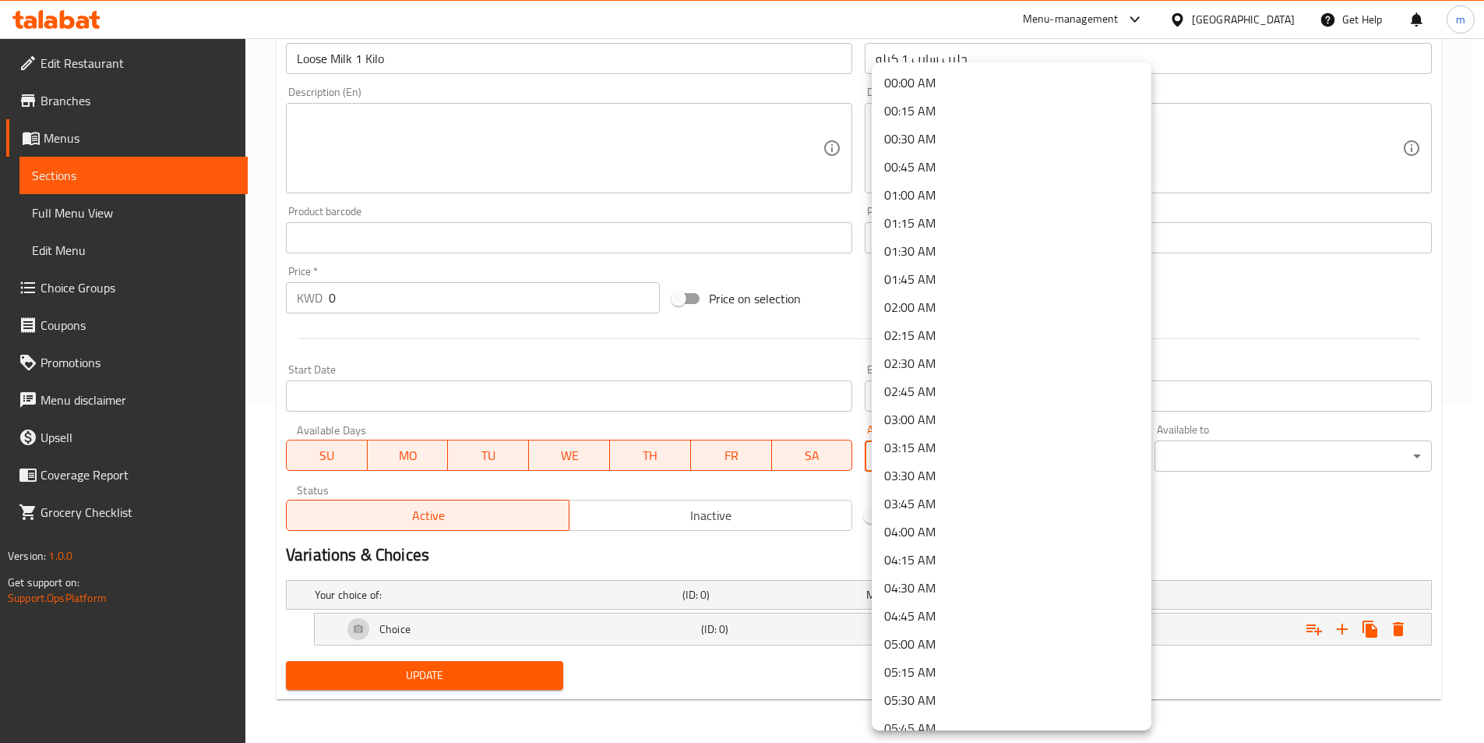
click at [1026, 404] on body "​ Menu-management [GEOGRAPHIC_DATA] Get Help m Edit Restaurant Branches Menus S…" at bounding box center [742, 51] width 1484 height 704
click at [1213, 493] on div at bounding box center [748, 371] width 1496 height 743
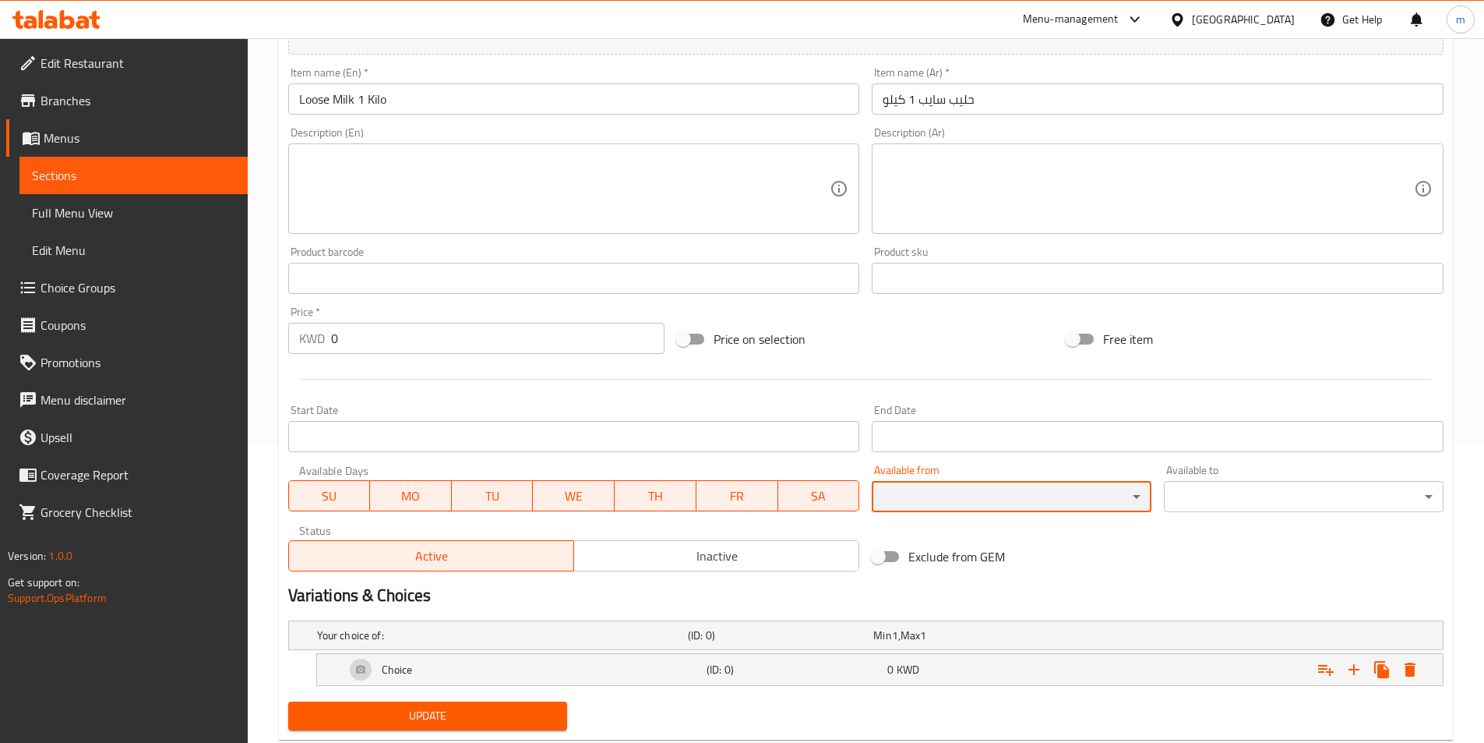
scroll to position [261, 0]
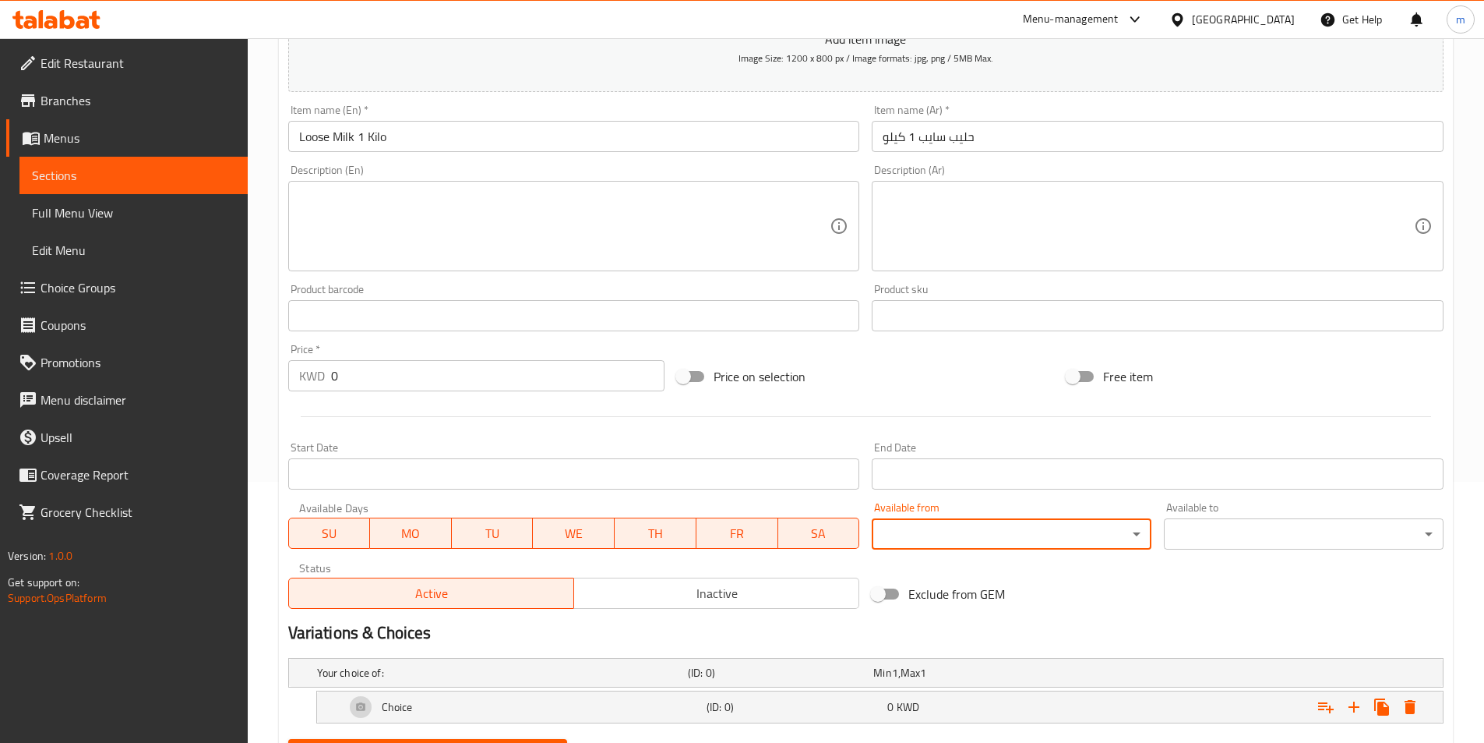
click at [91, 173] on span "Sections" at bounding box center [133, 175] width 203 height 19
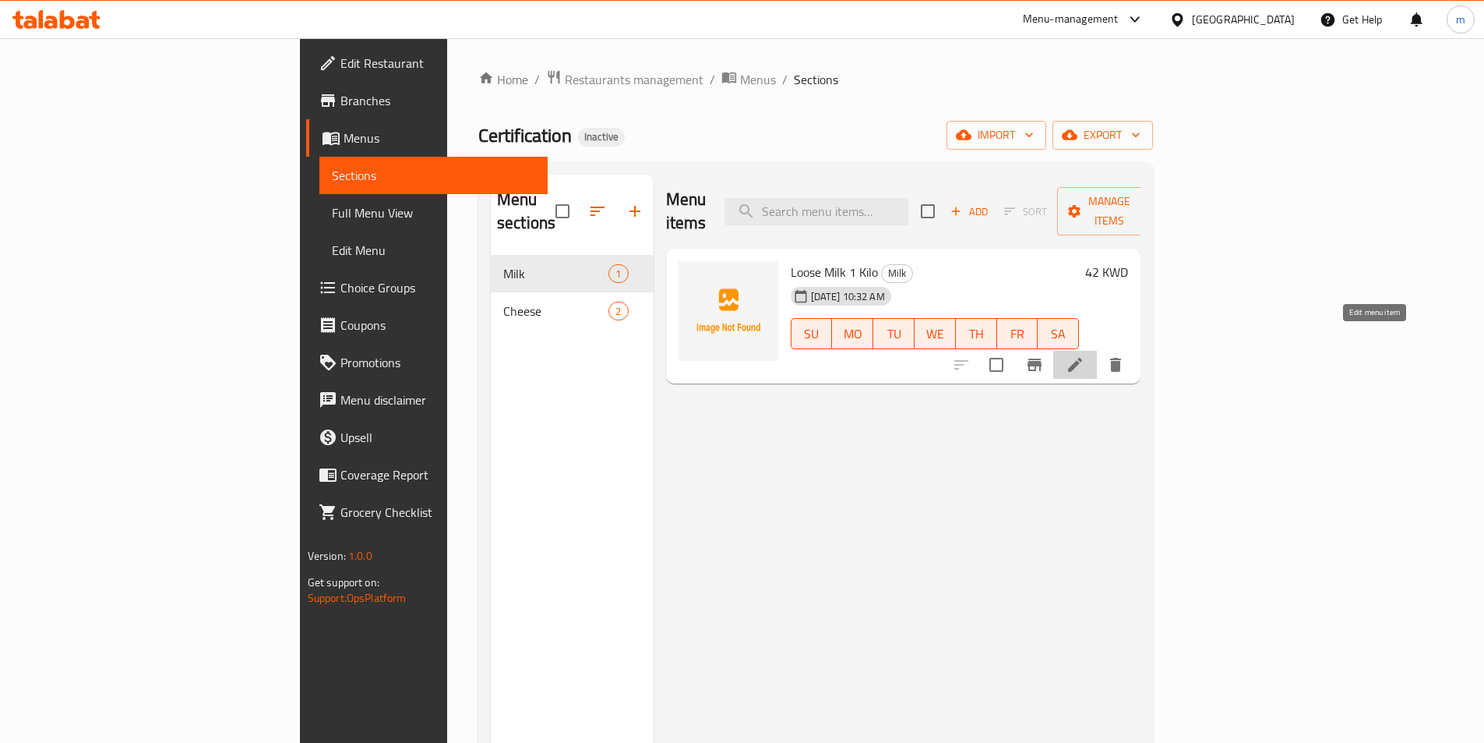
click at [1085, 355] on icon at bounding box center [1075, 364] width 19 height 19
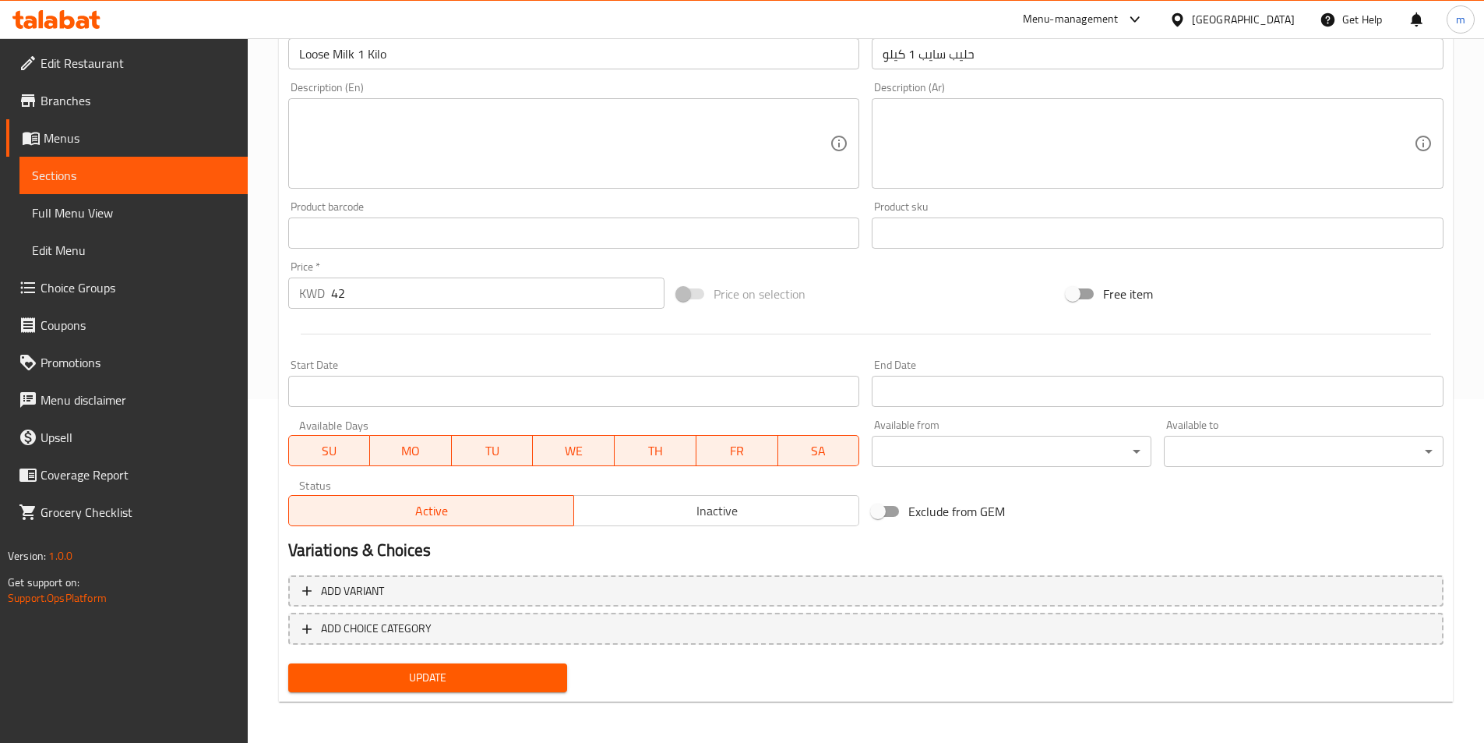
scroll to position [346, 0]
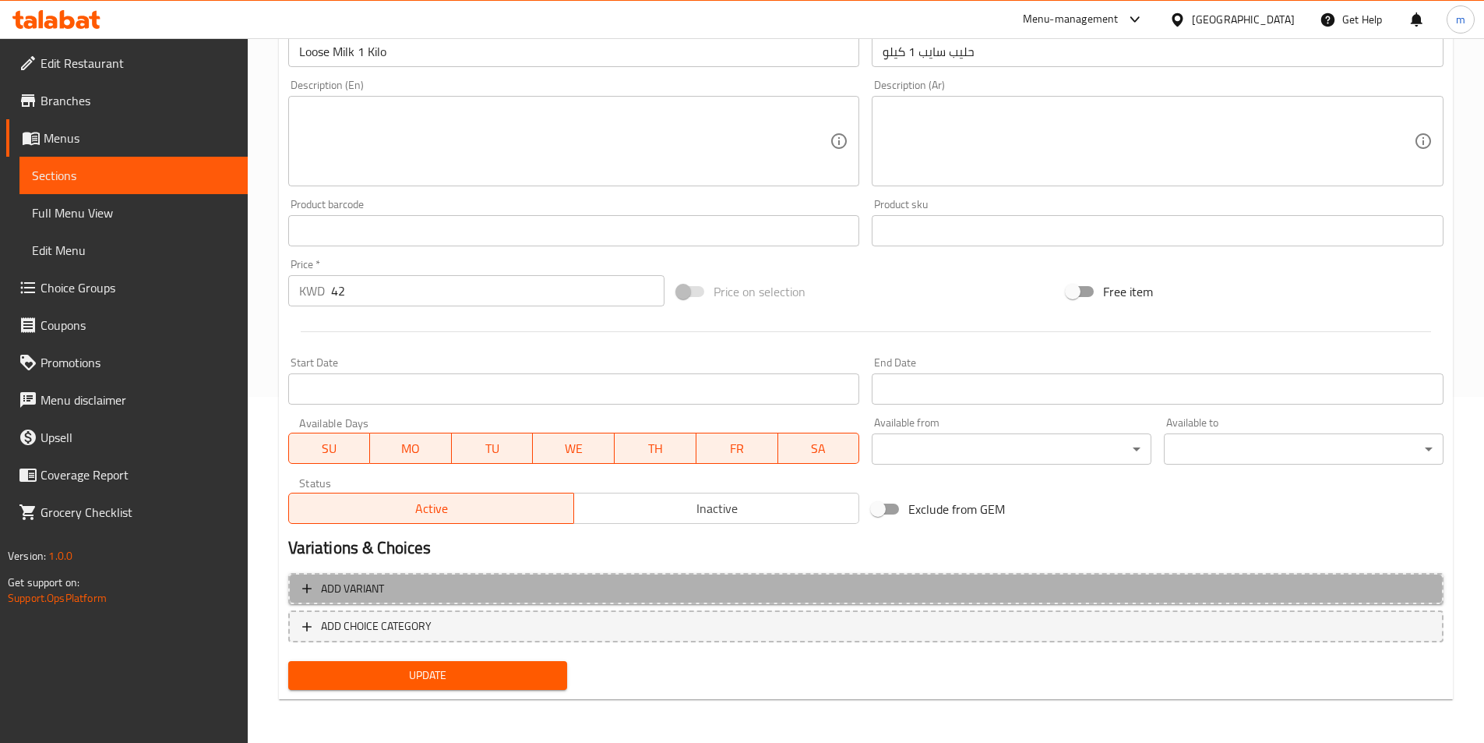
click at [409, 592] on span "Add variant" at bounding box center [866, 588] width 1128 height 19
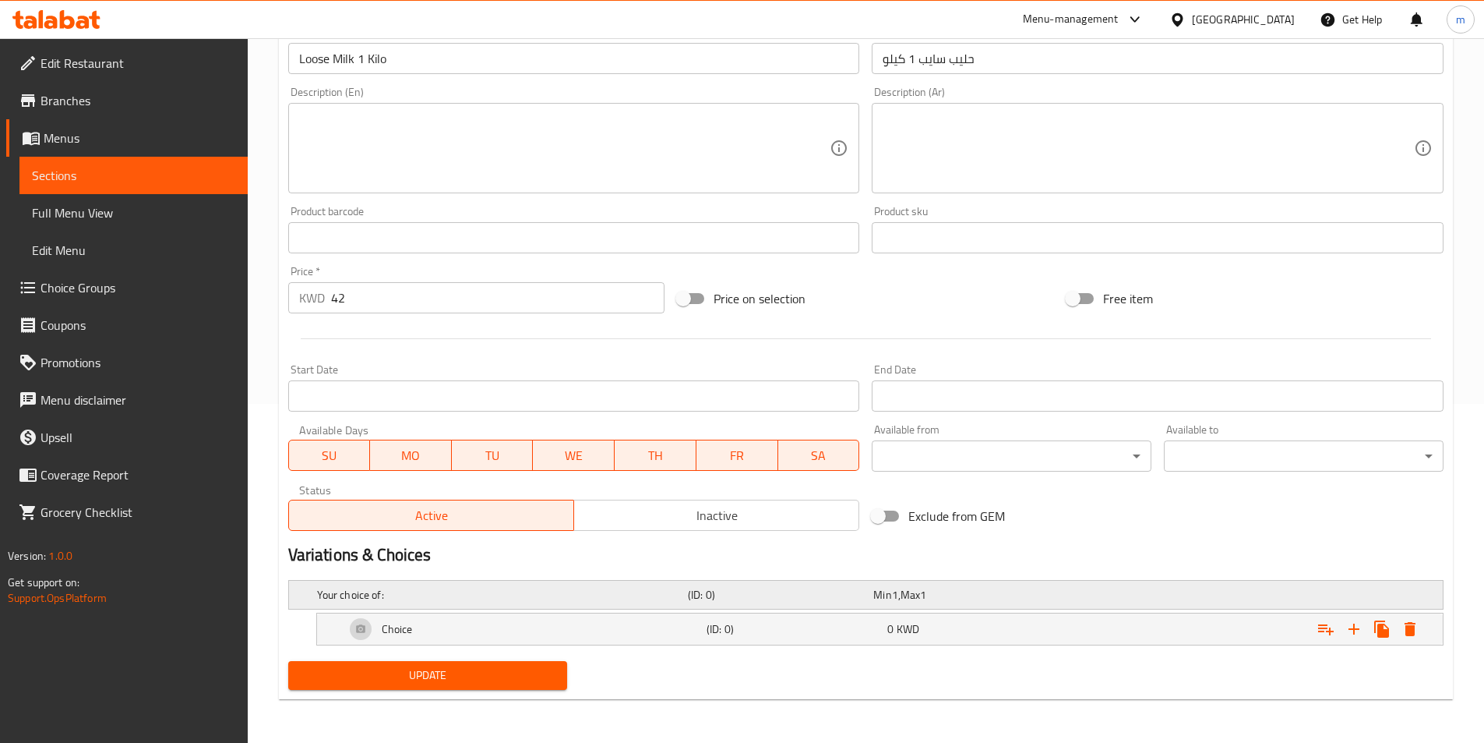
click at [780, 598] on h5 "(ID: 0)" at bounding box center [777, 595] width 179 height 16
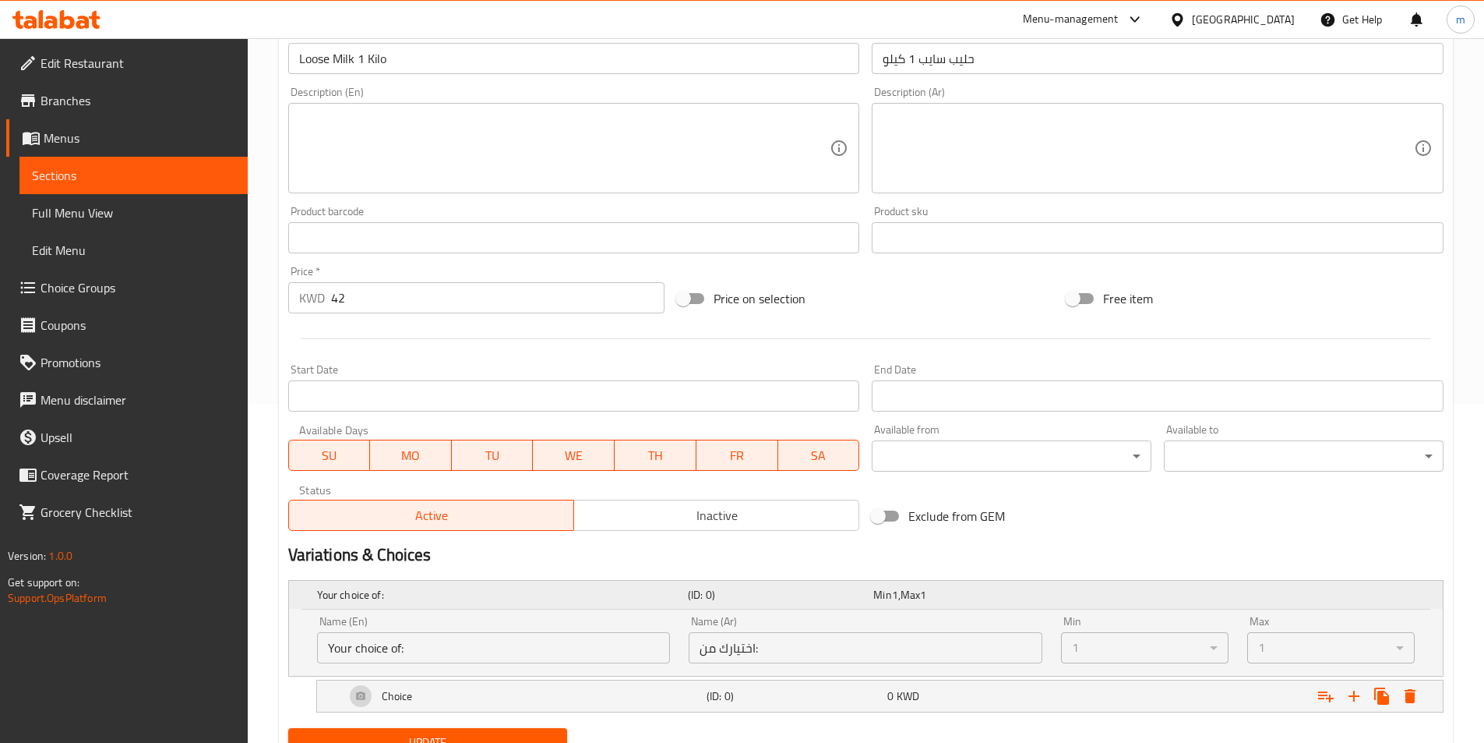
click at [780, 598] on h5 "(ID: 0)" at bounding box center [777, 595] width 179 height 16
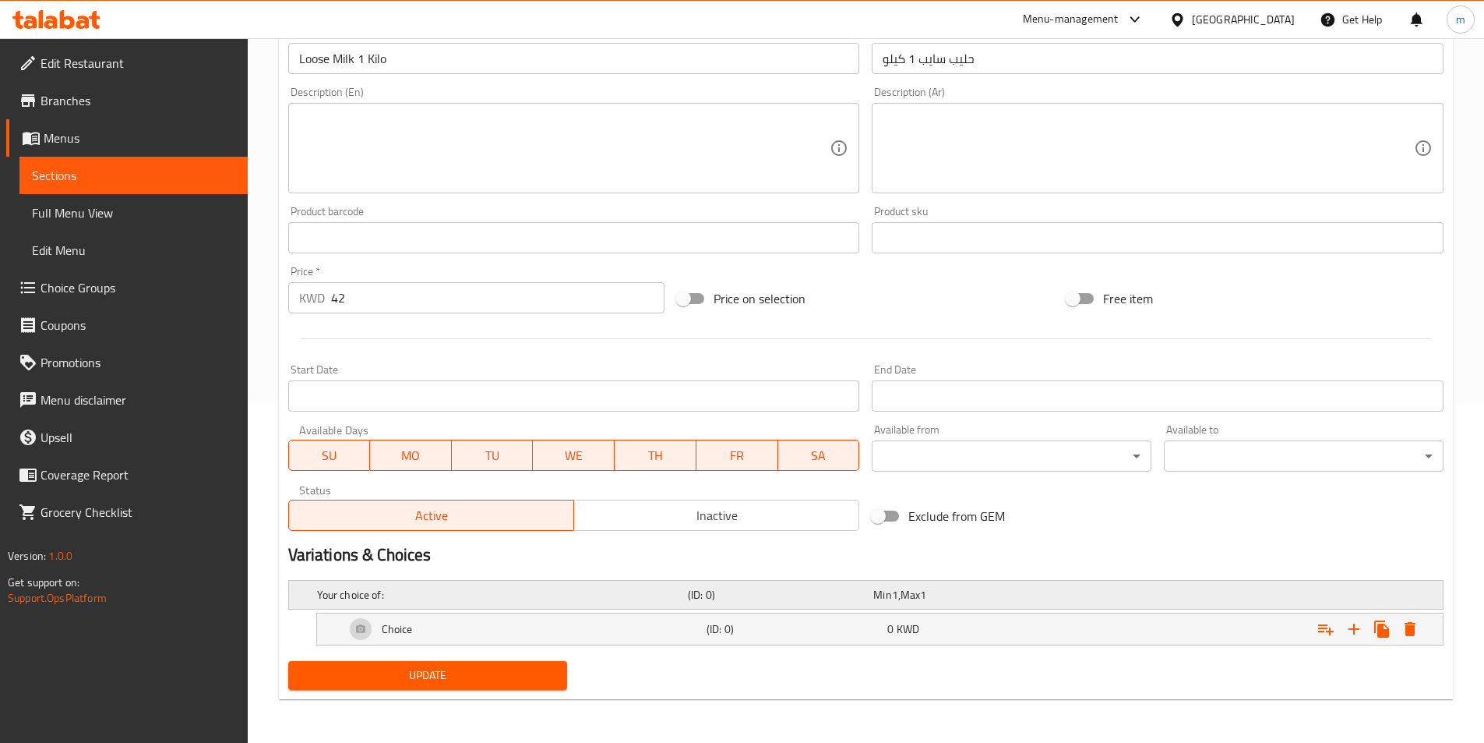
click at [780, 598] on h5 "(ID: 0)" at bounding box center [777, 595] width 179 height 16
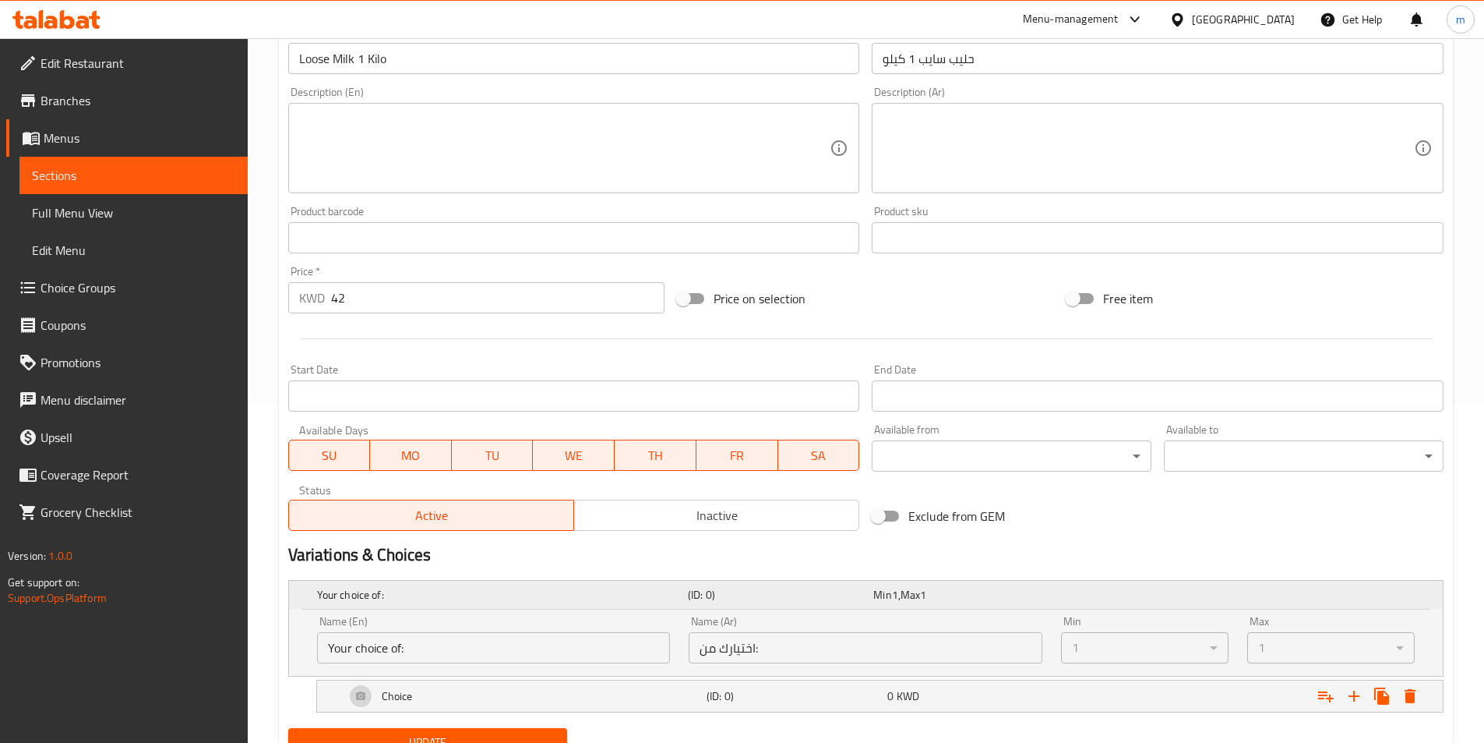
click at [780, 598] on h5 "(ID: 0)" at bounding box center [777, 595] width 179 height 16
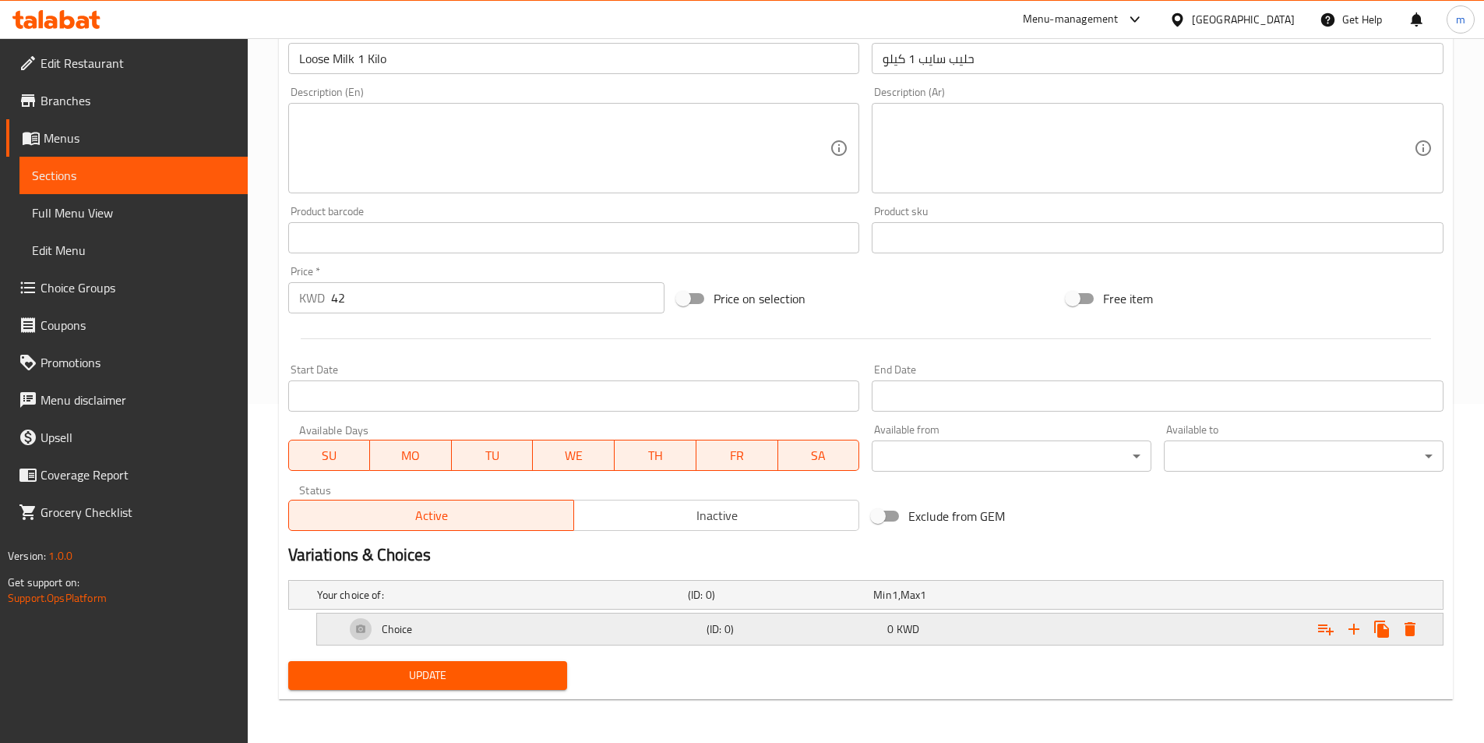
click at [764, 634] on h5 "(ID: 0)" at bounding box center [794, 629] width 175 height 16
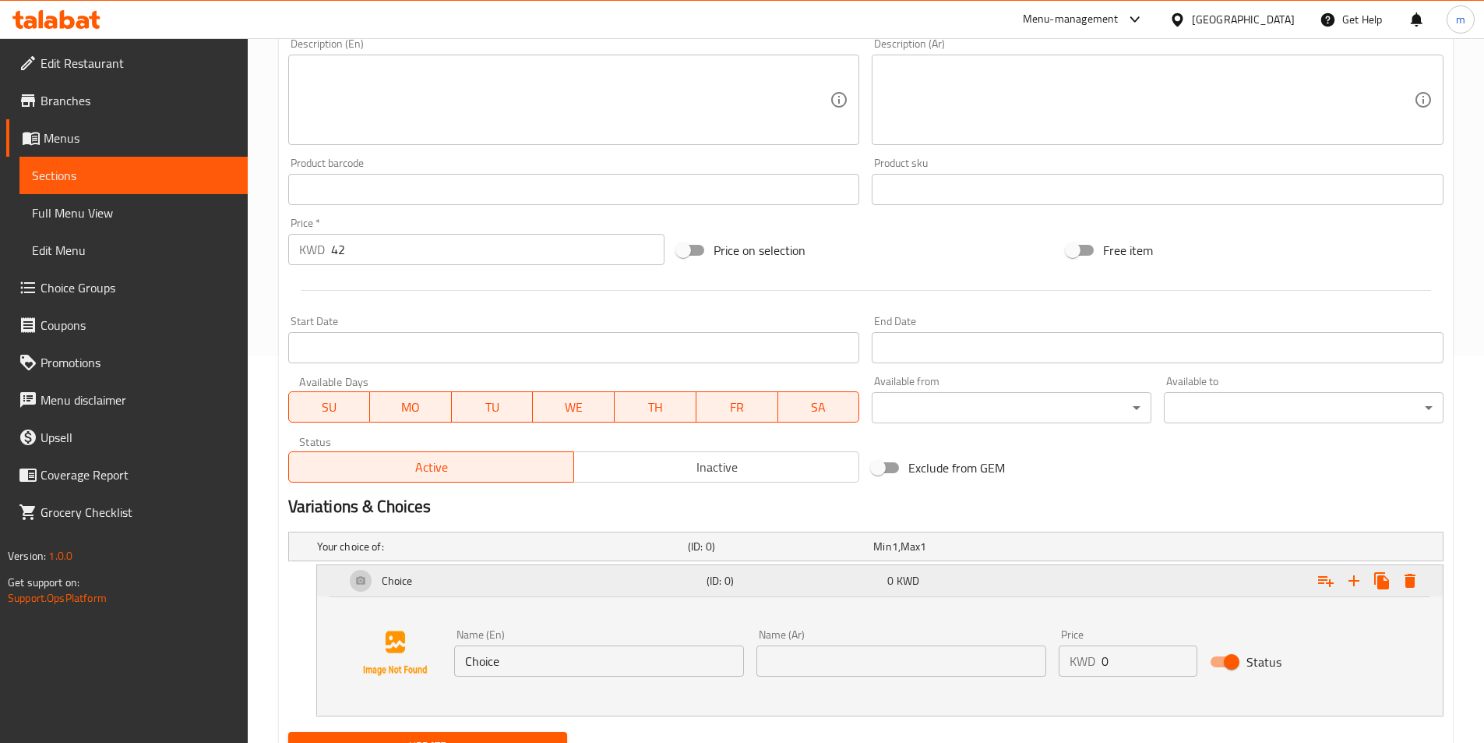
scroll to position [458, 0]
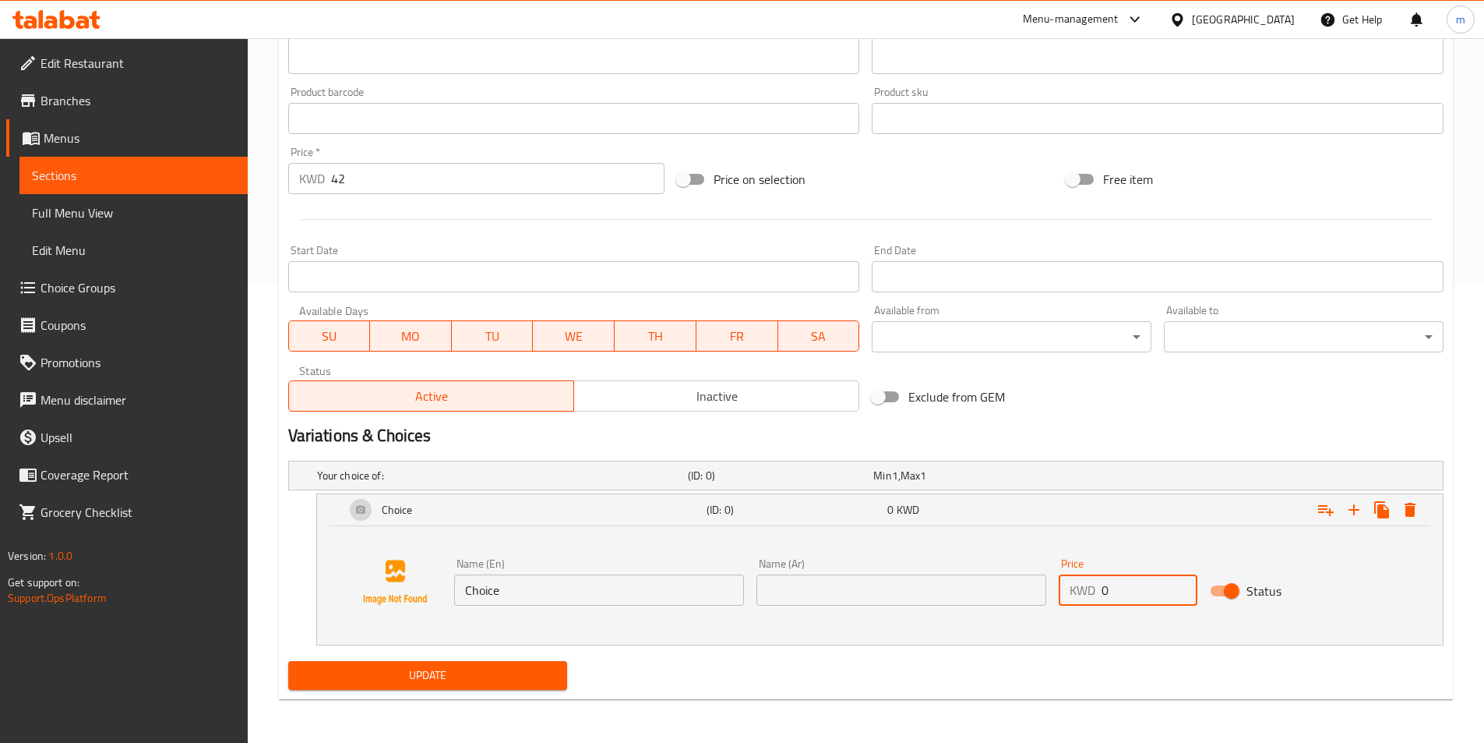
drag, startPoint x: 1128, startPoint y: 592, endPoint x: 1071, endPoint y: 593, distance: 56.9
click at [1071, 593] on div "KWD 0 Price" at bounding box center [1128, 589] width 139 height 31
click at [1127, 550] on div "Name (En) Choice Name (En) Name (Ar) Name (Ar) Price KWD 0 Price Status" at bounding box center [880, 582] width 1089 height 118
click at [1349, 507] on icon "Expand" at bounding box center [1354, 509] width 19 height 19
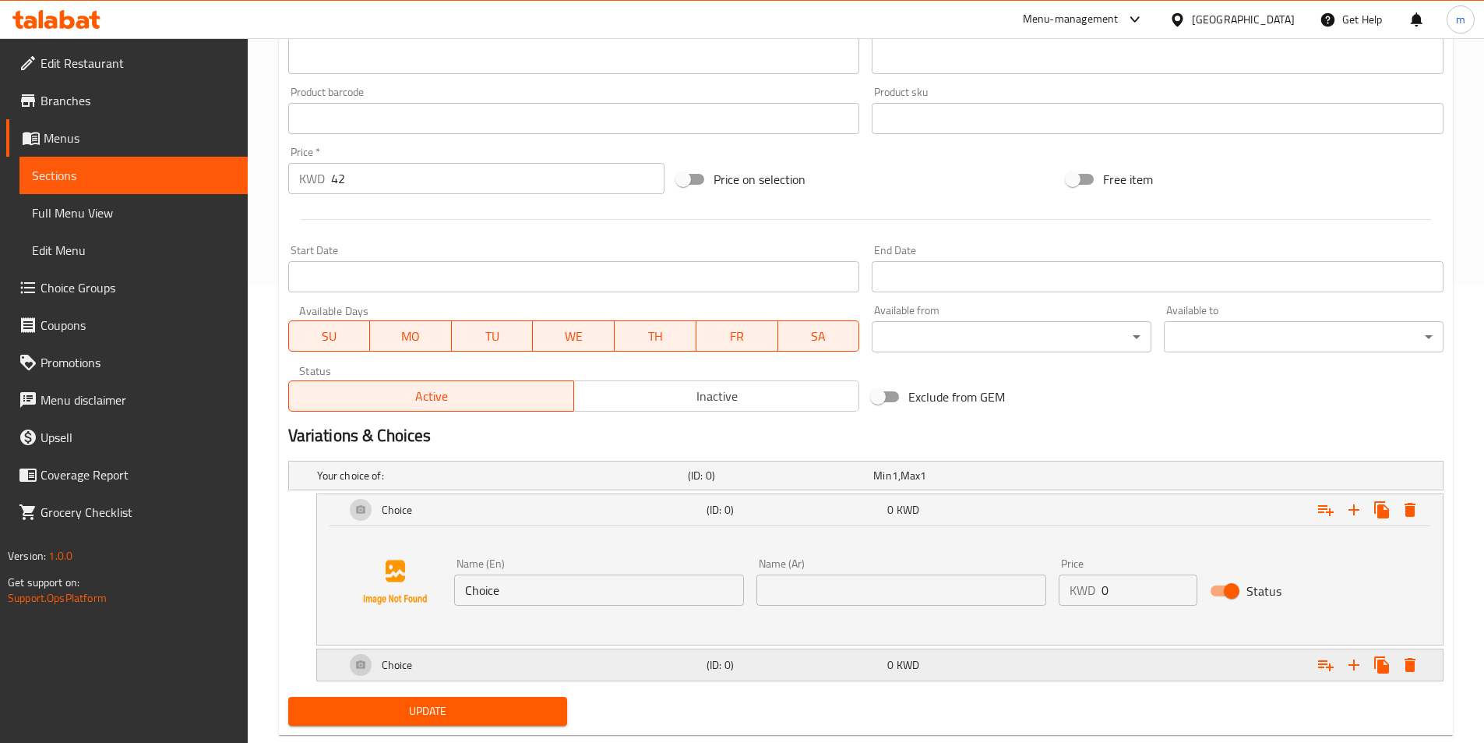
click at [862, 664] on h5 "(ID: 0)" at bounding box center [794, 665] width 175 height 16
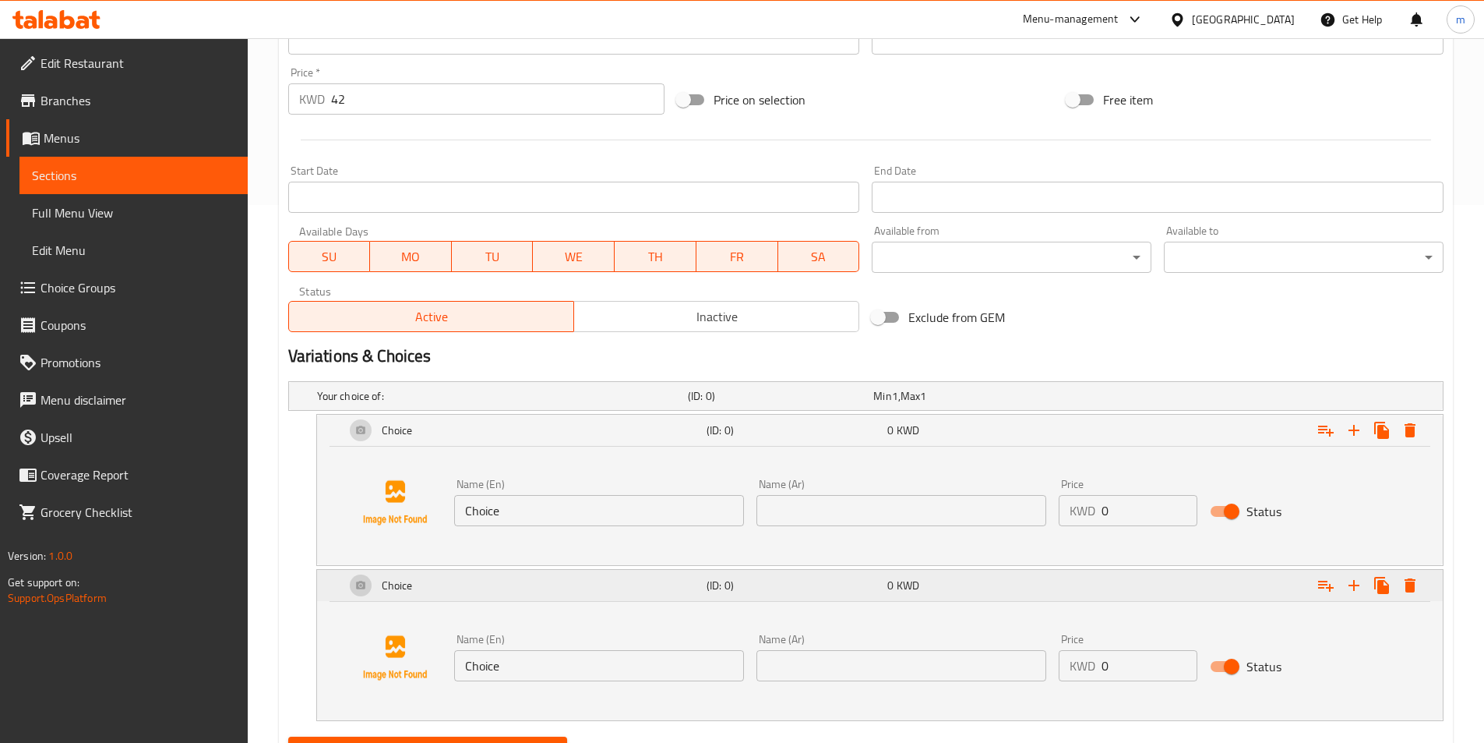
scroll to position [613, 0]
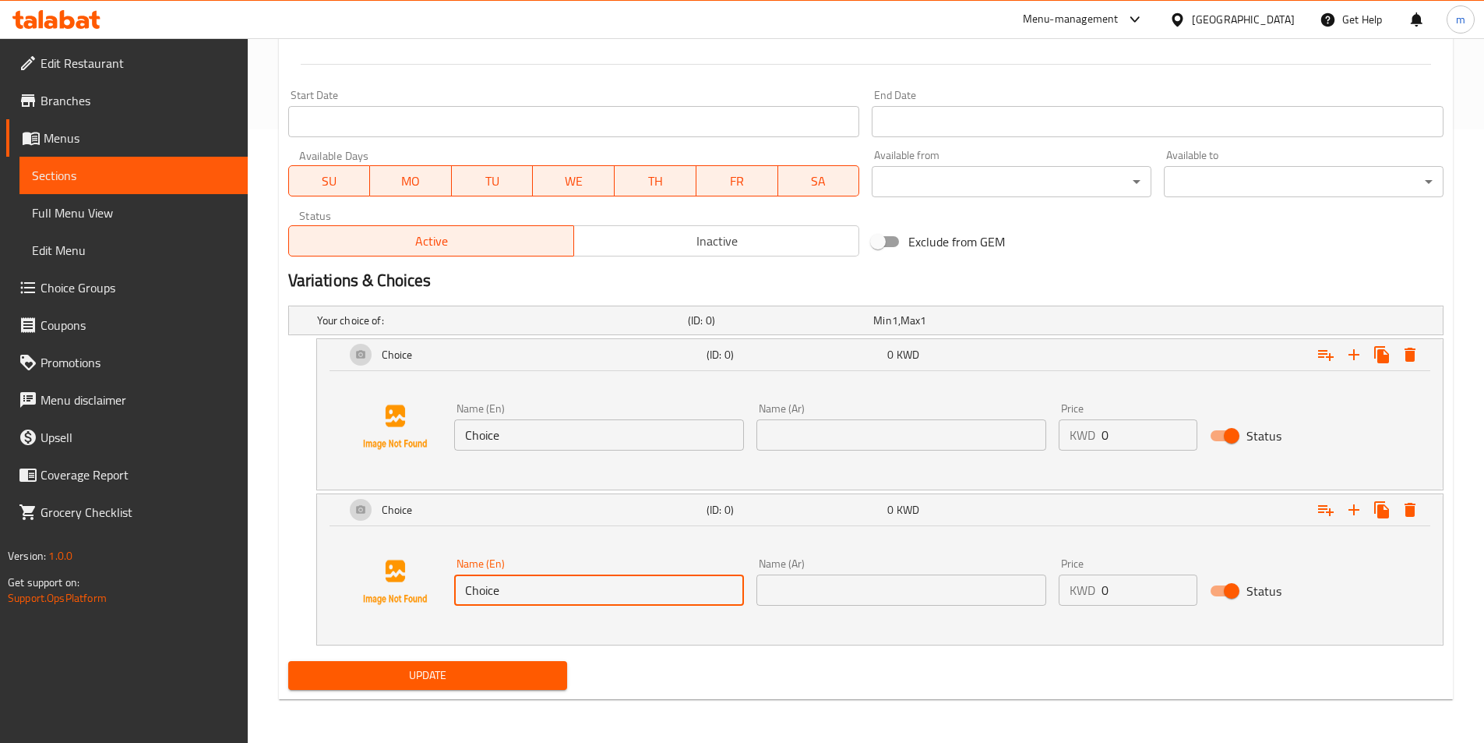
drag, startPoint x: 540, startPoint y: 590, endPoint x: 443, endPoint y: 589, distance: 97.4
click at [445, 590] on div "Name (En) Choice Name (En) Name (Ar) Name (Ar) Price KWD 0 Price Status" at bounding box center [880, 582] width 1089 height 118
click at [123, 170] on span "Sections" at bounding box center [133, 175] width 203 height 19
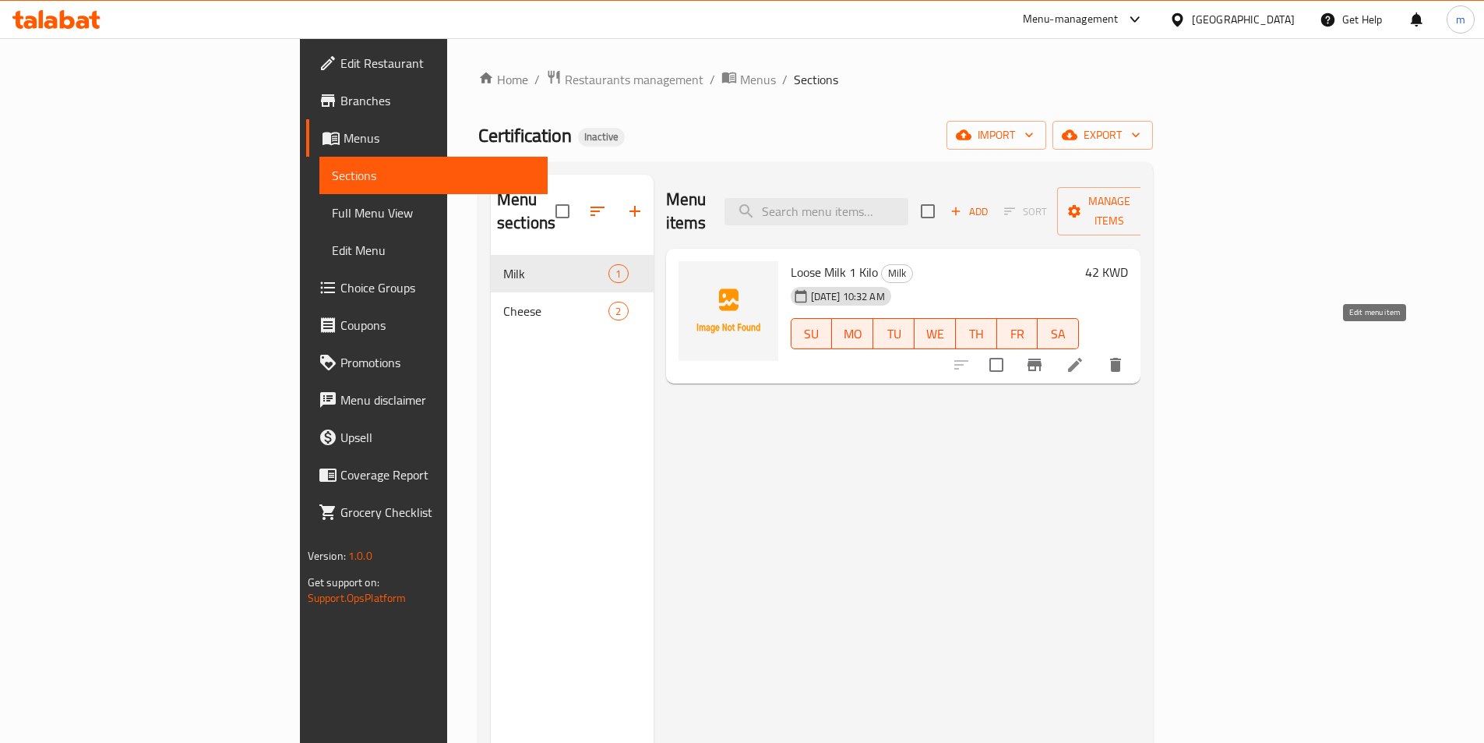
click at [1085, 355] on icon at bounding box center [1075, 364] width 19 height 19
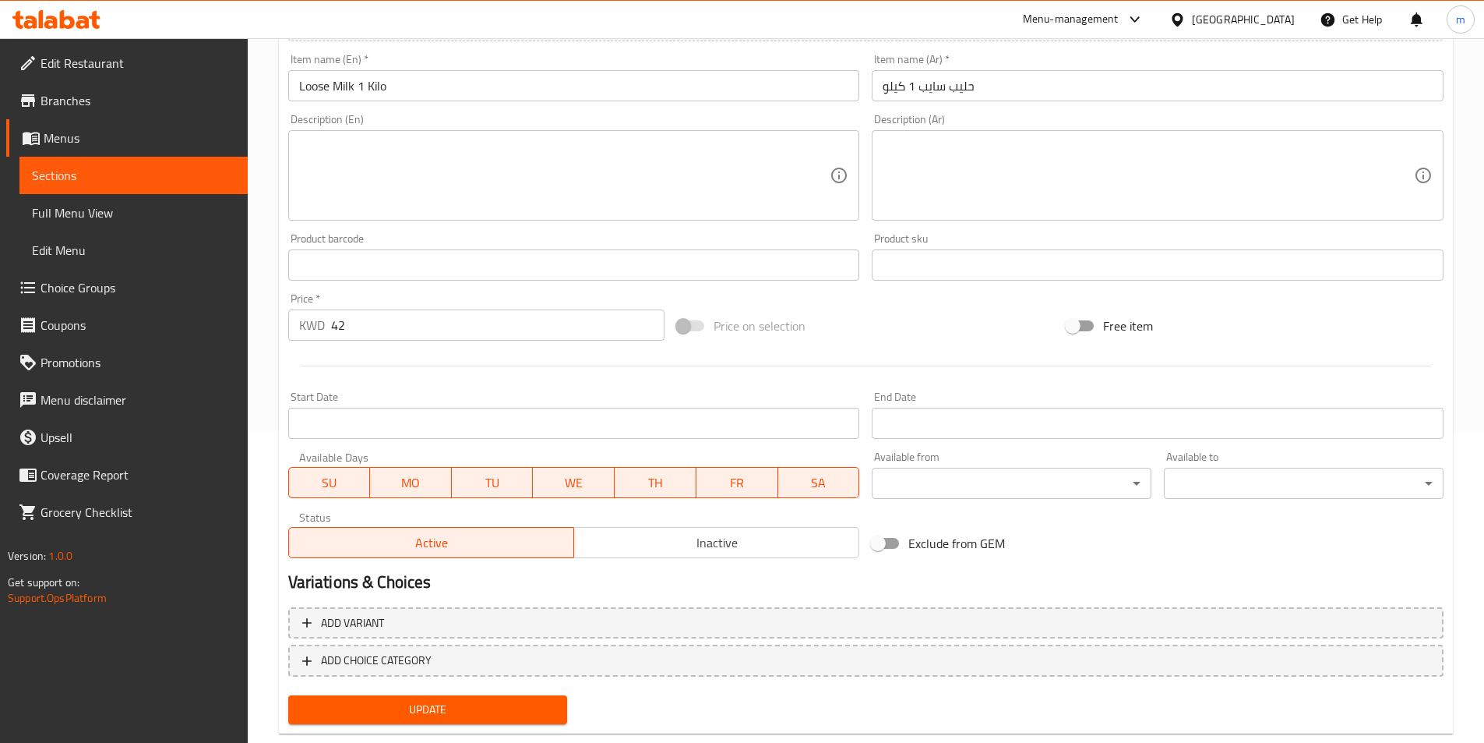
scroll to position [346, 0]
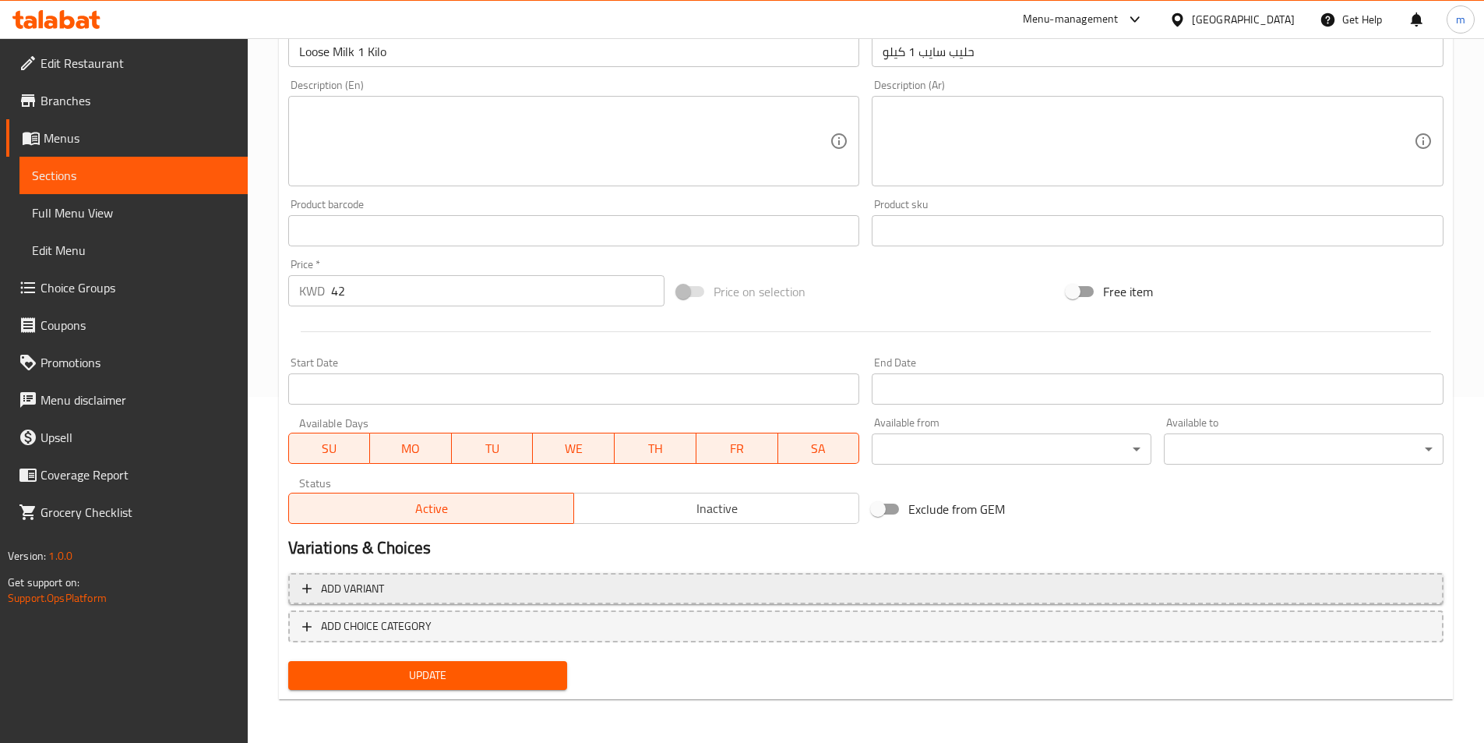
click at [499, 588] on span "Add variant" at bounding box center [866, 588] width 1128 height 19
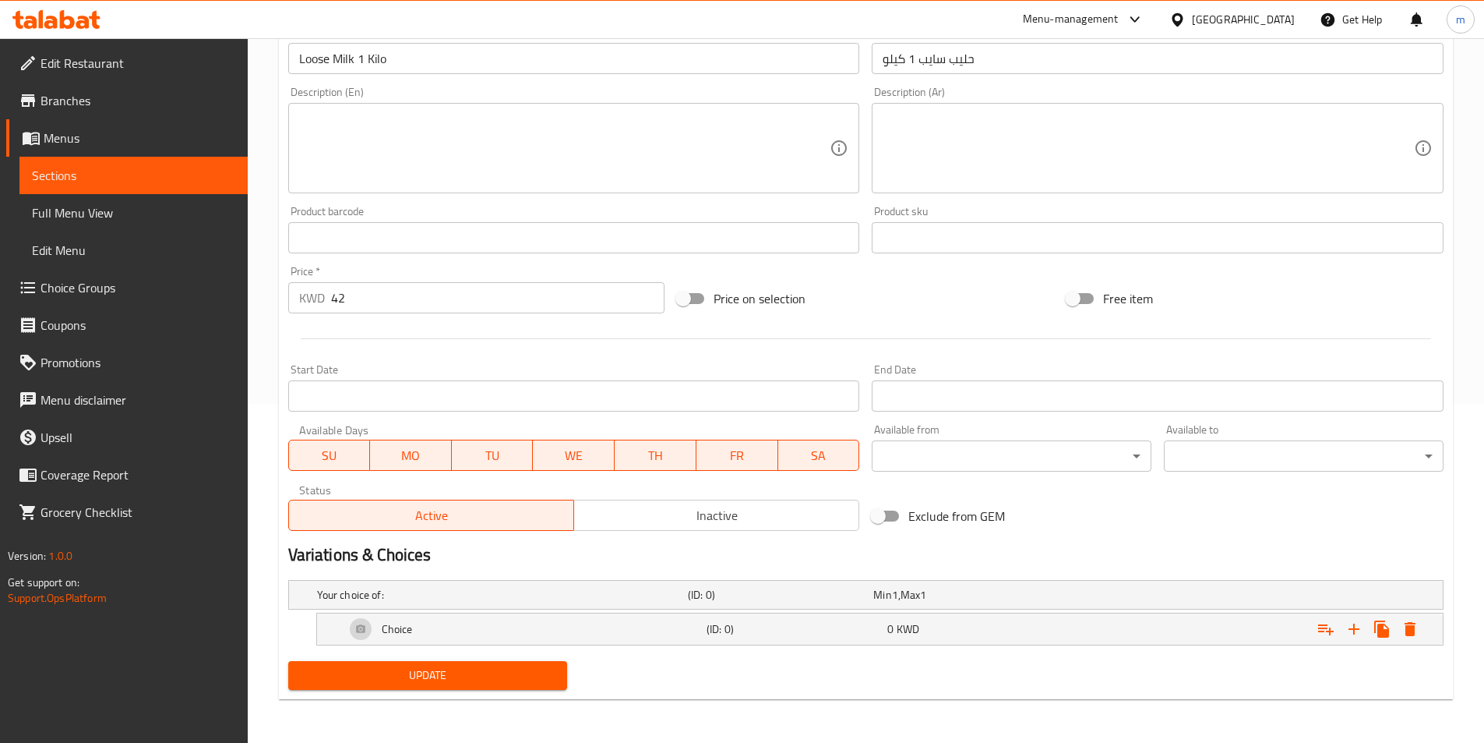
scroll to position [339, 0]
click at [761, 641] on div "Choice (ID: 0) 0 KWD" at bounding box center [884, 628] width 1085 height 37
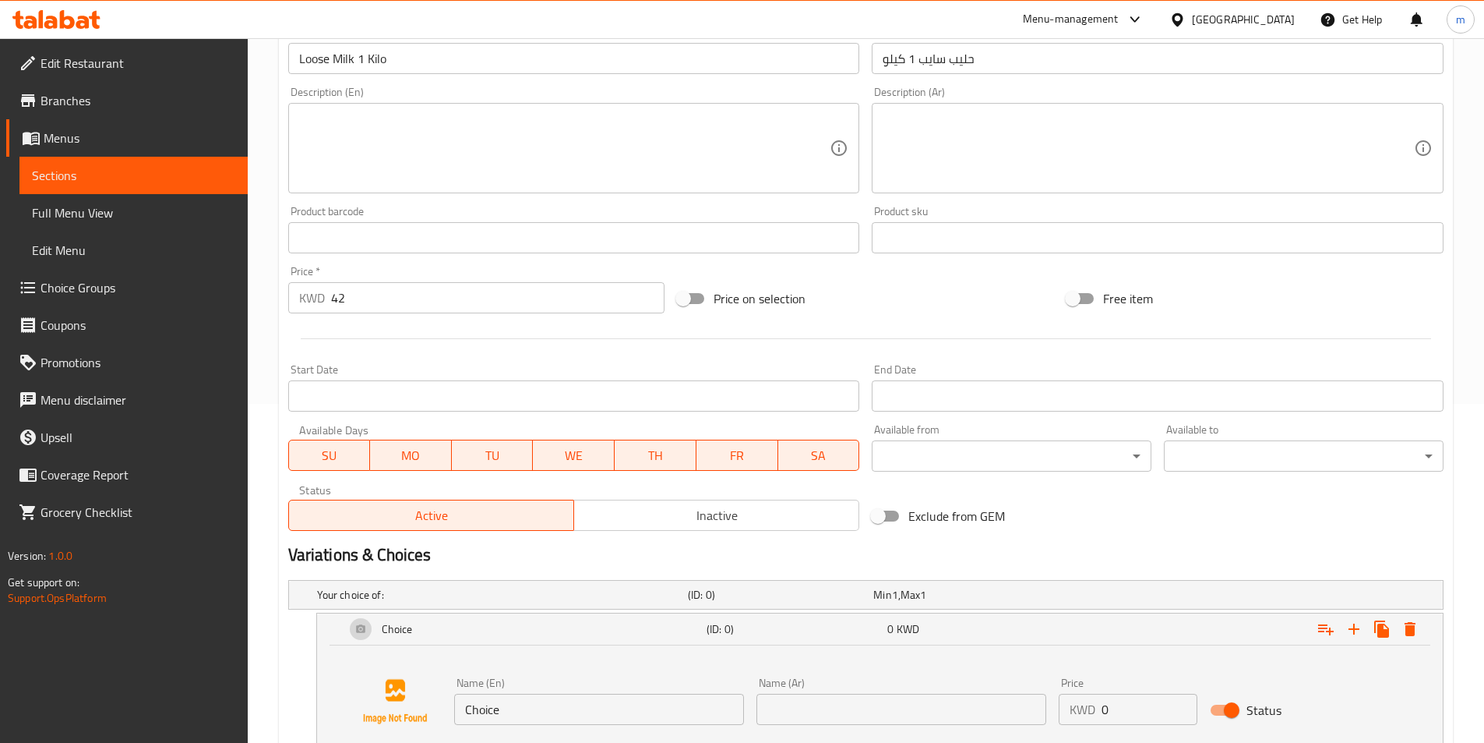
scroll to position [458, 0]
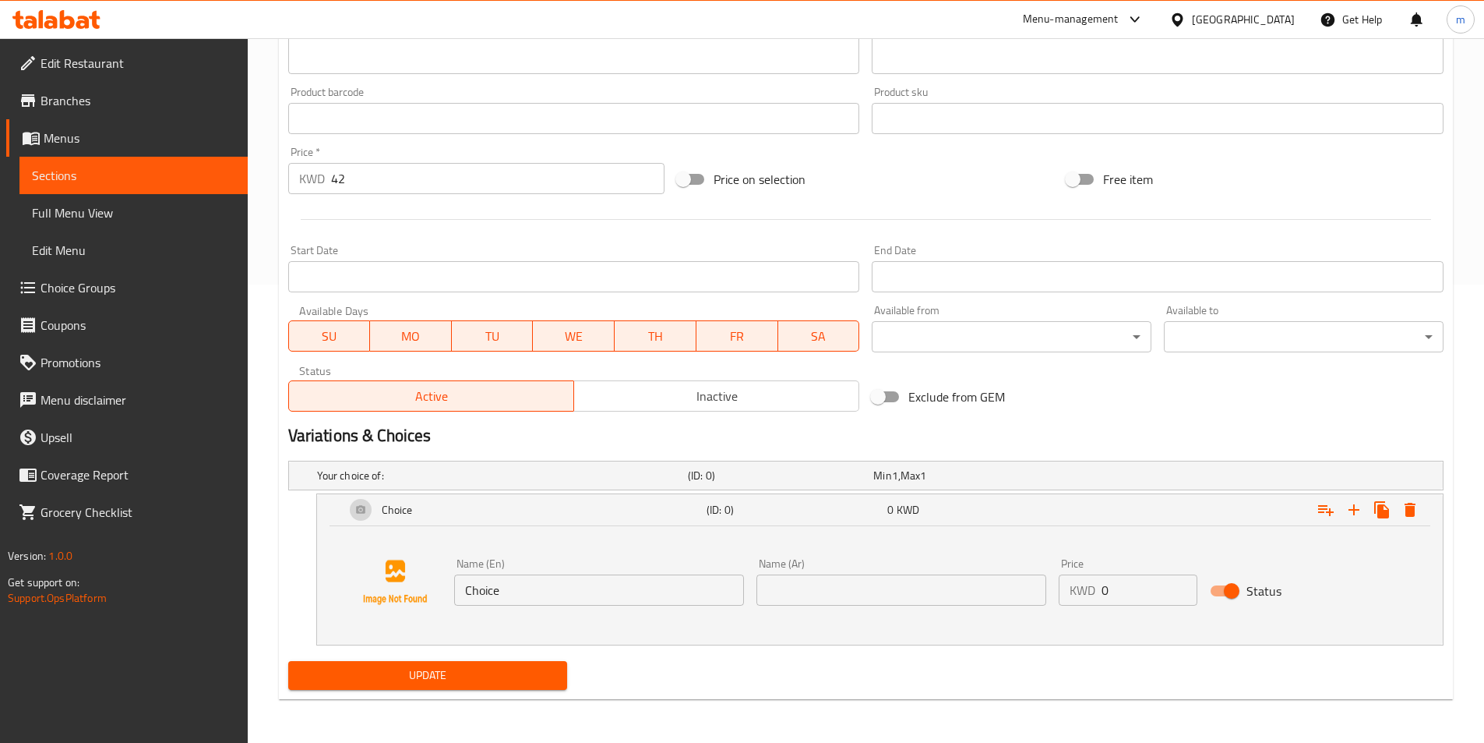
click at [652, 589] on input "Choice" at bounding box center [599, 589] width 290 height 31
type input "C"
type input "Y"
type input "Your choice of"
click at [825, 591] on input "text" at bounding box center [902, 589] width 290 height 31
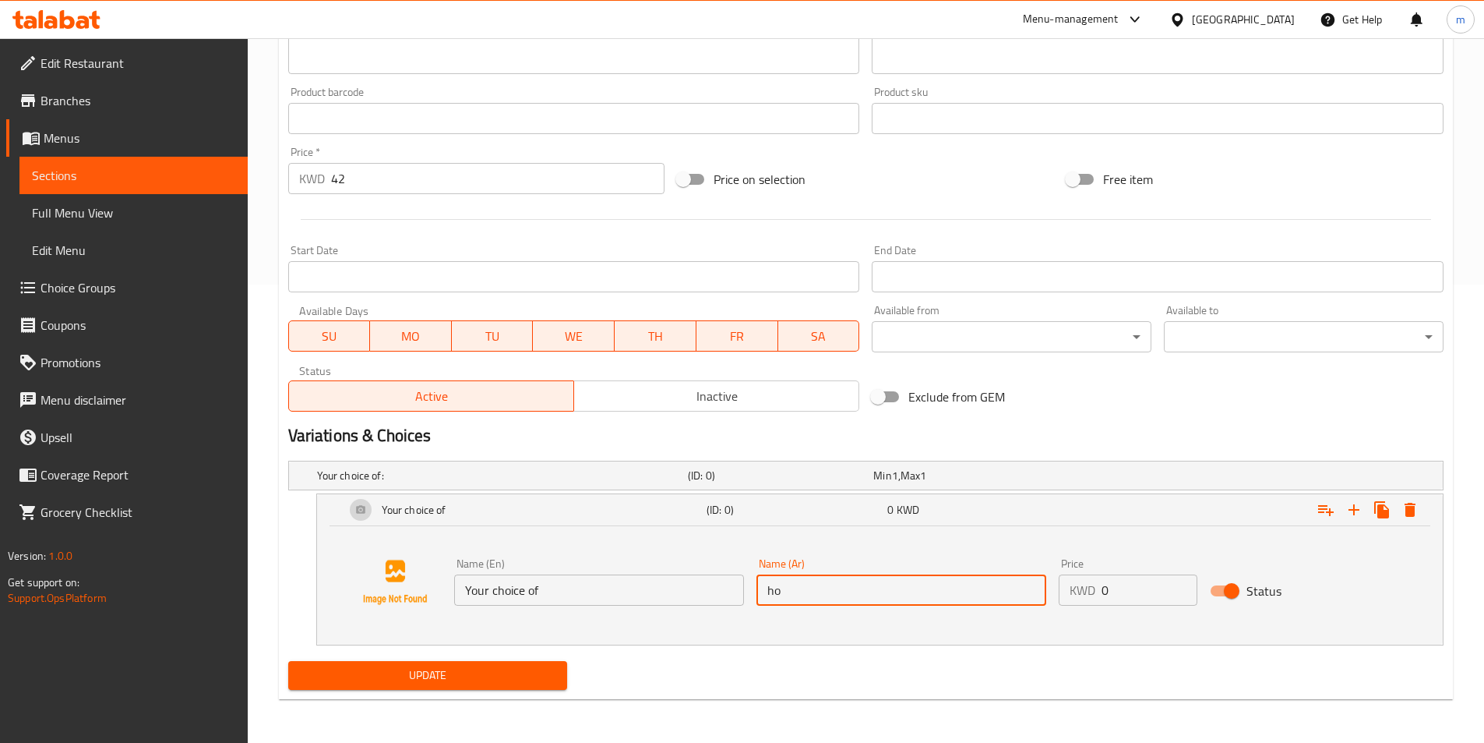
type input "h"
type input "اختيارك من"
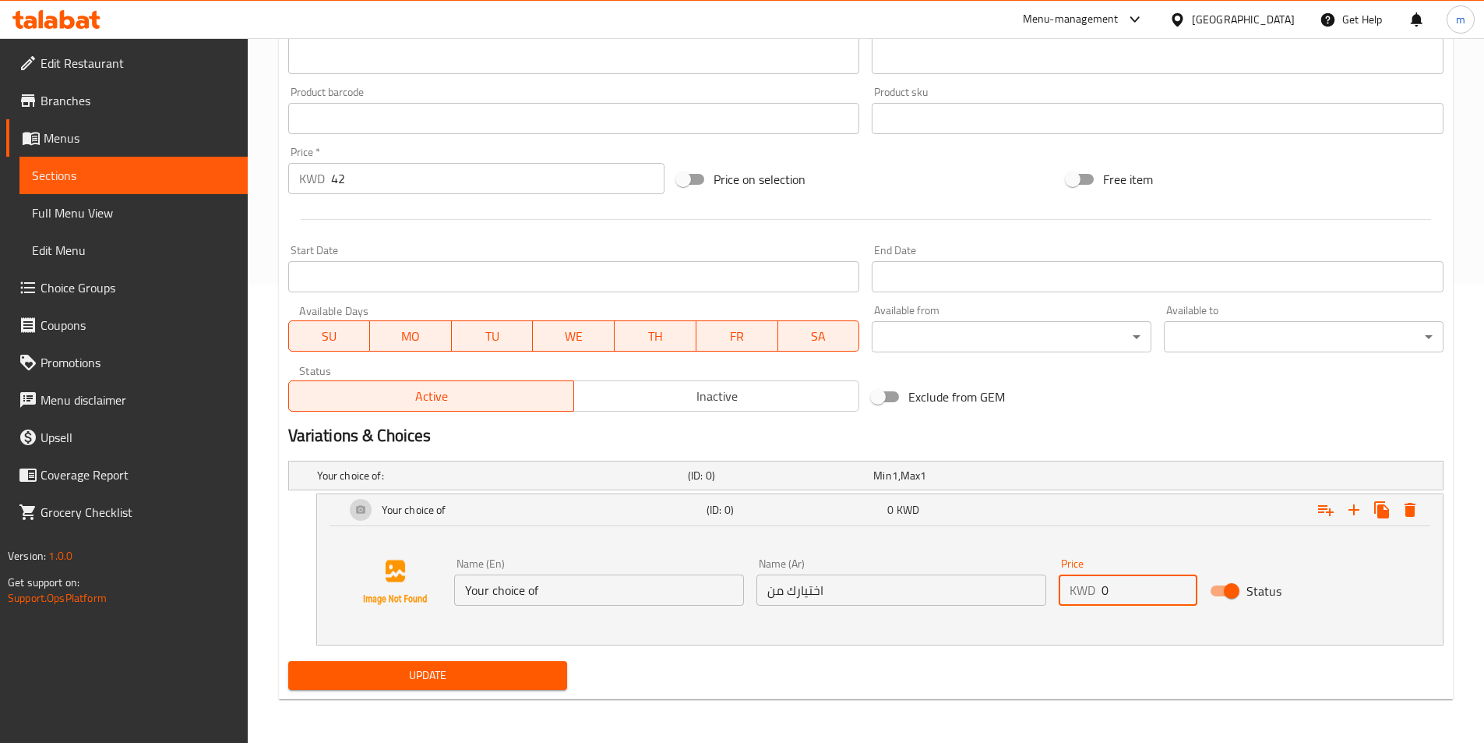
drag, startPoint x: 1126, startPoint y: 594, endPoint x: 1100, endPoint y: 594, distance: 25.7
click at [1100, 594] on div "KWD 0 Price" at bounding box center [1128, 589] width 139 height 31
type input "5"
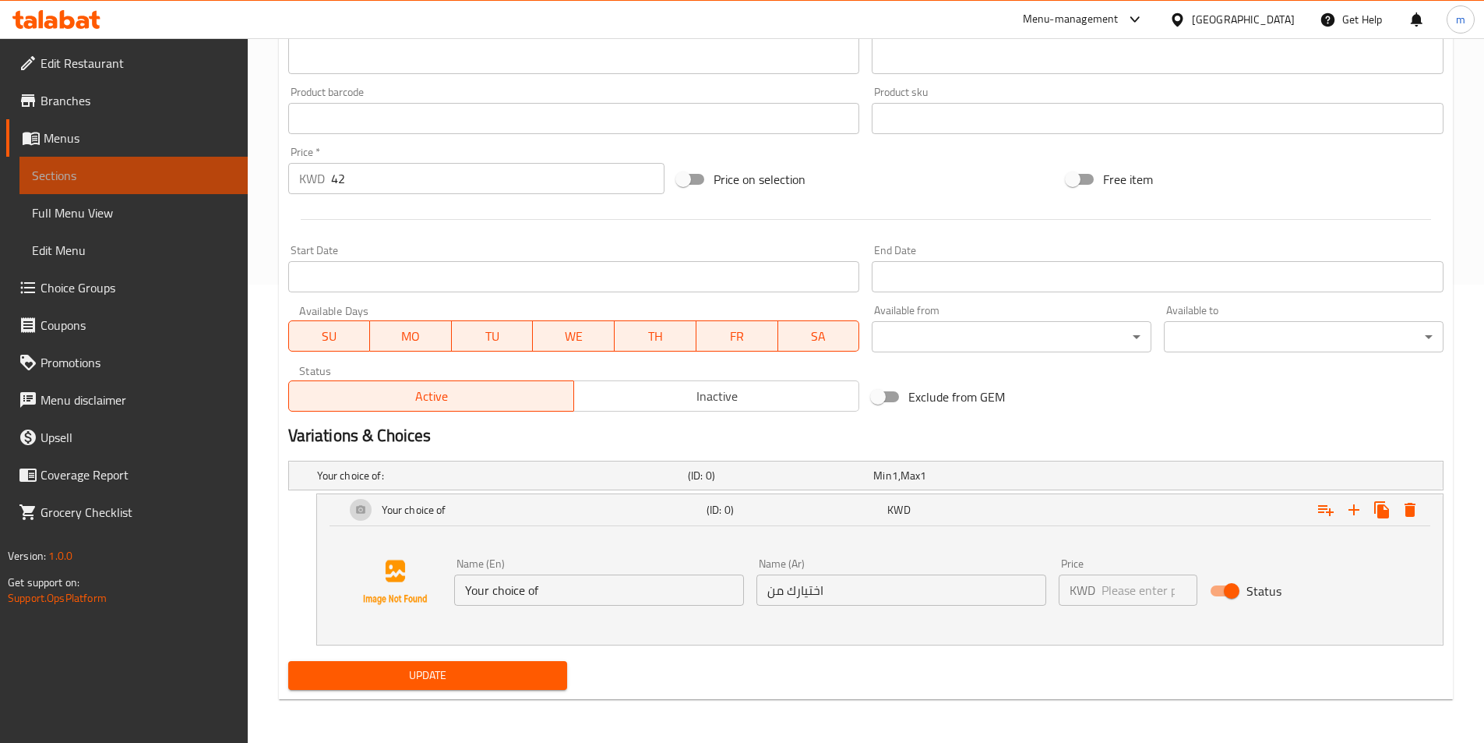
click at [84, 181] on span "Sections" at bounding box center [133, 175] width 203 height 19
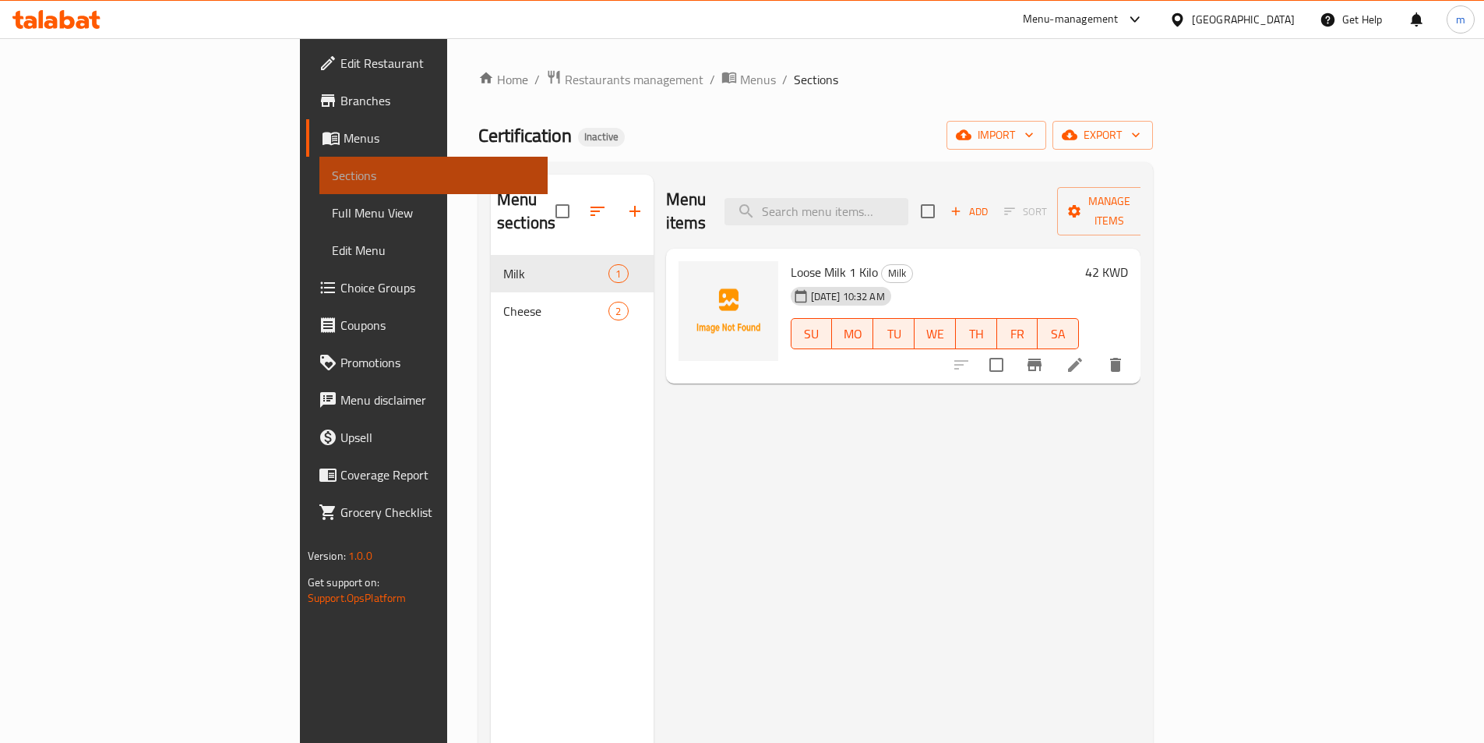
click at [332, 173] on span "Sections" at bounding box center [433, 175] width 203 height 19
click at [1149, 204] on span "Manage items" at bounding box center [1109, 211] width 79 height 39
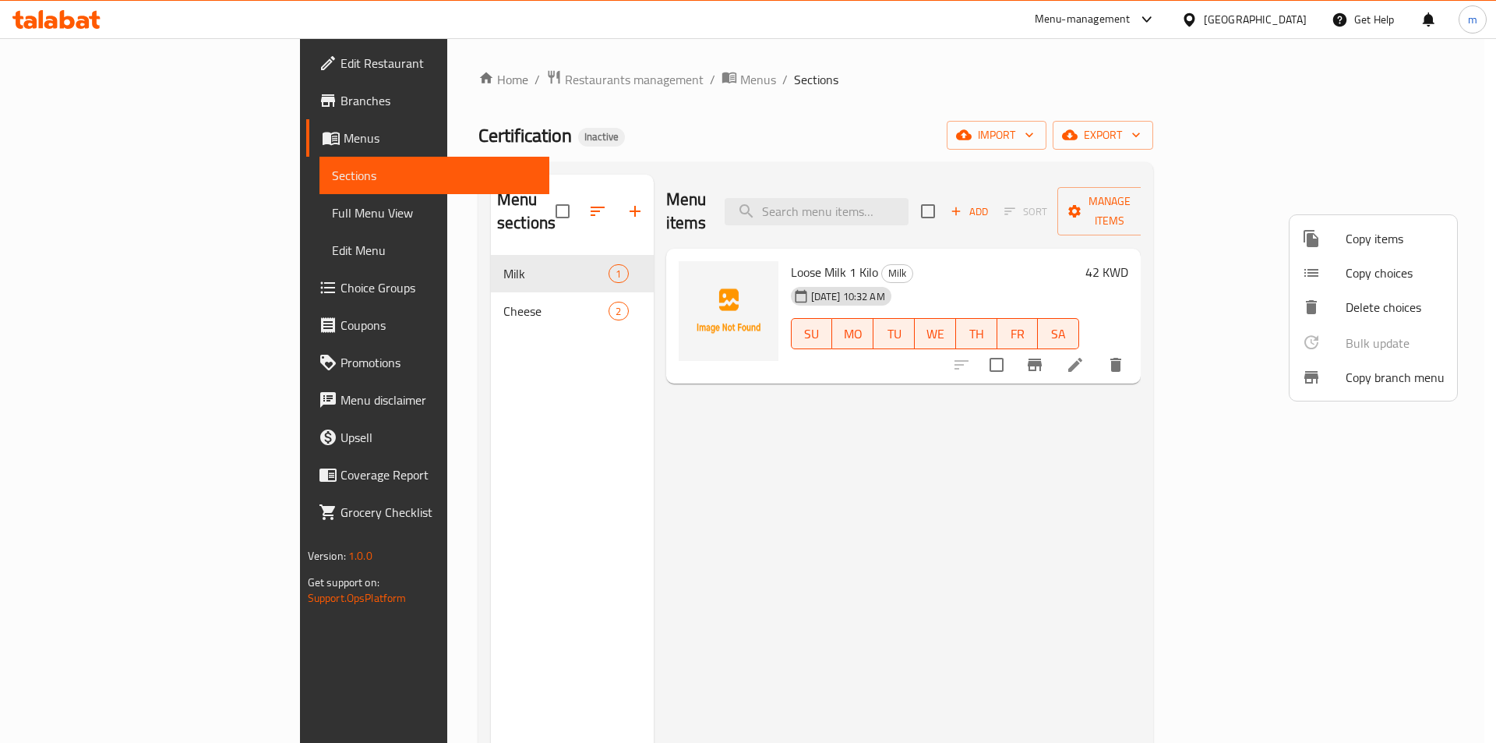
click at [987, 492] on div at bounding box center [748, 371] width 1496 height 743
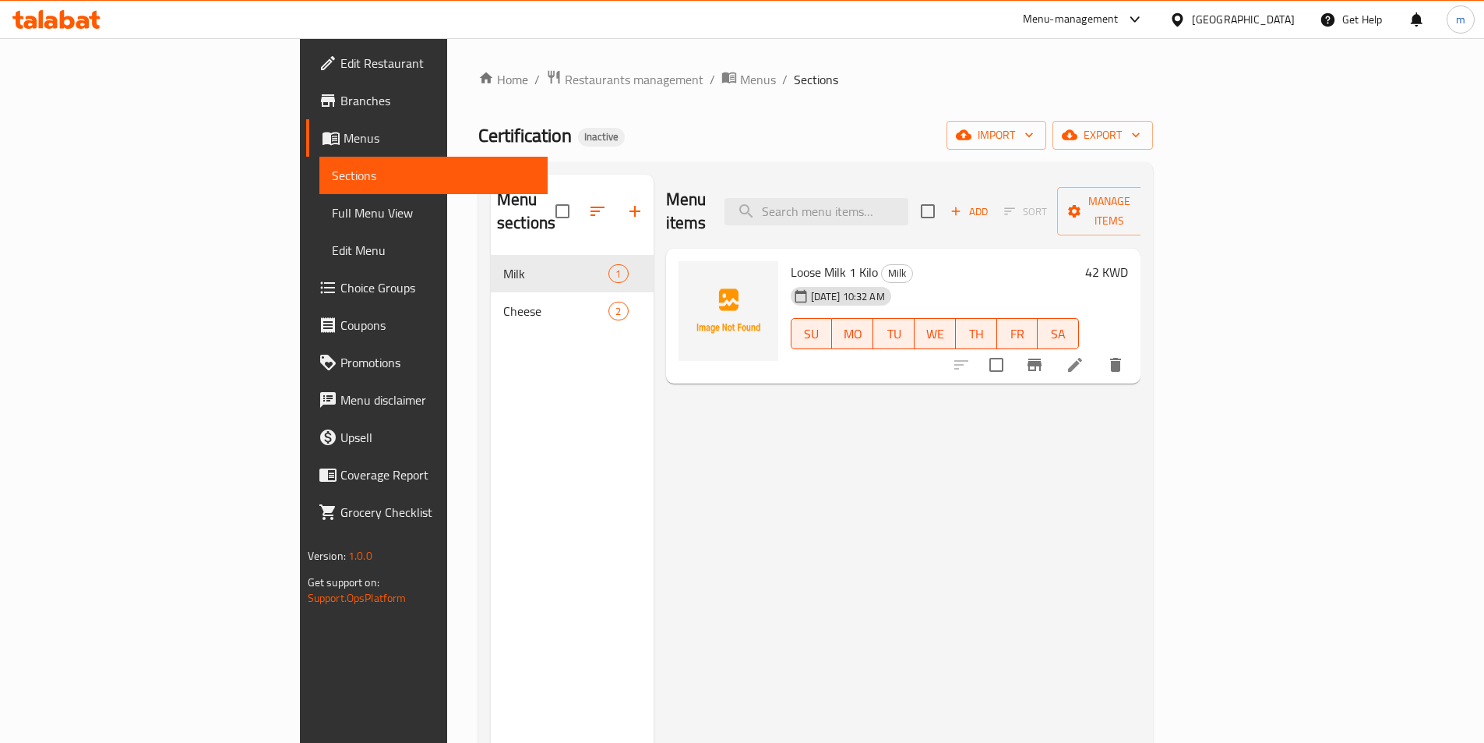
click at [332, 216] on span "Full Menu View" at bounding box center [433, 212] width 203 height 19
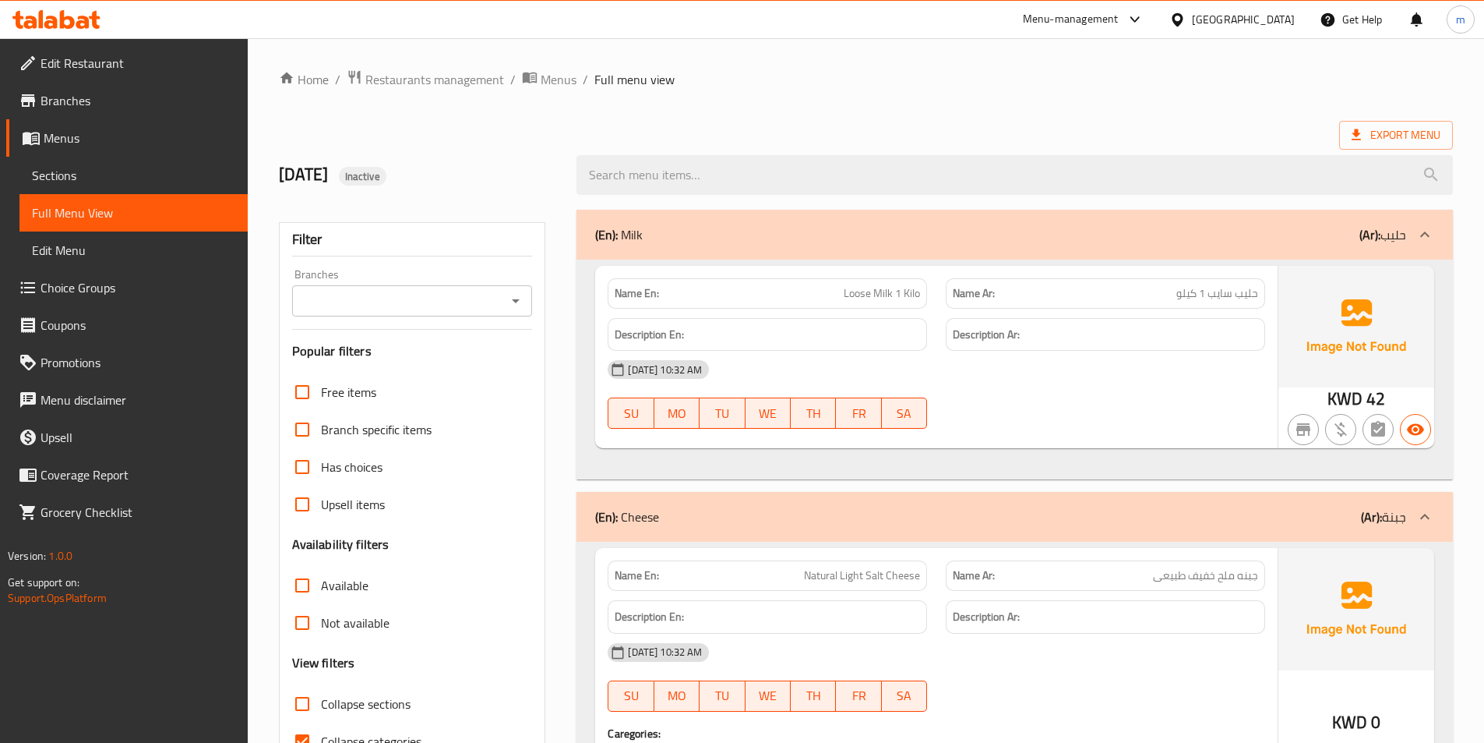
click at [53, 170] on span "Sections" at bounding box center [133, 175] width 203 height 19
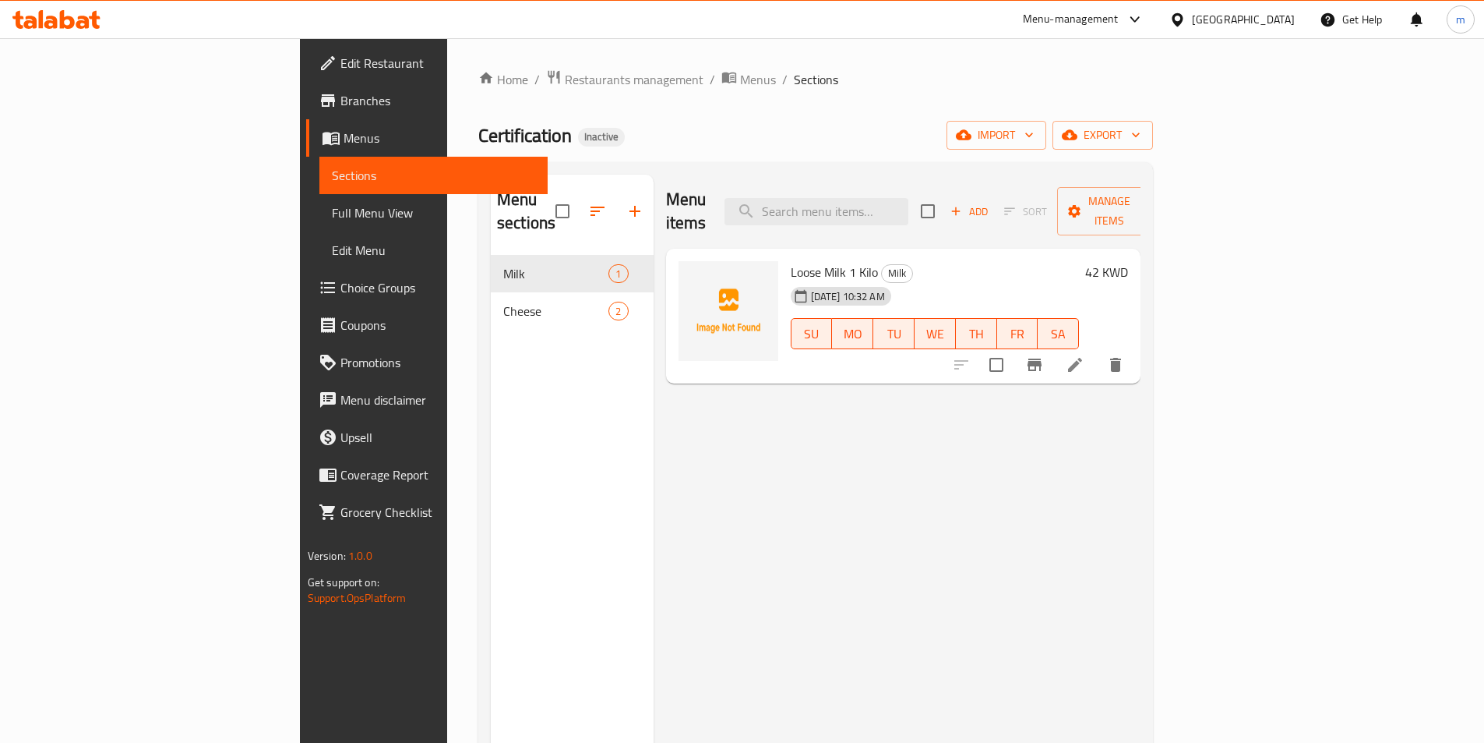
click at [1086, 281] on div "[DATE] 10:32 AM SU MO TU WE TH FR SA" at bounding box center [936, 323] width 302 height 84
click at [1085, 355] on icon at bounding box center [1075, 364] width 19 height 19
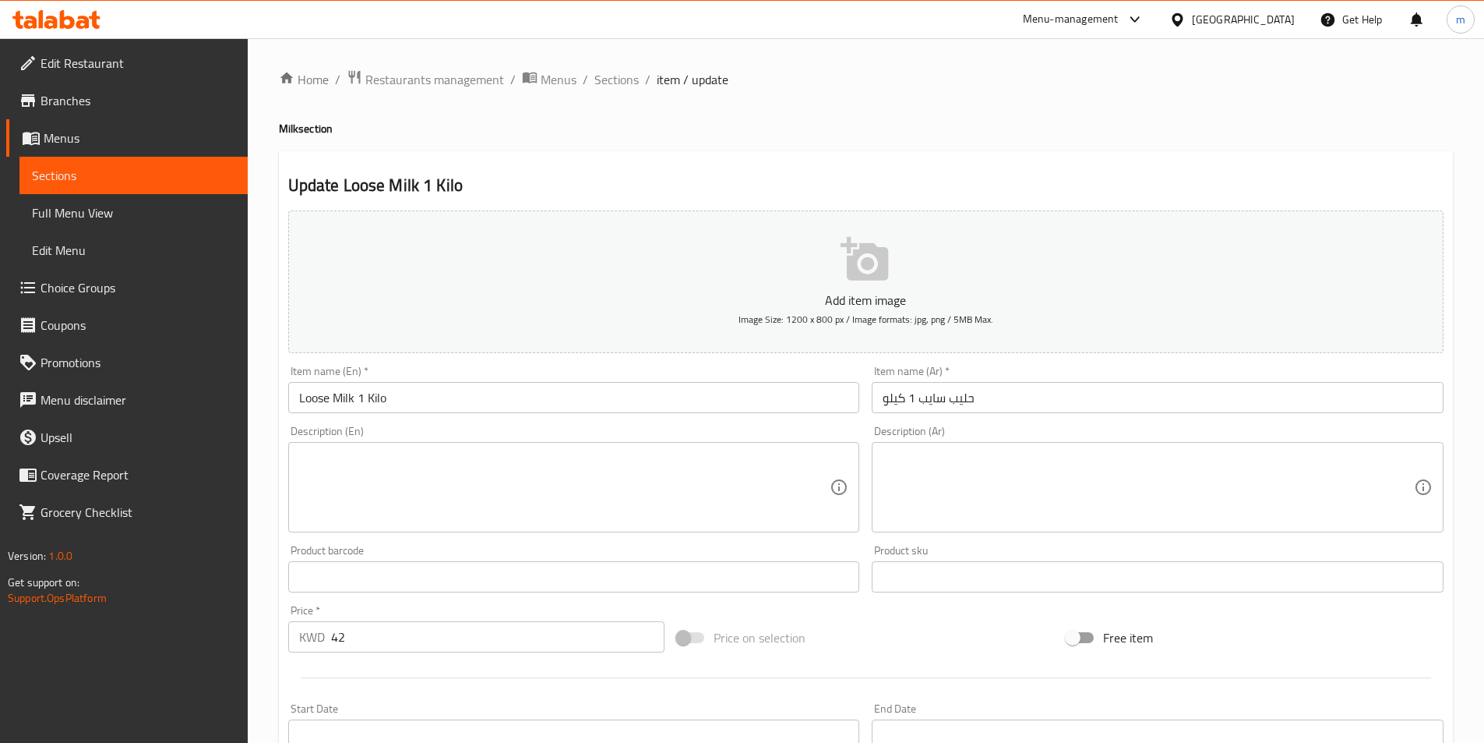
click at [108, 179] on span "Sections" at bounding box center [133, 175] width 203 height 19
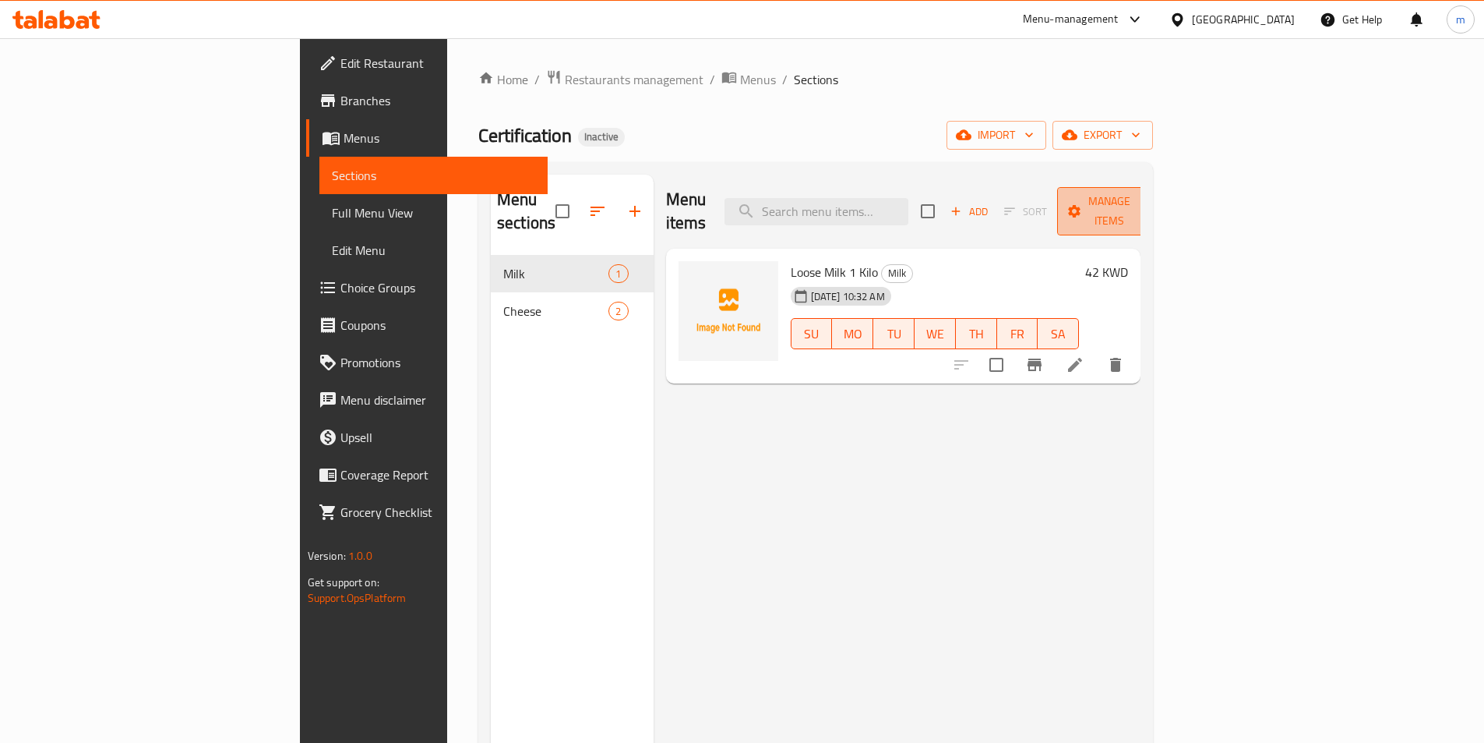
click at [1149, 200] on span "Manage items" at bounding box center [1109, 211] width 79 height 39
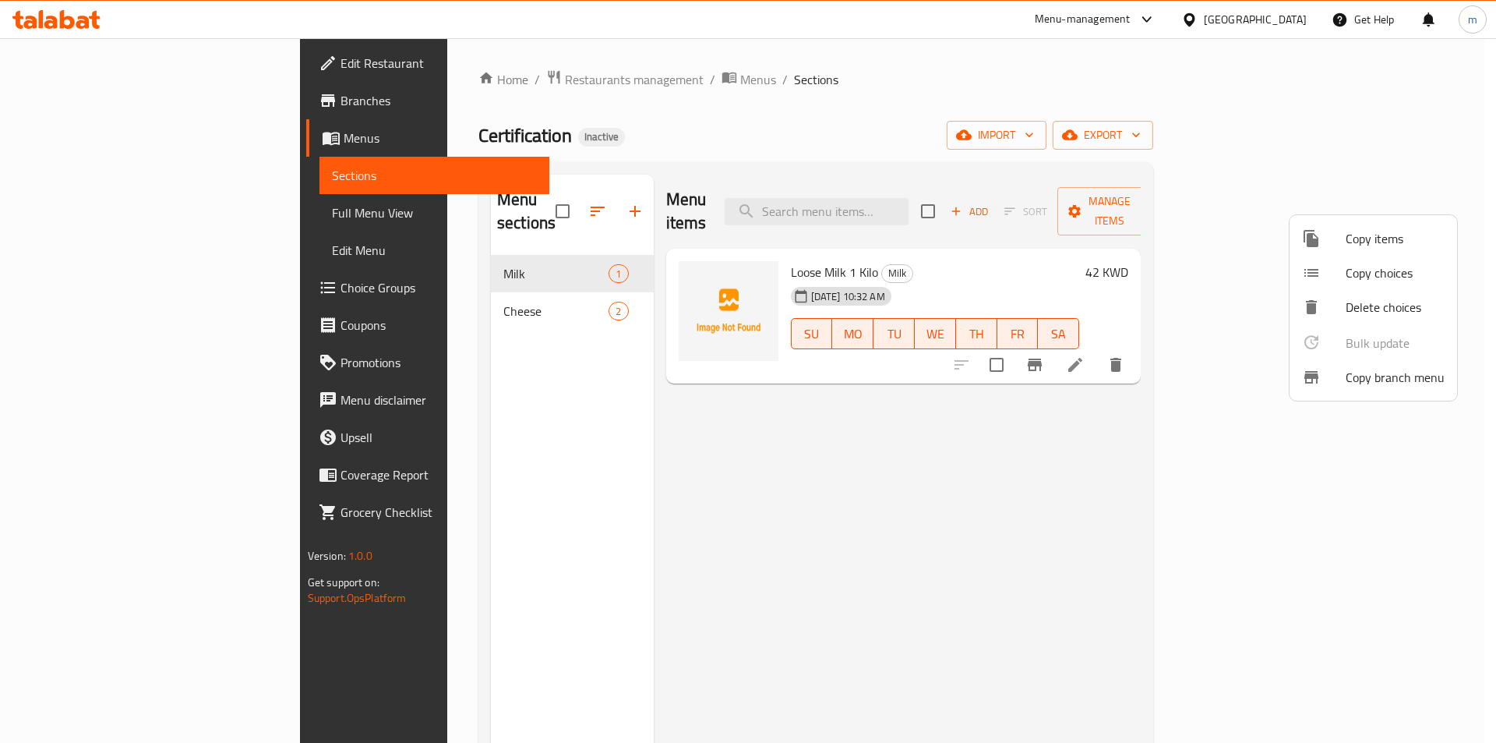
click at [1192, 449] on div at bounding box center [748, 371] width 1496 height 743
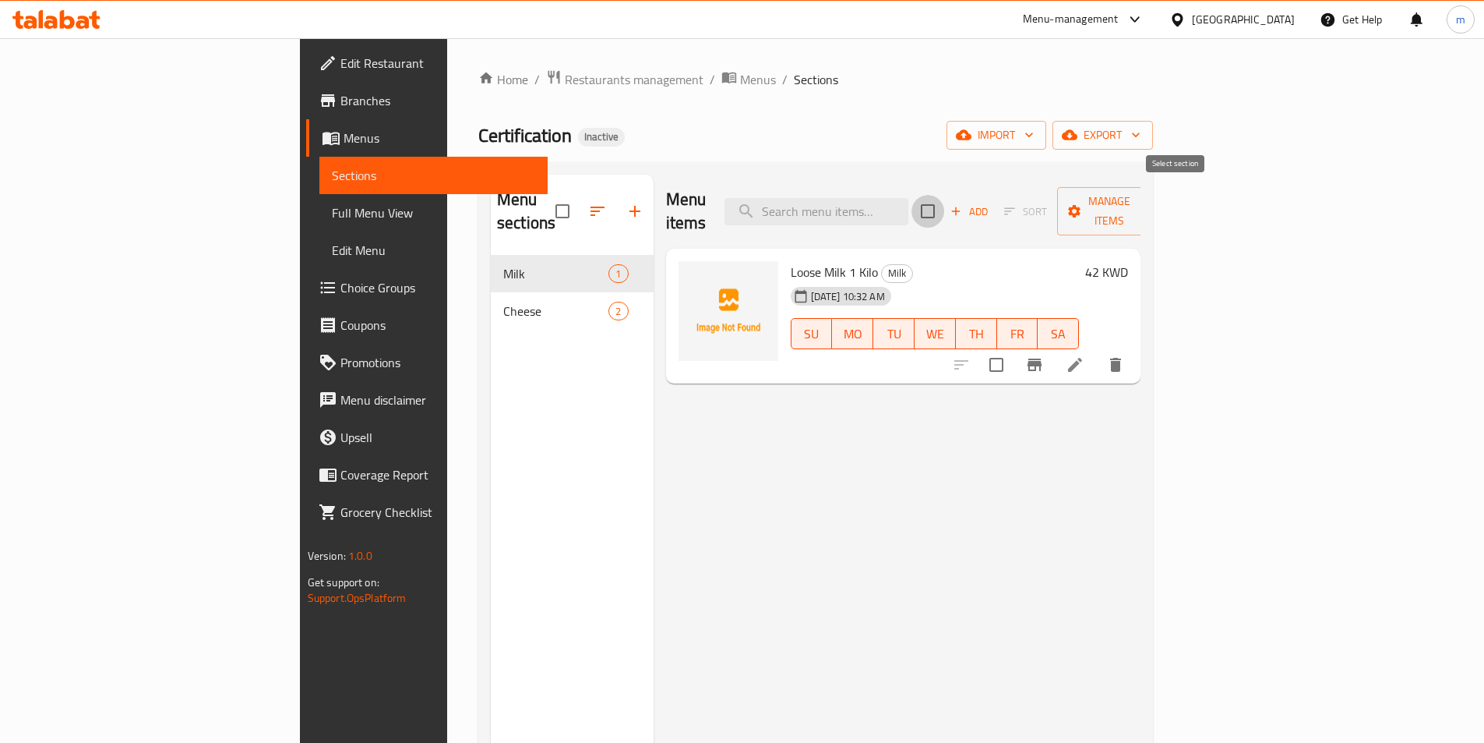
click at [944, 205] on input "checkbox" at bounding box center [928, 211] width 33 height 33
checkbox input "true"
click at [944, 203] on input "checkbox" at bounding box center [928, 211] width 33 height 33
checkbox input "false"
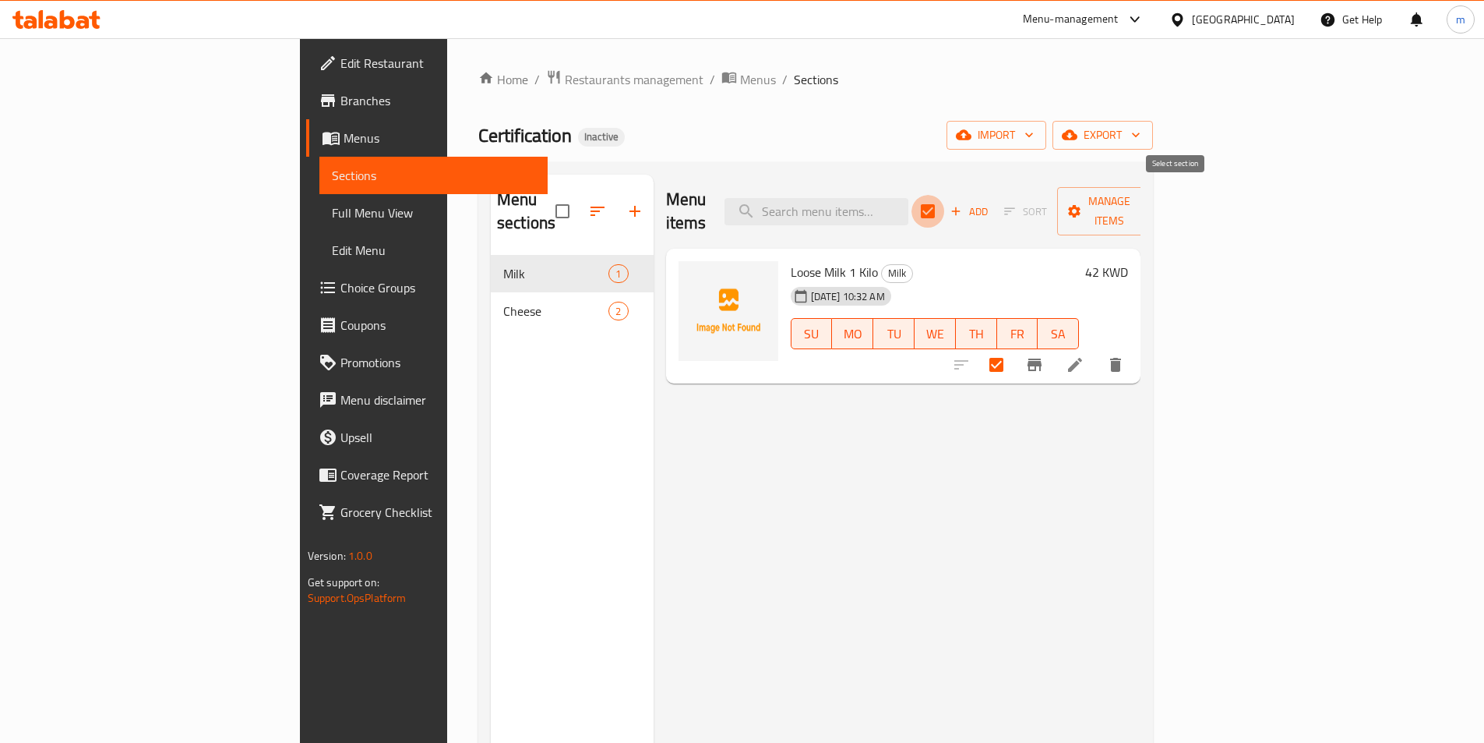
checkbox input "false"
click at [944, 203] on input "checkbox" at bounding box center [928, 211] width 33 height 33
checkbox input "true"
click at [944, 195] on input "checkbox" at bounding box center [928, 211] width 33 height 33
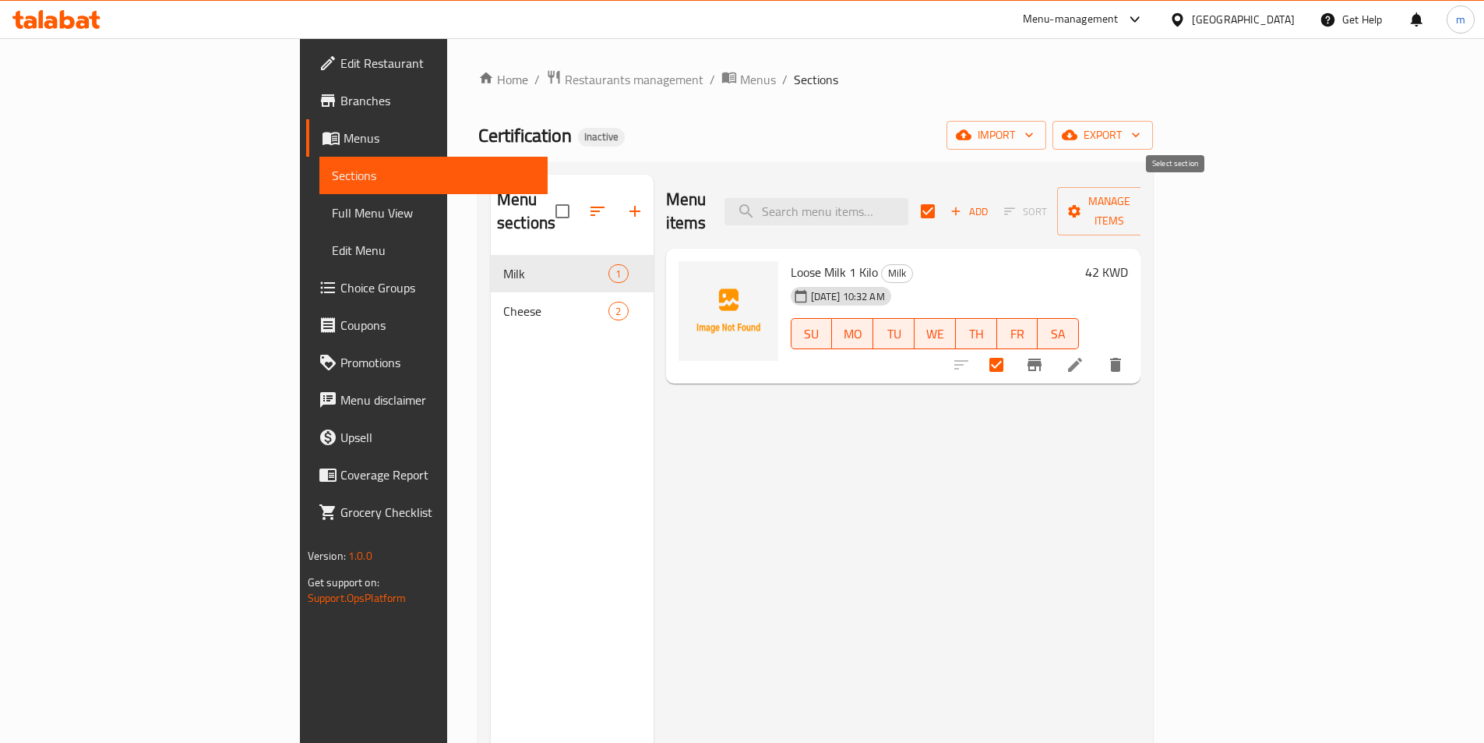
checkbox input "false"
click at [546, 201] on input "checkbox" at bounding box center [562, 211] width 33 height 33
checkbox input "true"
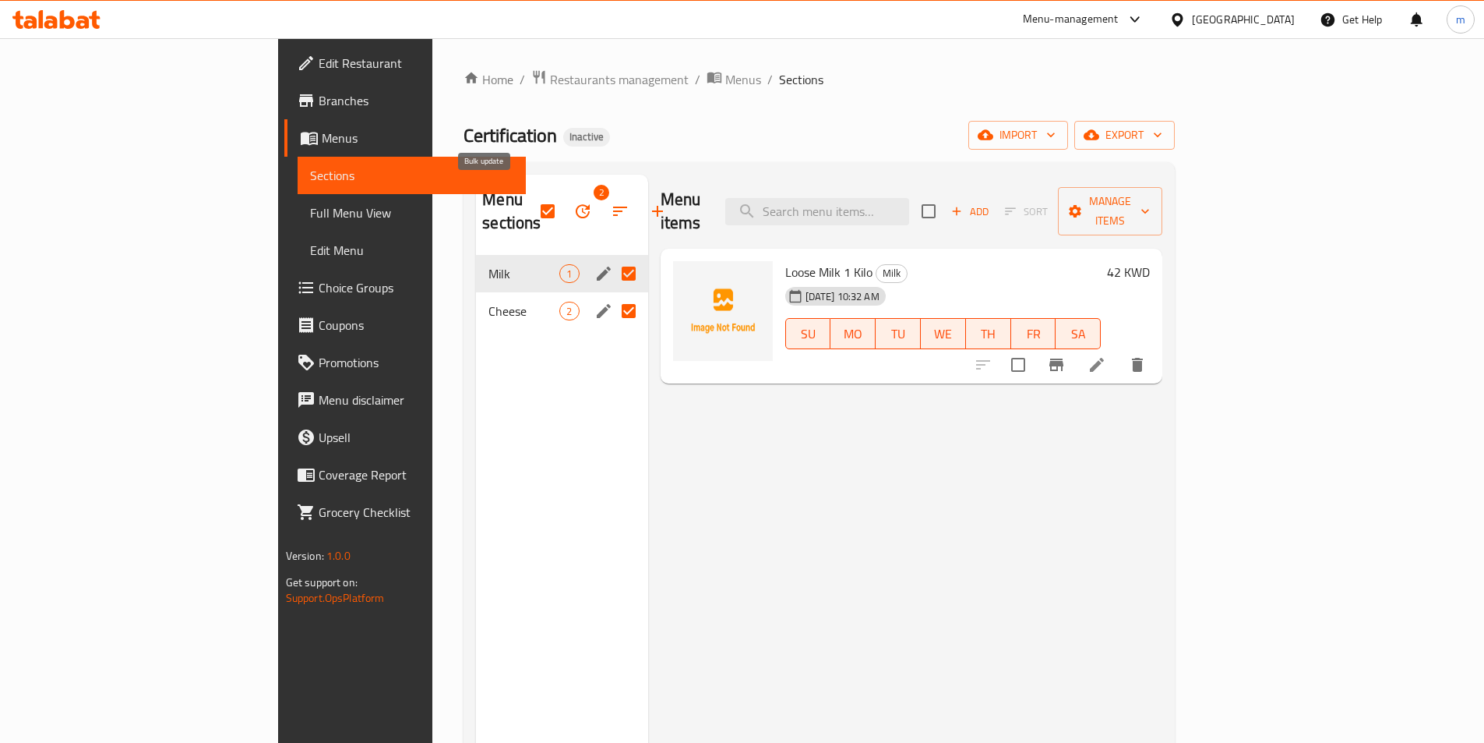
click at [574, 202] on icon "button" at bounding box center [583, 211] width 19 height 19
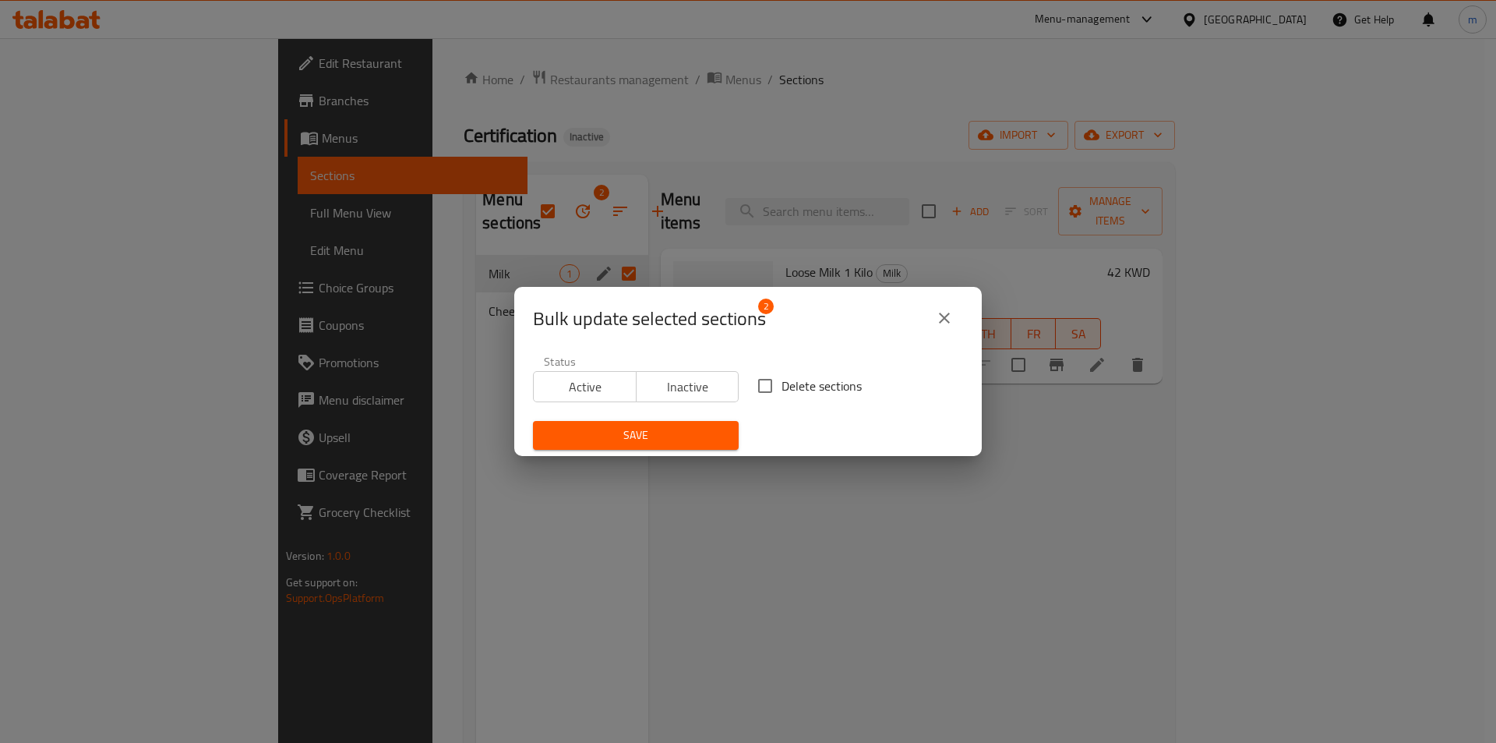
click at [673, 383] on span "Inactive" at bounding box center [688, 387] width 90 height 23
click at [623, 386] on span "Active" at bounding box center [585, 387] width 90 height 23
click at [766, 388] on input "Delete sections" at bounding box center [765, 385] width 33 height 33
click at [701, 389] on span "Inactive" at bounding box center [688, 387] width 90 height 23
click at [676, 383] on span "Inactive" at bounding box center [688, 387] width 90 height 23
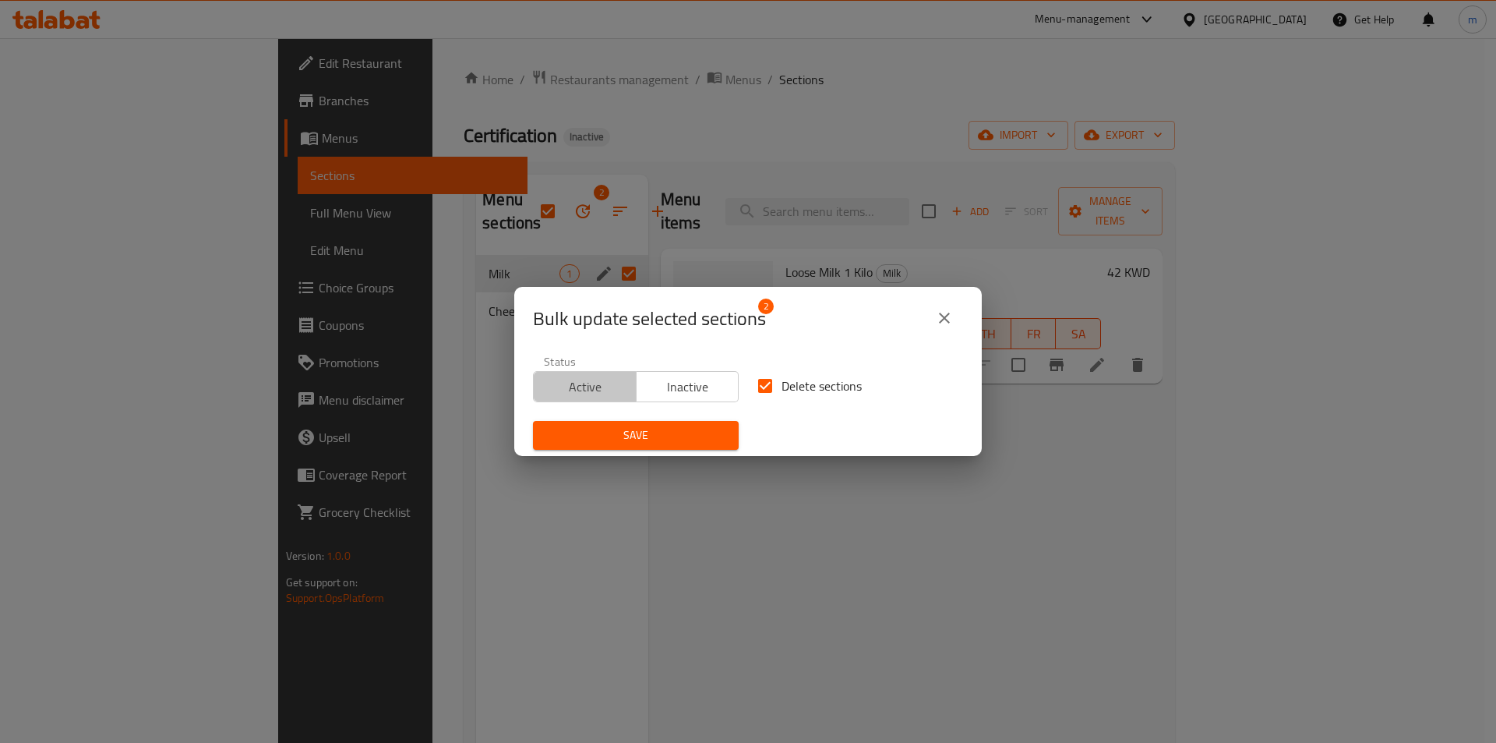
click at [603, 389] on span "Active" at bounding box center [585, 387] width 90 height 23
click at [677, 386] on span "Inactive" at bounding box center [688, 387] width 90 height 23
click at [611, 392] on span "Active" at bounding box center [585, 387] width 90 height 23
click at [660, 388] on span "Inactive" at bounding box center [688, 387] width 90 height 23
click at [616, 393] on span "Active" at bounding box center [585, 387] width 90 height 23
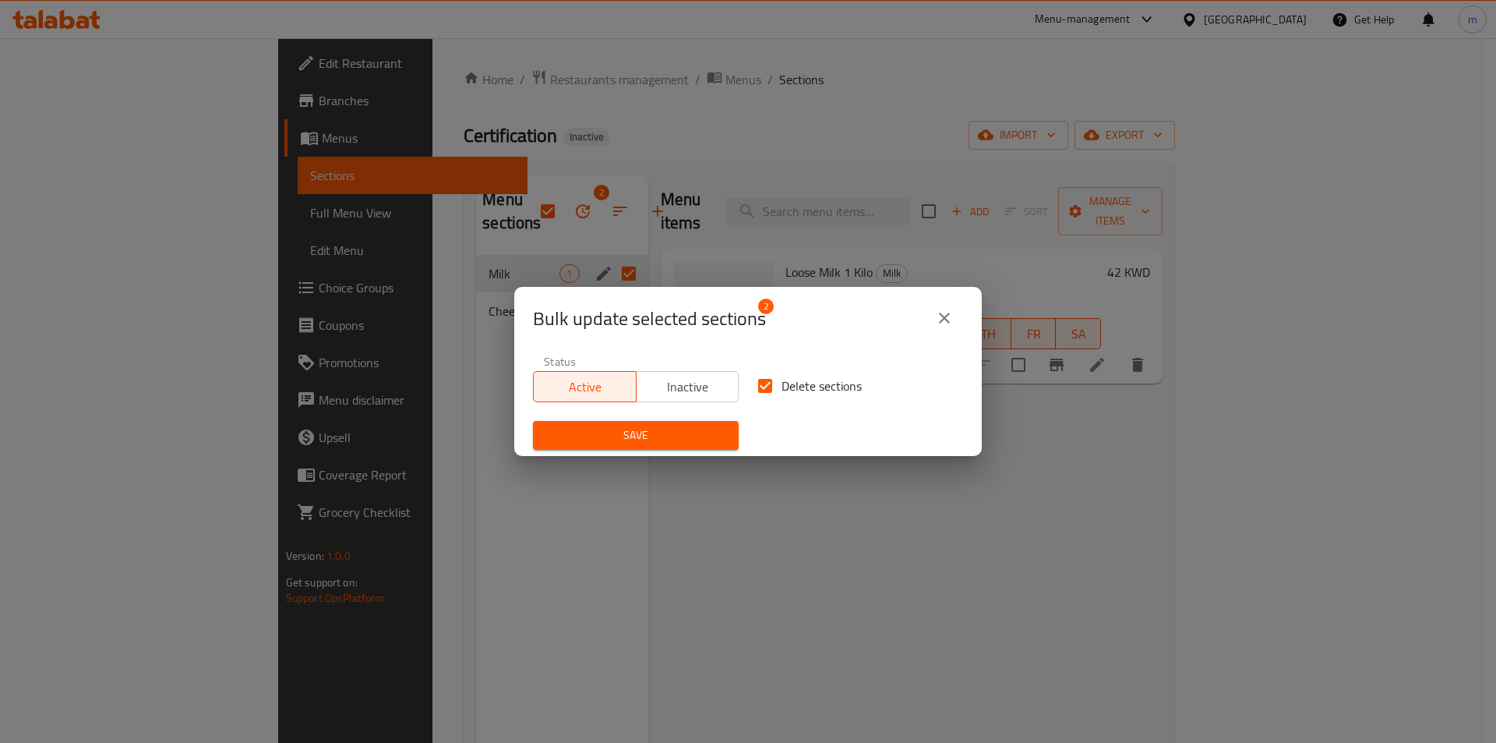
click at [665, 390] on span "Inactive" at bounding box center [688, 387] width 90 height 23
click at [766, 390] on input "Delete sections" at bounding box center [765, 385] width 33 height 33
checkbox input "false"
click at [945, 314] on icon "close" at bounding box center [944, 318] width 19 height 19
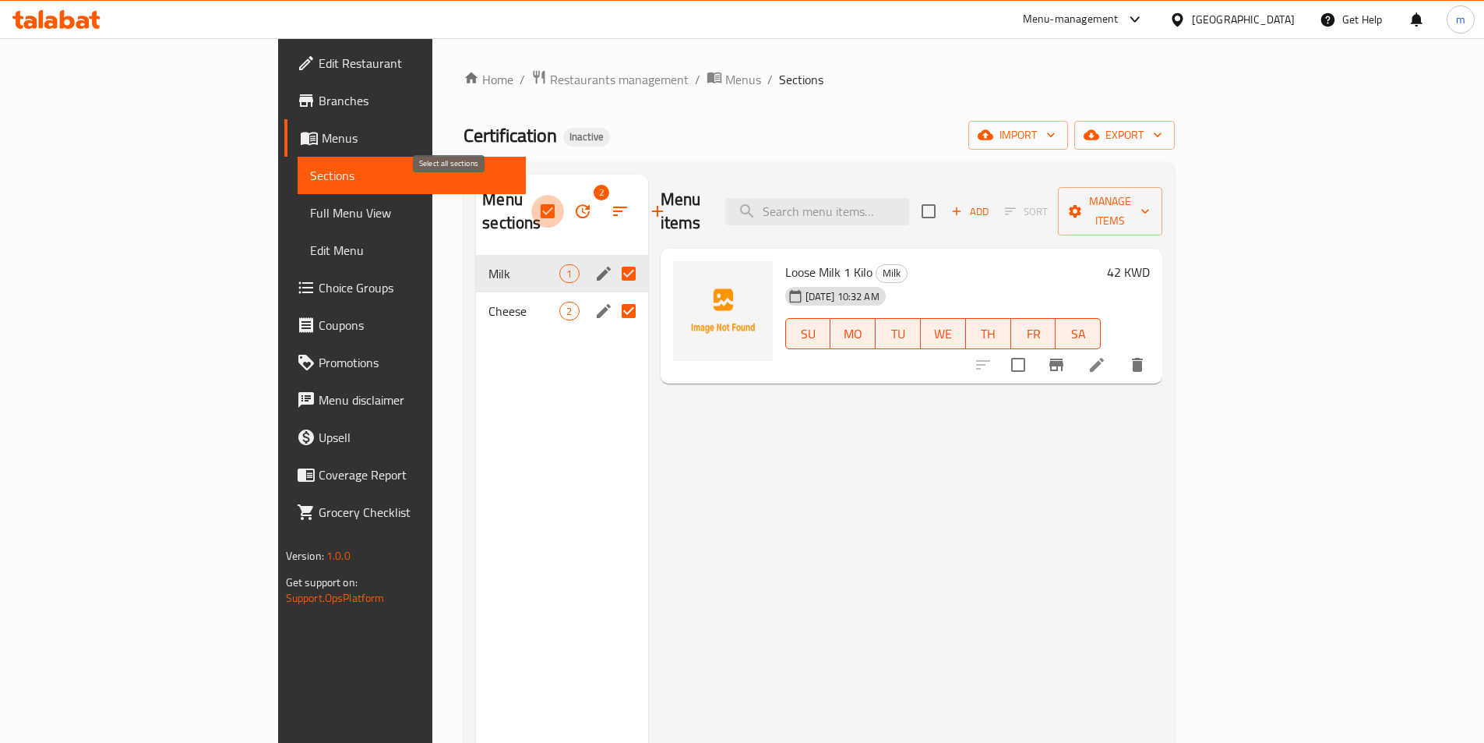
click at [531, 206] on input "checkbox" at bounding box center [547, 211] width 33 height 33
checkbox input "false"
click at [612, 257] on input "Menu sections" at bounding box center [628, 273] width 33 height 33
checkbox input "false"
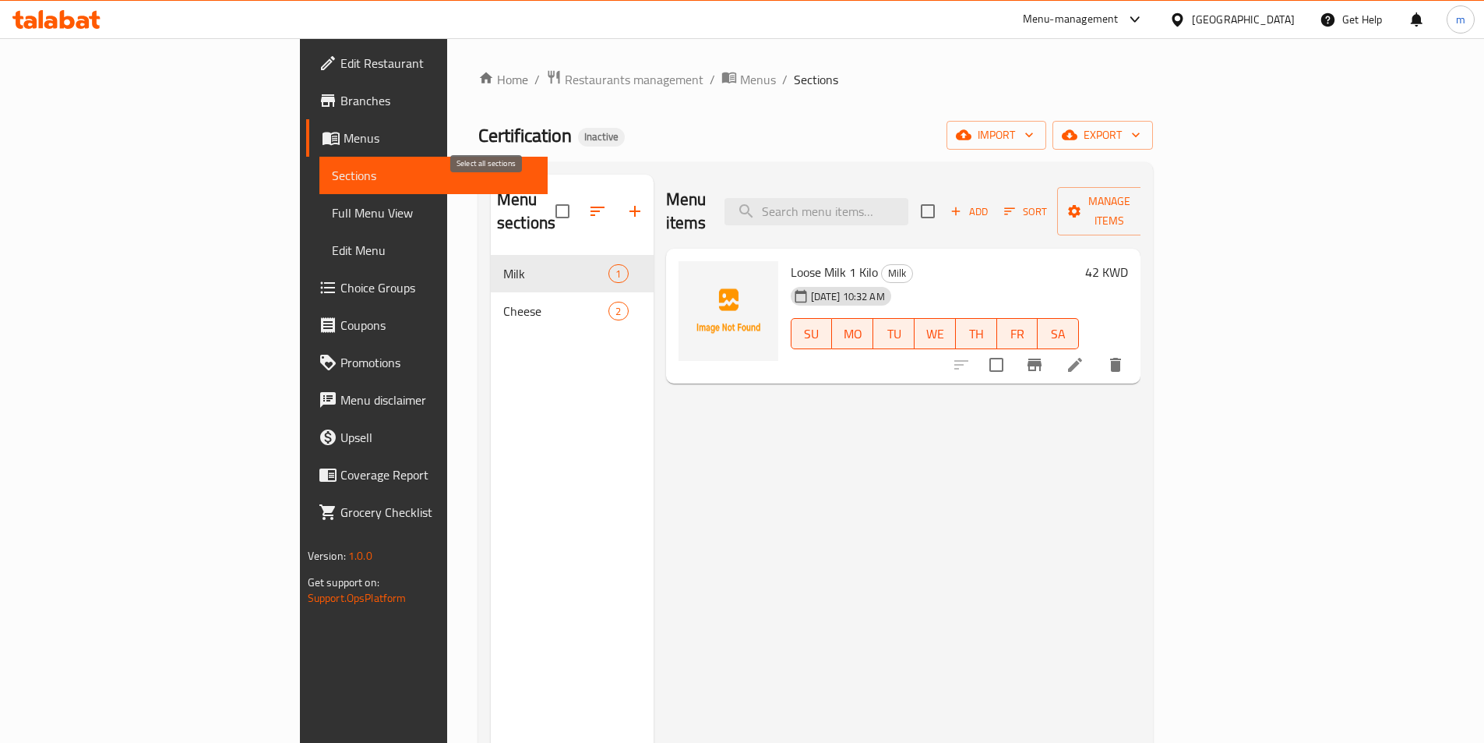
click at [546, 199] on input "checkbox" at bounding box center [562, 211] width 33 height 33
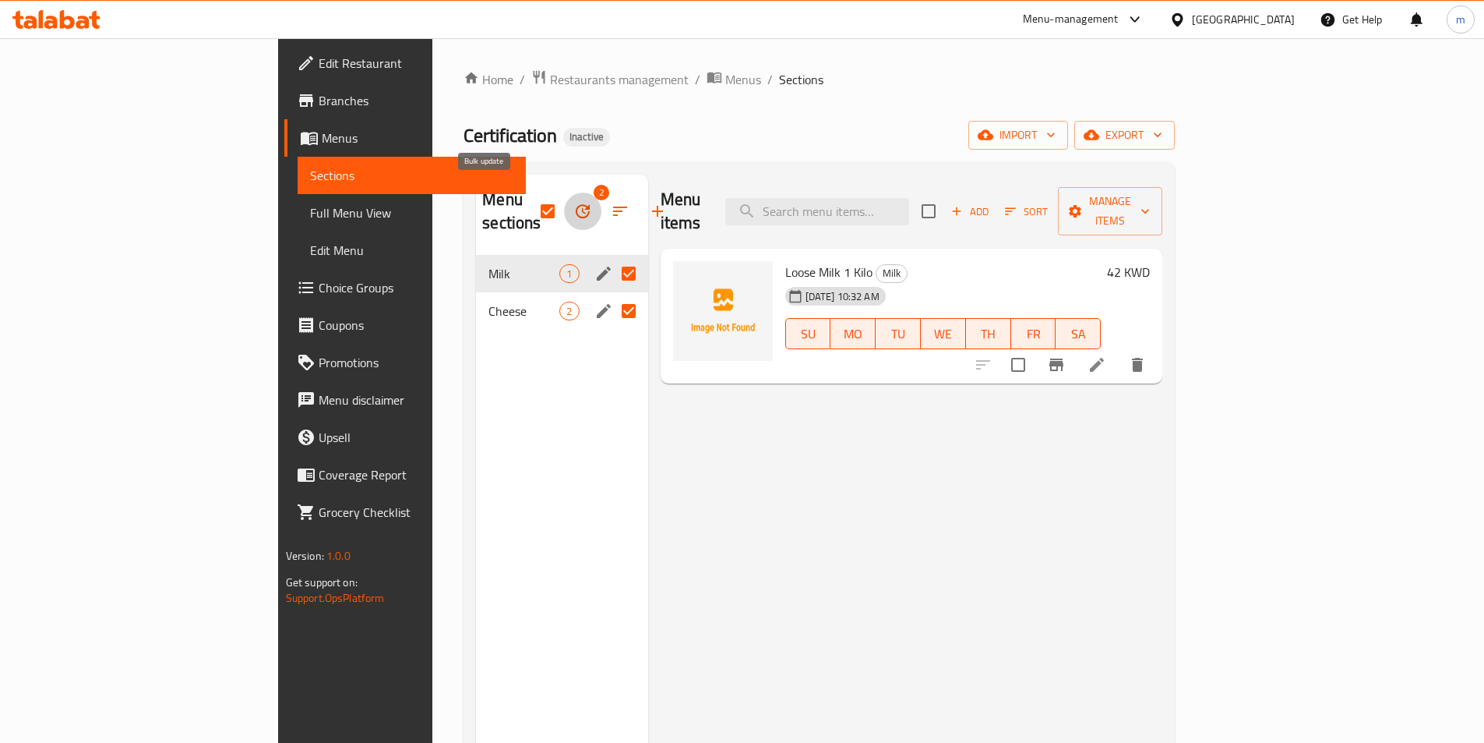
click at [576, 204] on icon "button" at bounding box center [583, 211] width 14 height 14
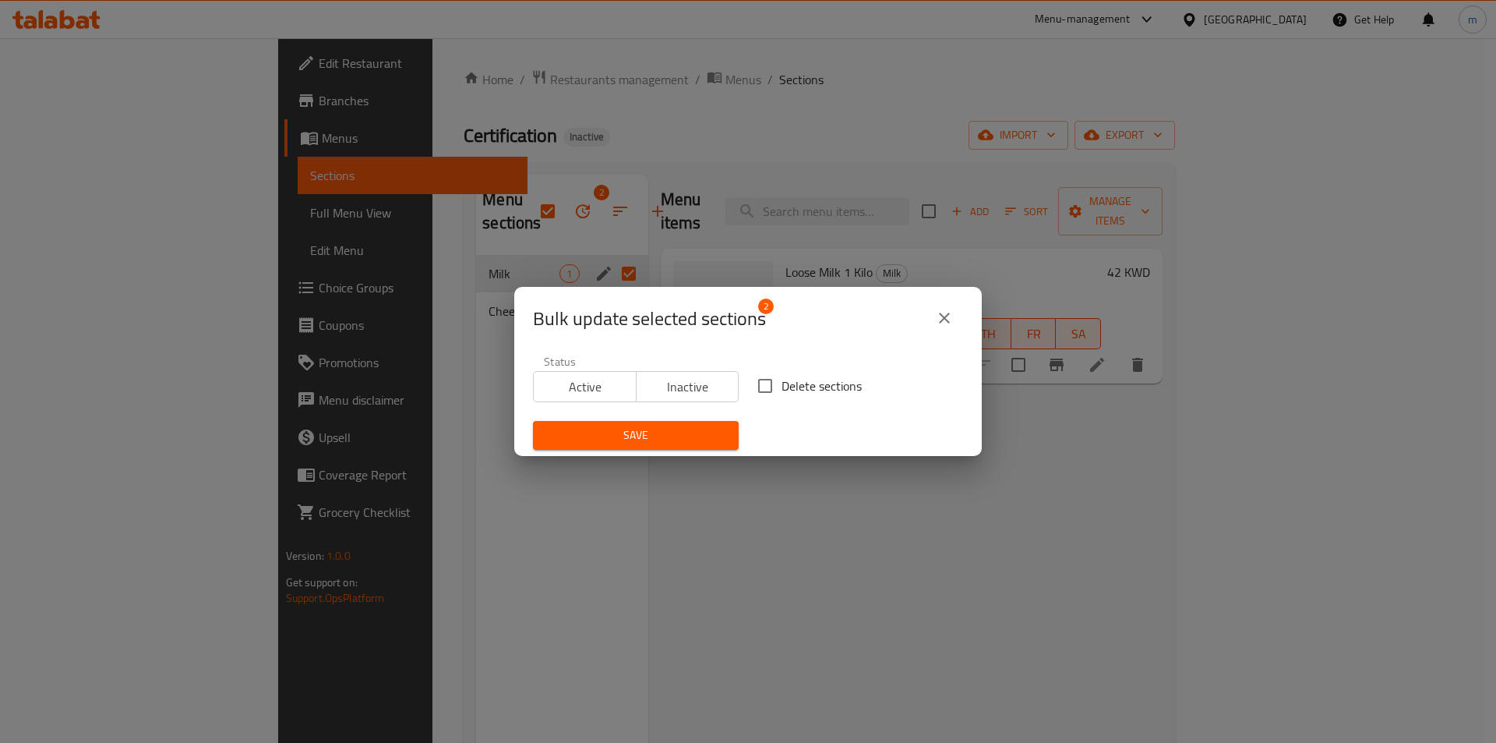
click at [948, 319] on icon "close" at bounding box center [944, 318] width 19 height 19
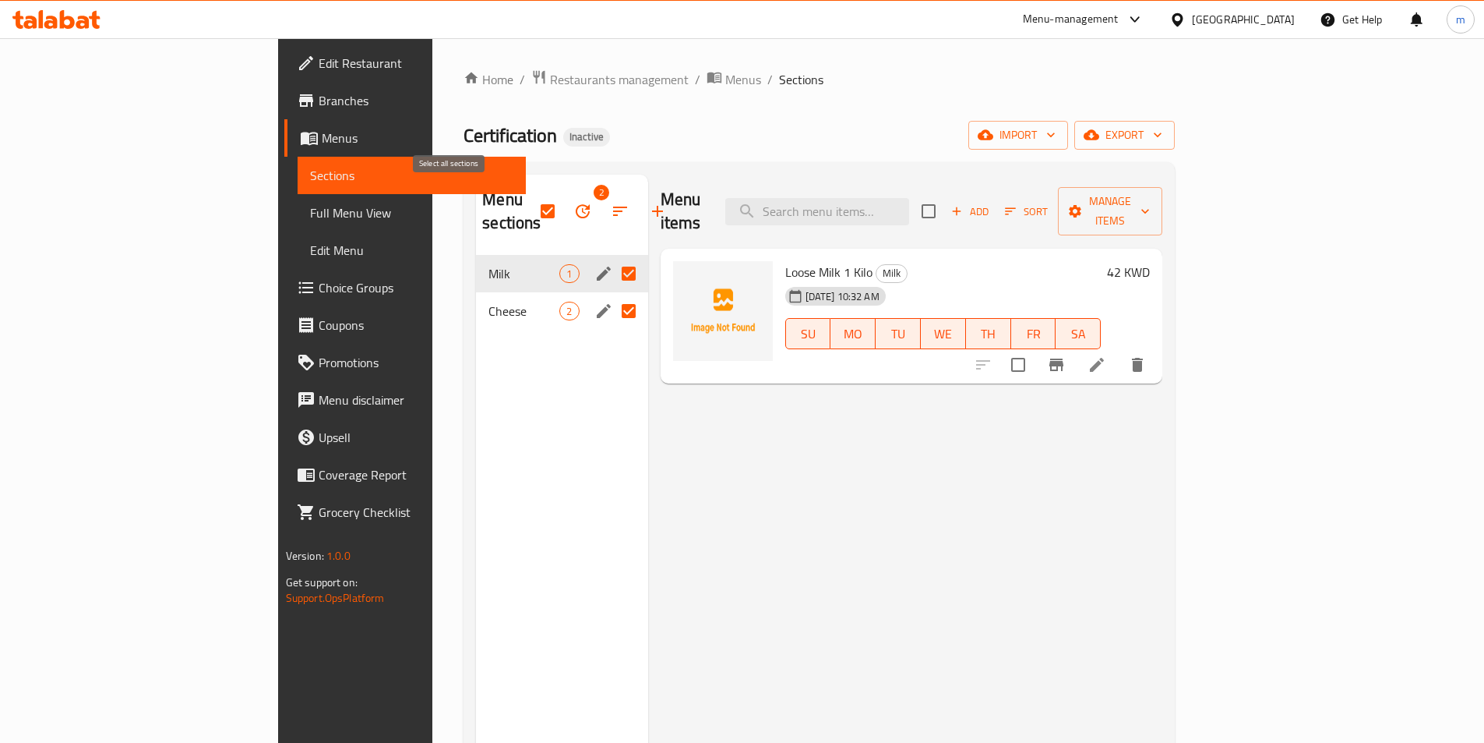
click at [531, 200] on input "checkbox" at bounding box center [547, 211] width 33 height 33
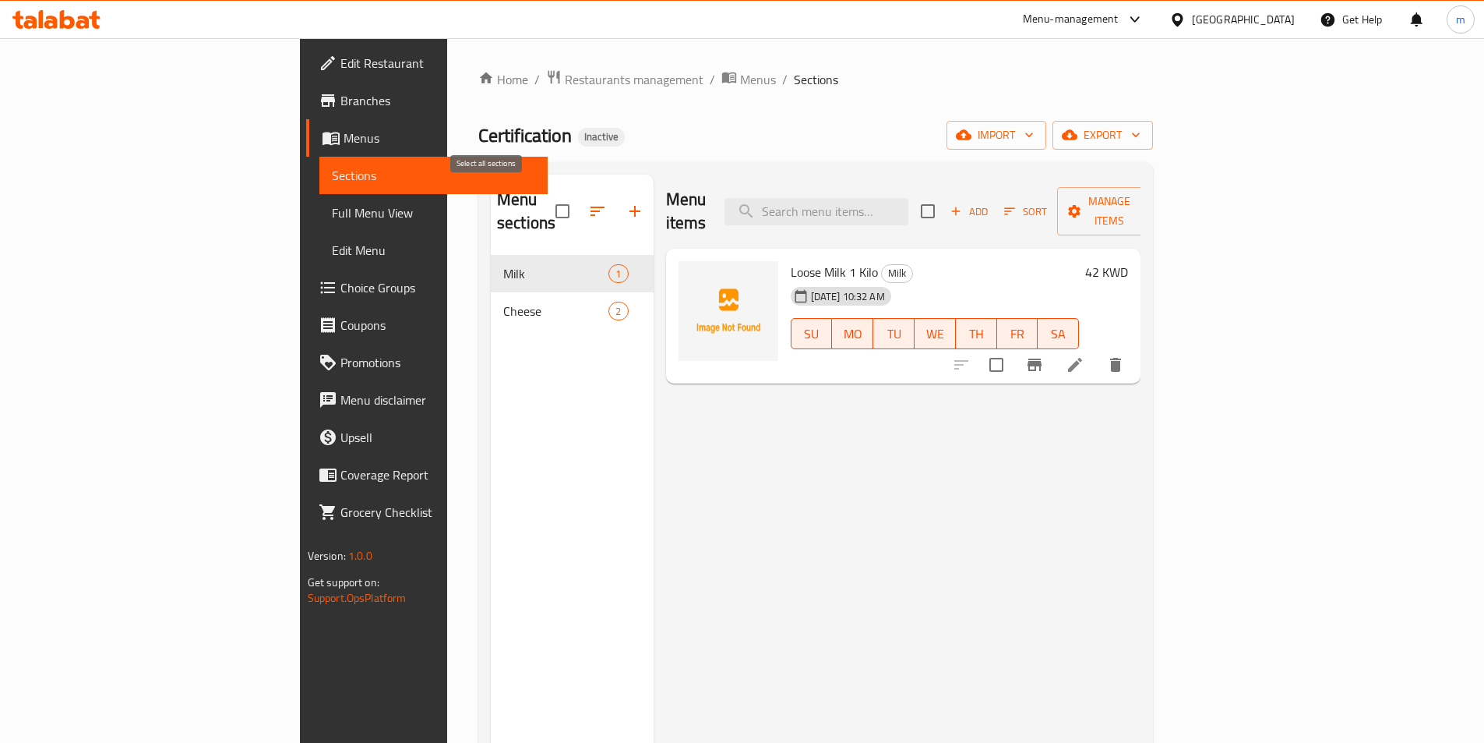
click at [546, 197] on input "checkbox" at bounding box center [562, 211] width 33 height 33
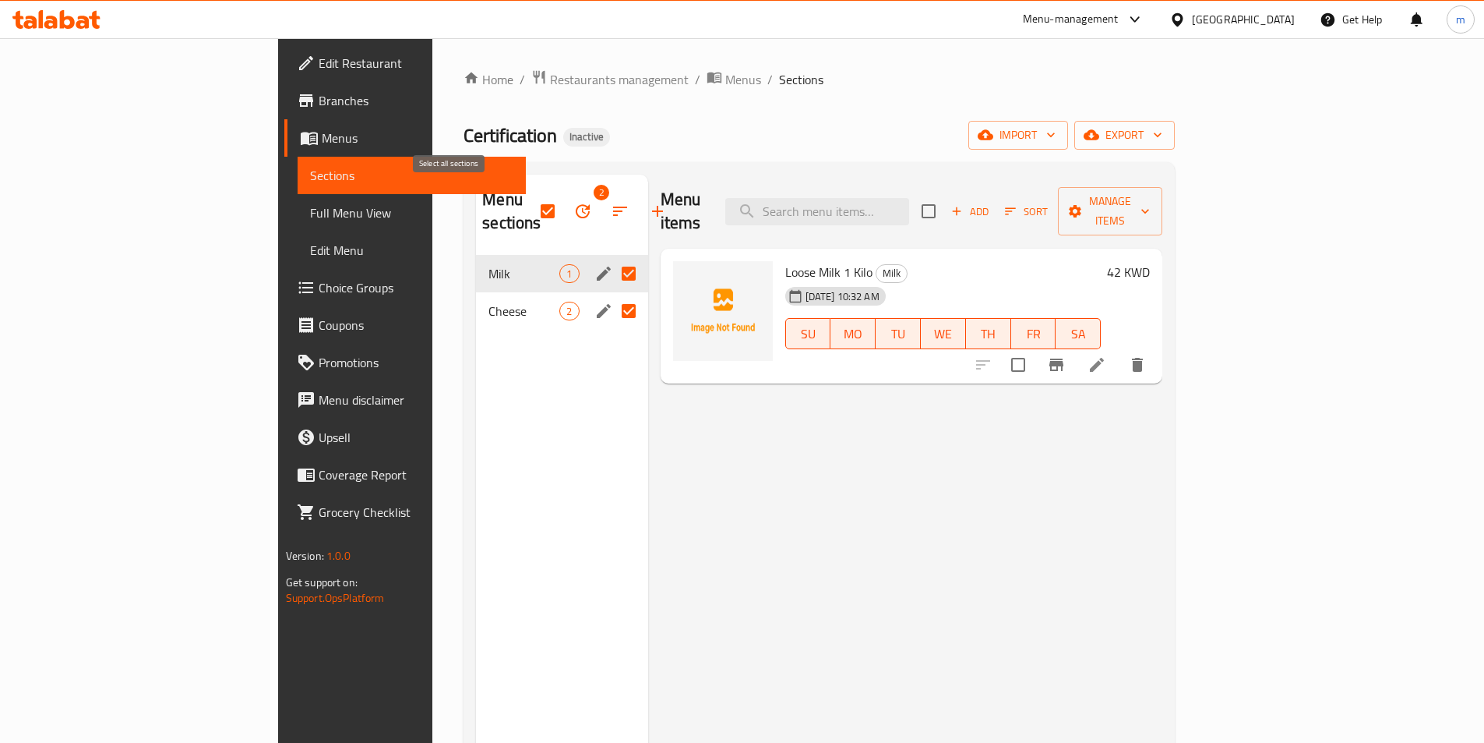
click at [531, 196] on input "checkbox" at bounding box center [547, 211] width 33 height 33
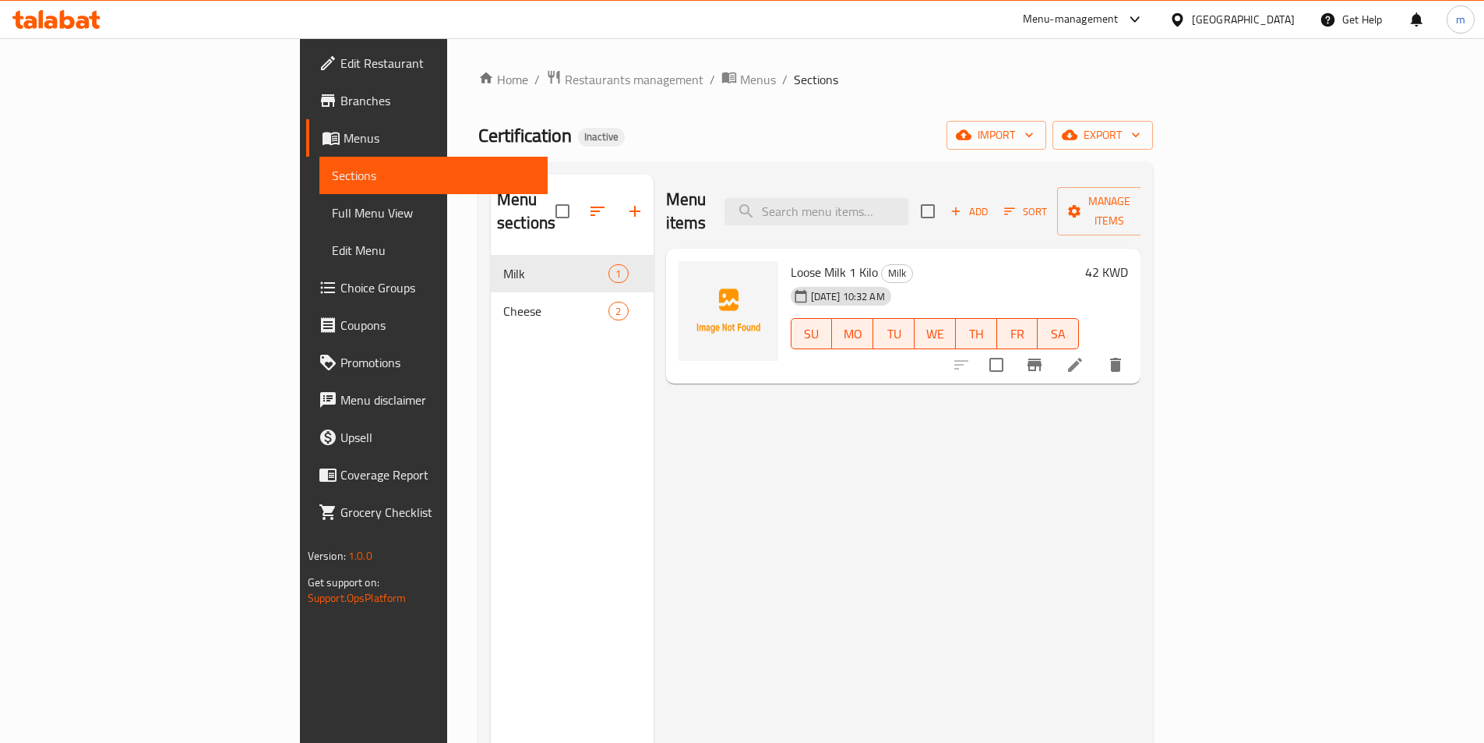
click at [925, 457] on div "Menu items Add Sort Manage items Loose Milk 1 Kilo Milk [DATE] 10:32 AM SU MO T…" at bounding box center [898, 546] width 488 height 743
click at [546, 206] on input "checkbox" at bounding box center [562, 211] width 33 height 33
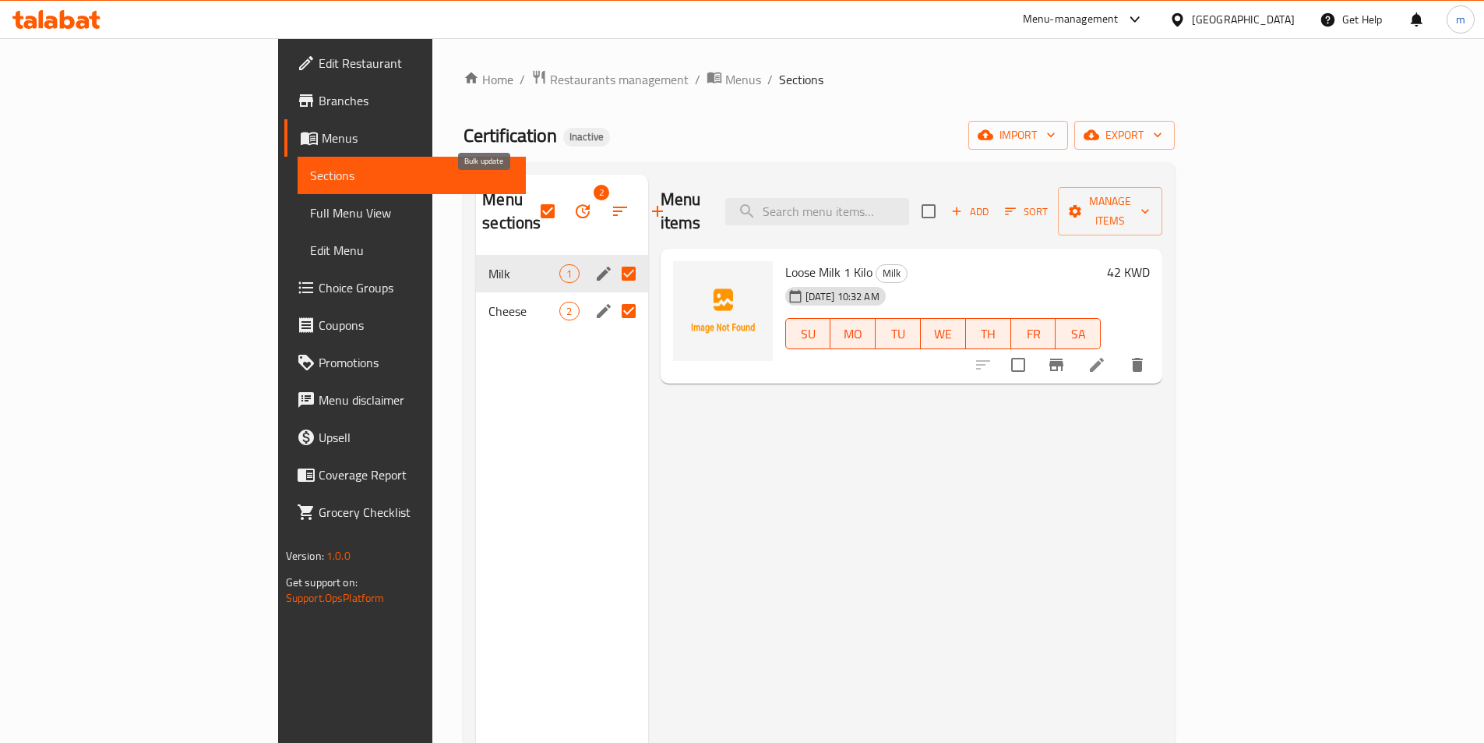
click at [574, 202] on icon "button" at bounding box center [583, 211] width 19 height 19
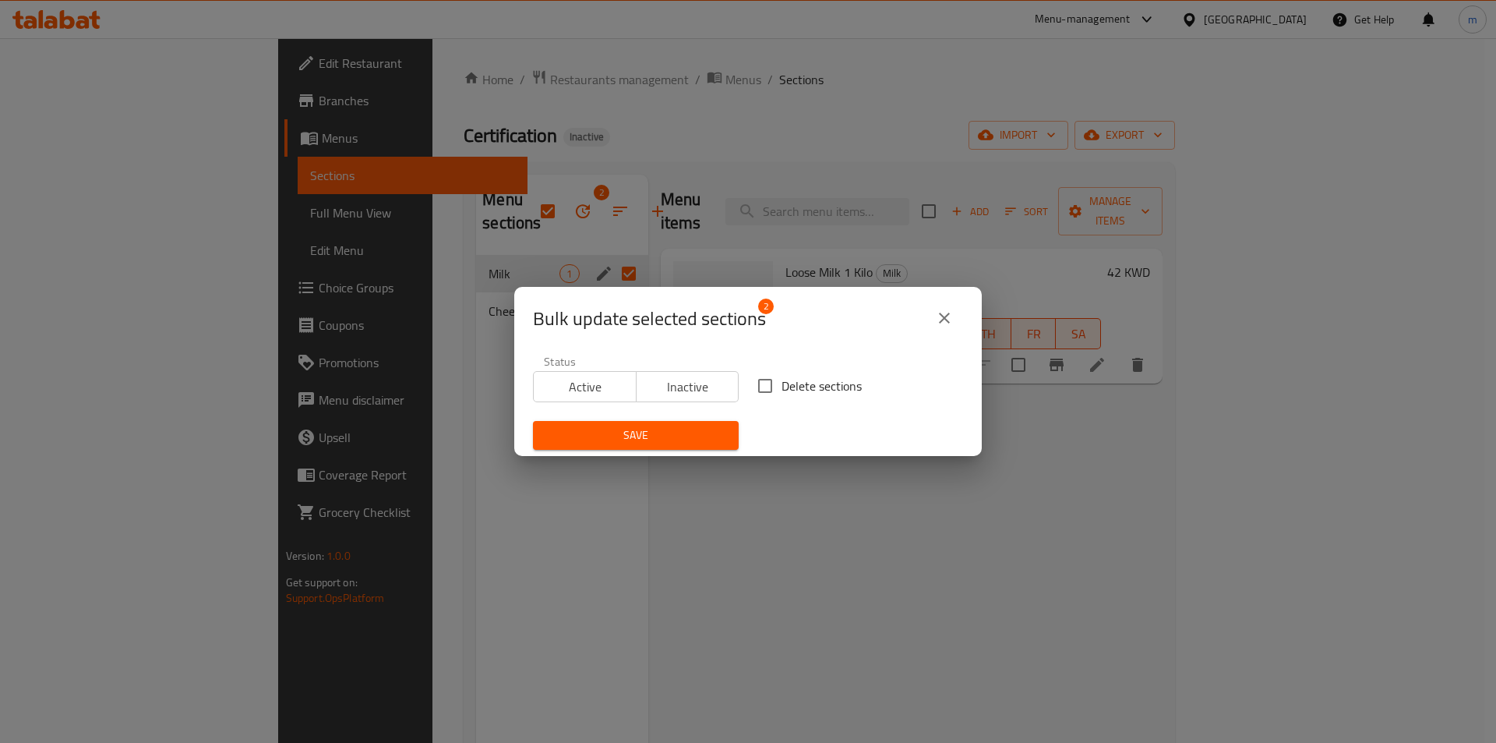
click at [948, 309] on icon "close" at bounding box center [944, 318] width 19 height 19
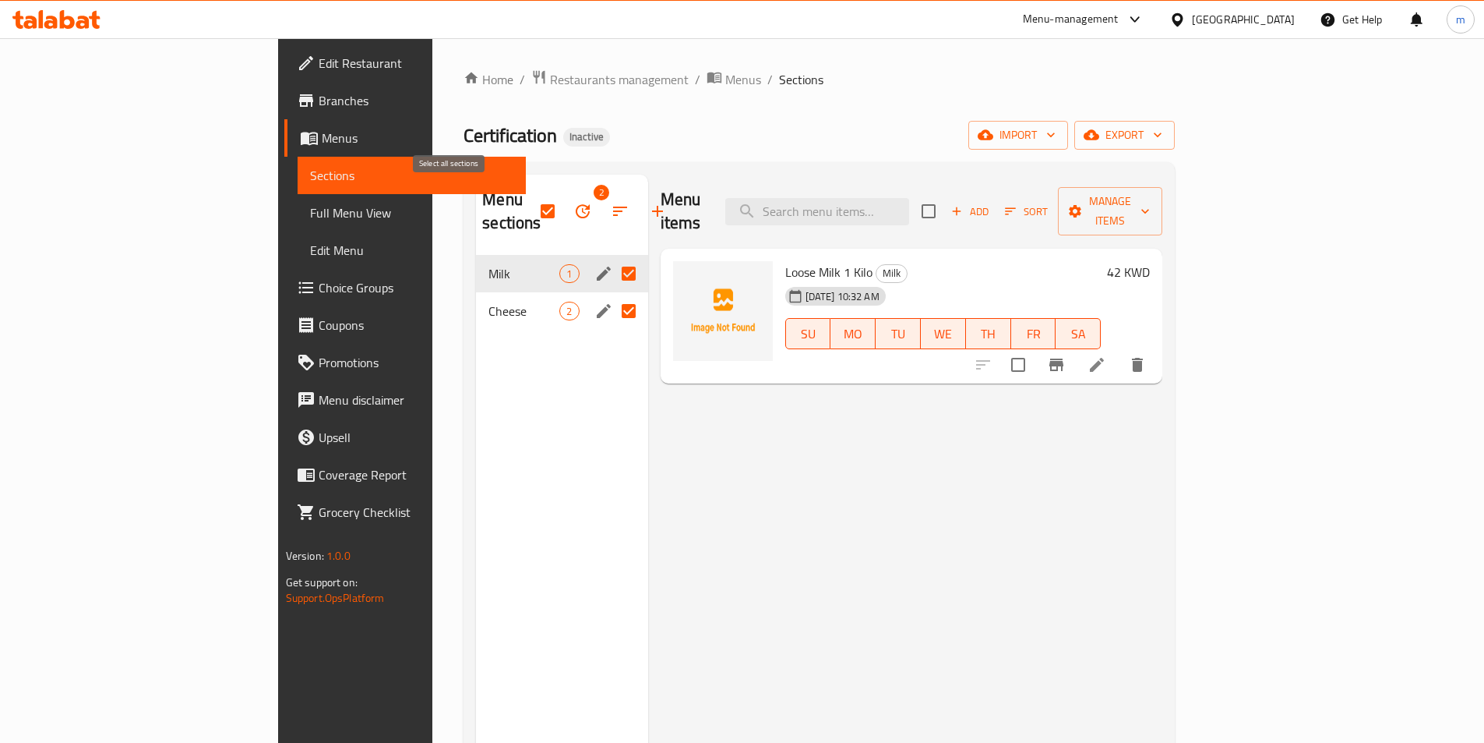
click at [531, 201] on input "checkbox" at bounding box center [547, 211] width 33 height 33
checkbox input "false"
